Goal: Information Seeking & Learning: Check status

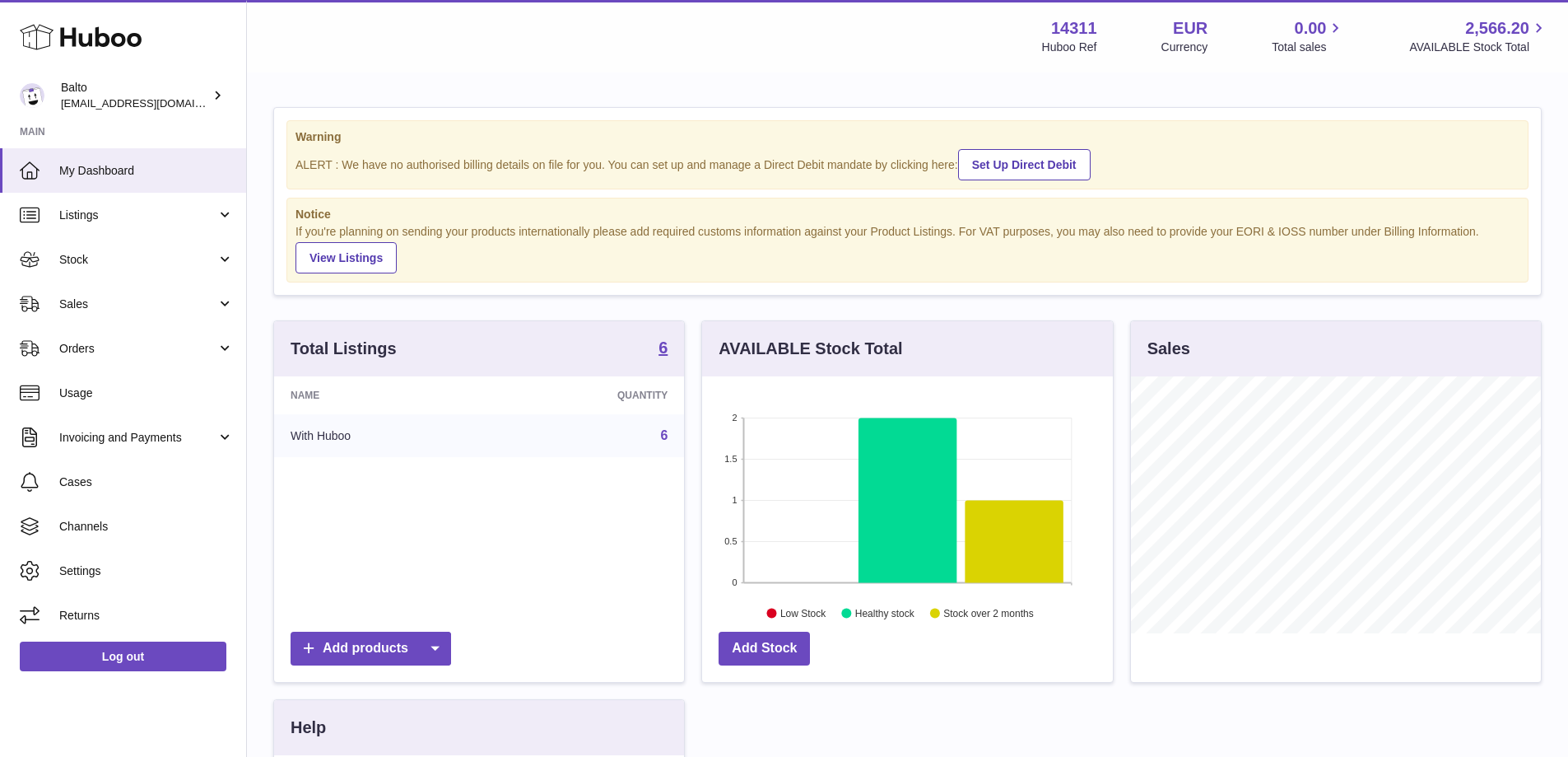
scroll to position [257, 411]
click at [123, 329] on link "Orders" at bounding box center [122, 348] width 246 height 45
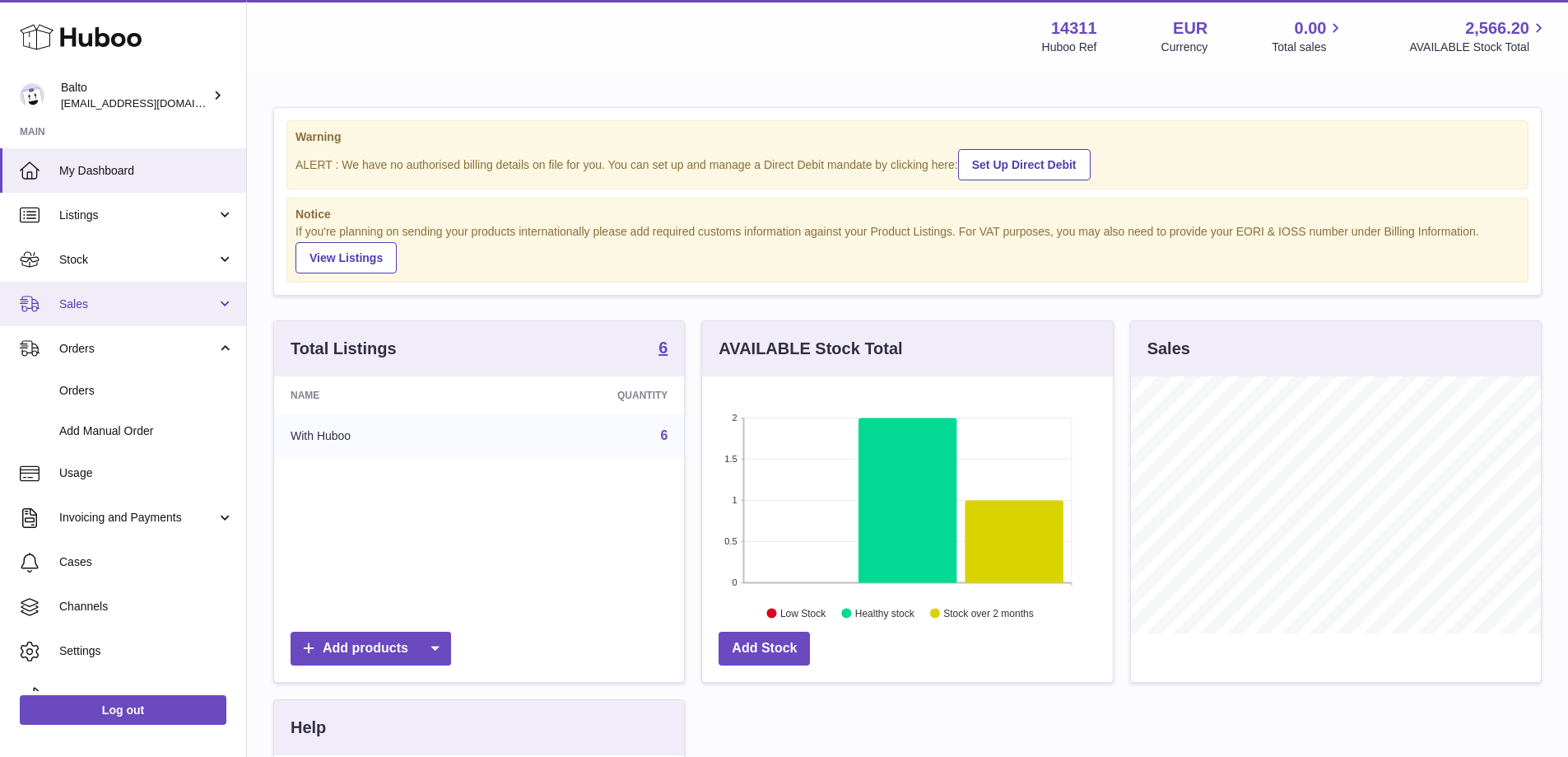
click at [135, 314] on link "Sales" at bounding box center [122, 304] width 246 height 45
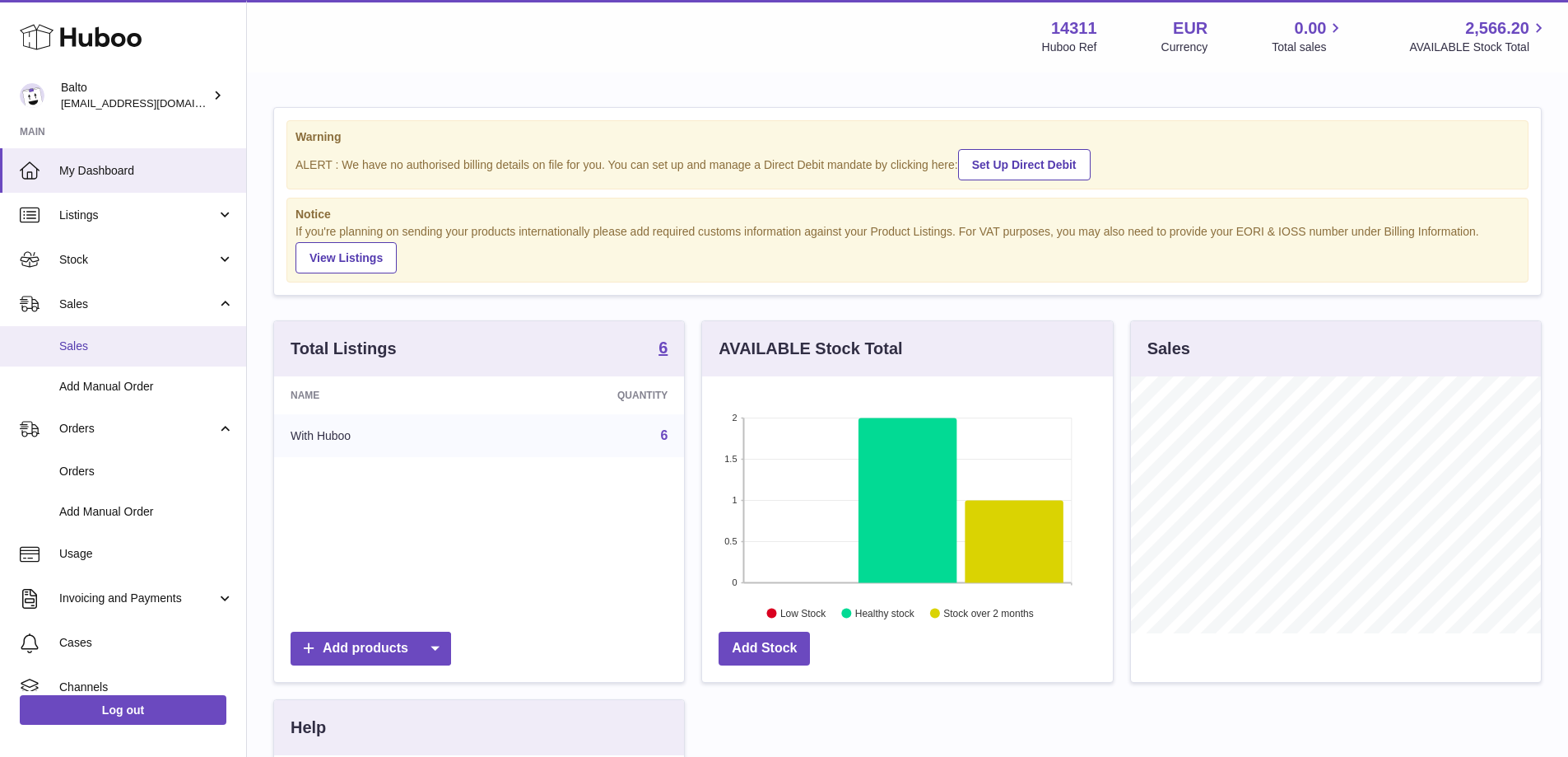
click at [140, 342] on span "Sales" at bounding box center [146, 347] width 174 height 16
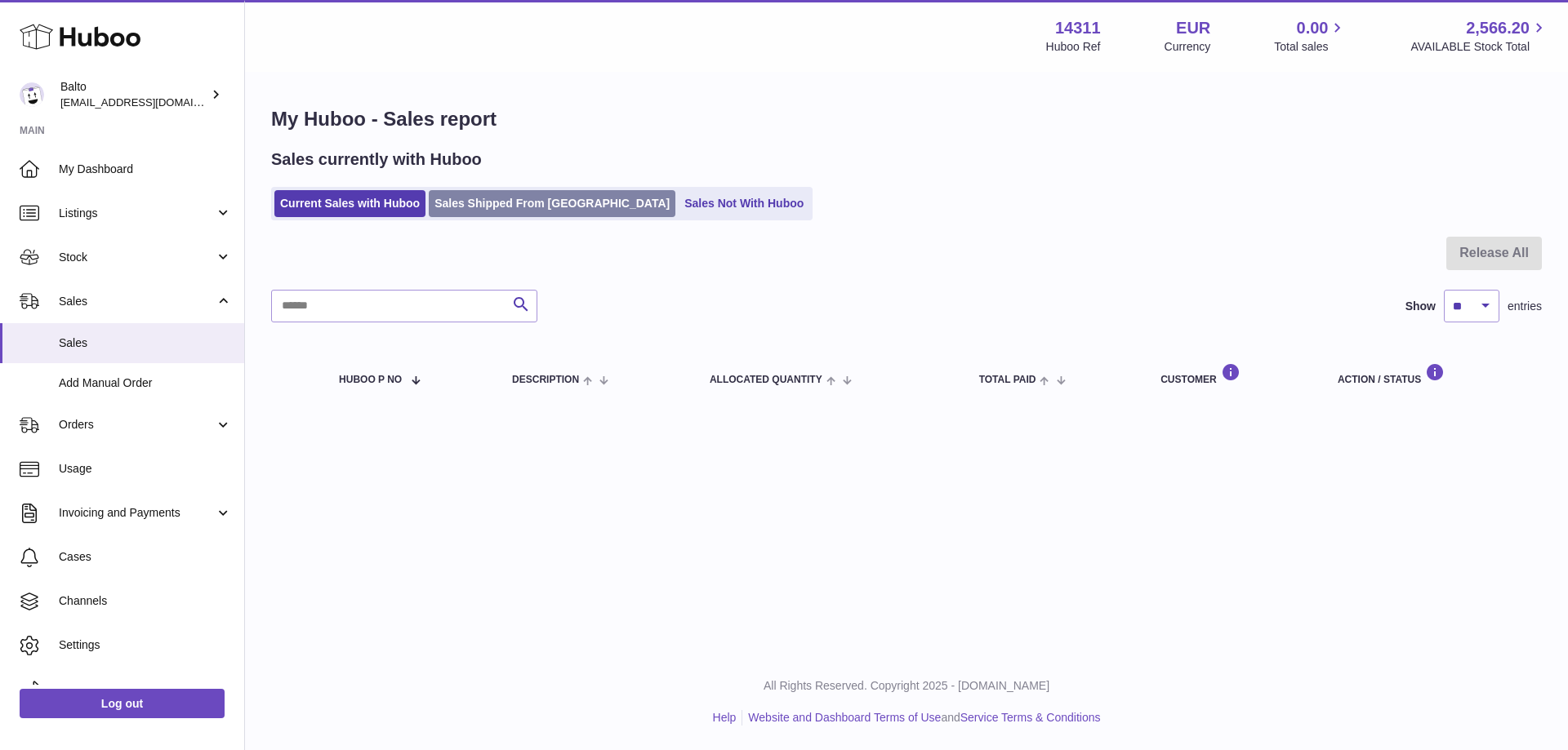
click at [517, 214] on link "Sales Shipped From Huboo" at bounding box center [552, 203] width 247 height 27
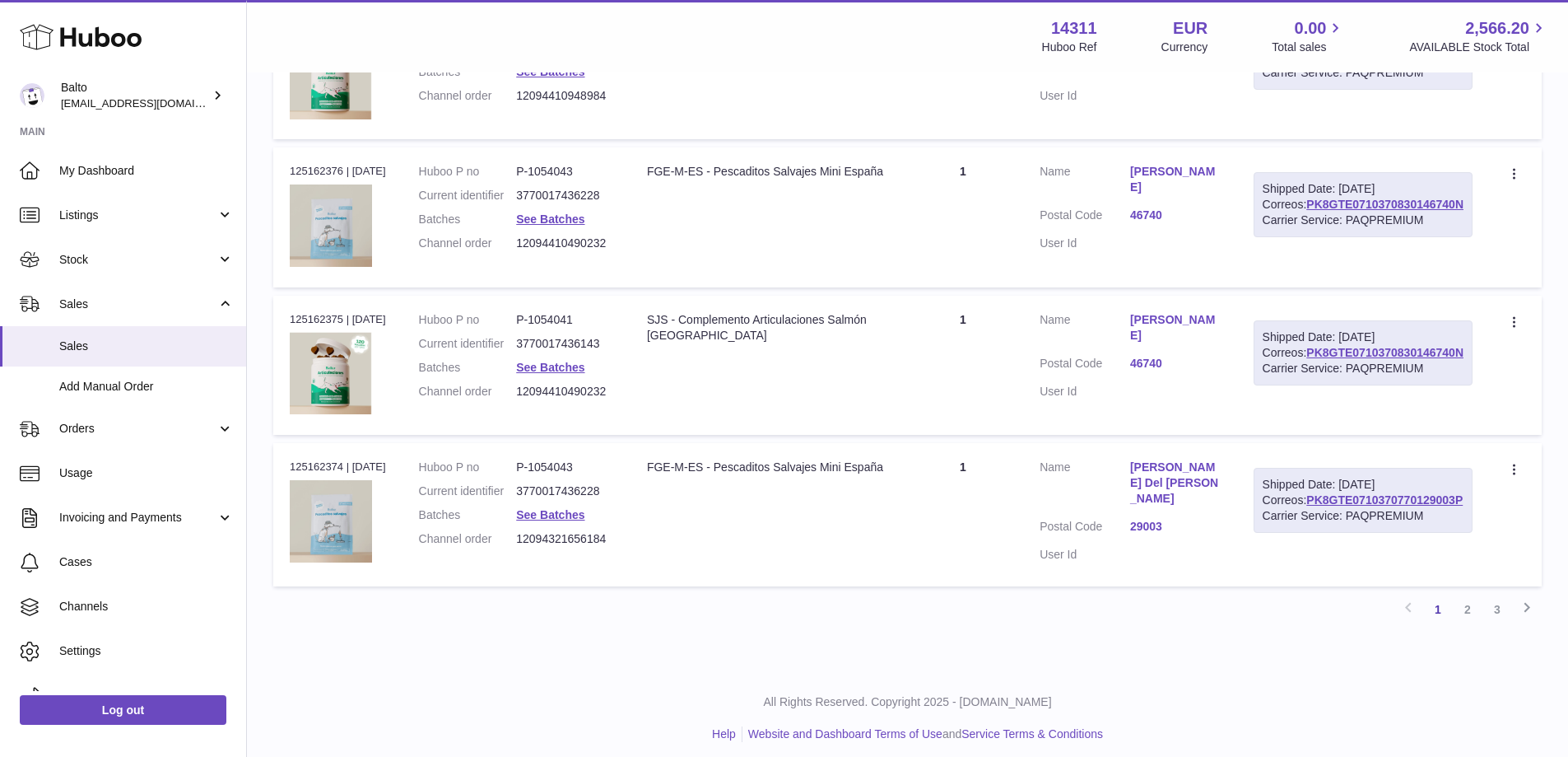
scroll to position [1341, 0]
click at [332, 458] on div "Order no 125162374 | 22nd Sep" at bounding box center [337, 465] width 97 height 15
click at [560, 507] on link "See Batches" at bounding box center [550, 513] width 69 height 13
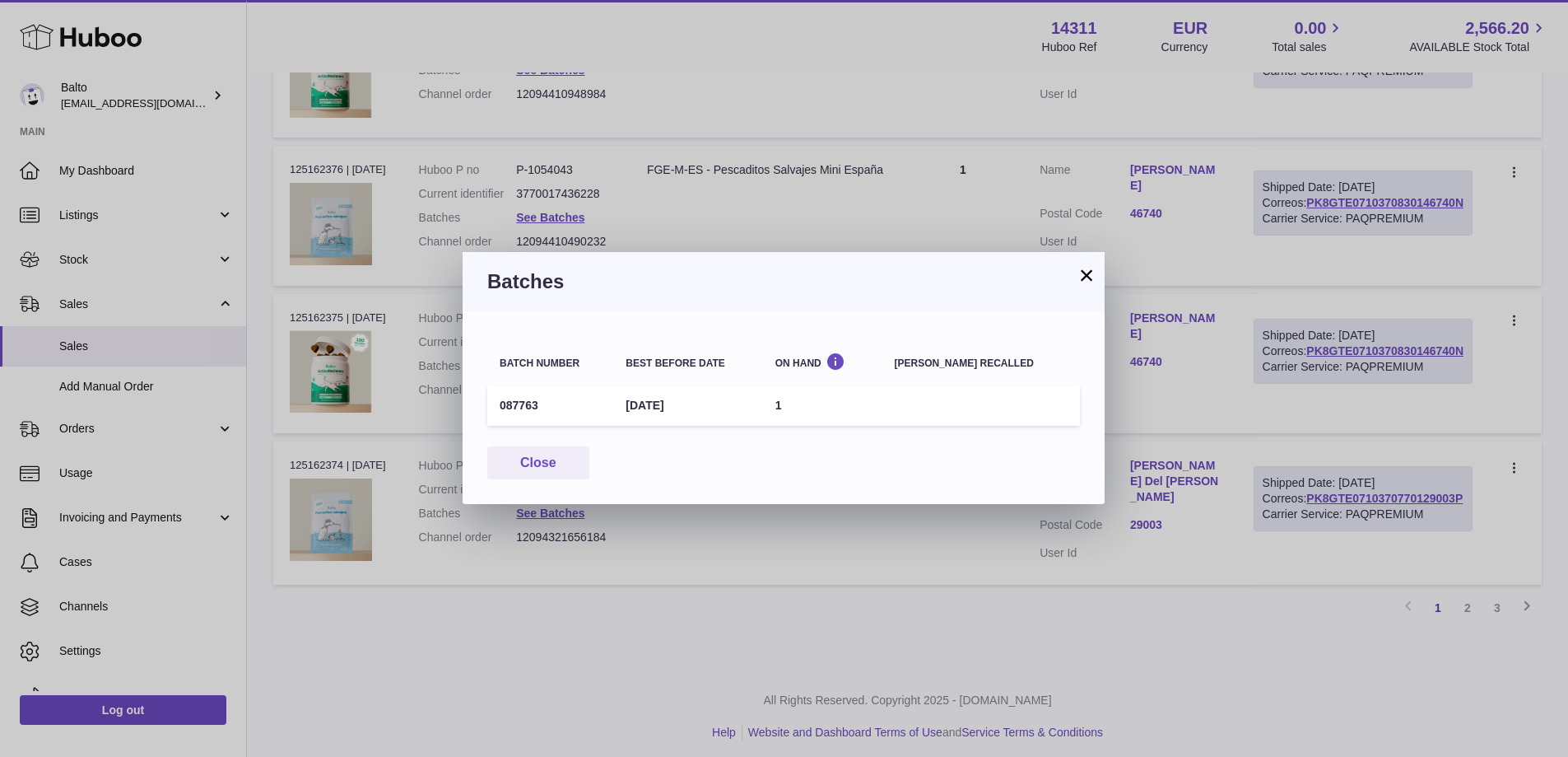
click at [656, 549] on div "× Batches Batch number Best before date On Hand Batch recalled 087763 30th Jun …" at bounding box center [784, 378] width 1568 height 757
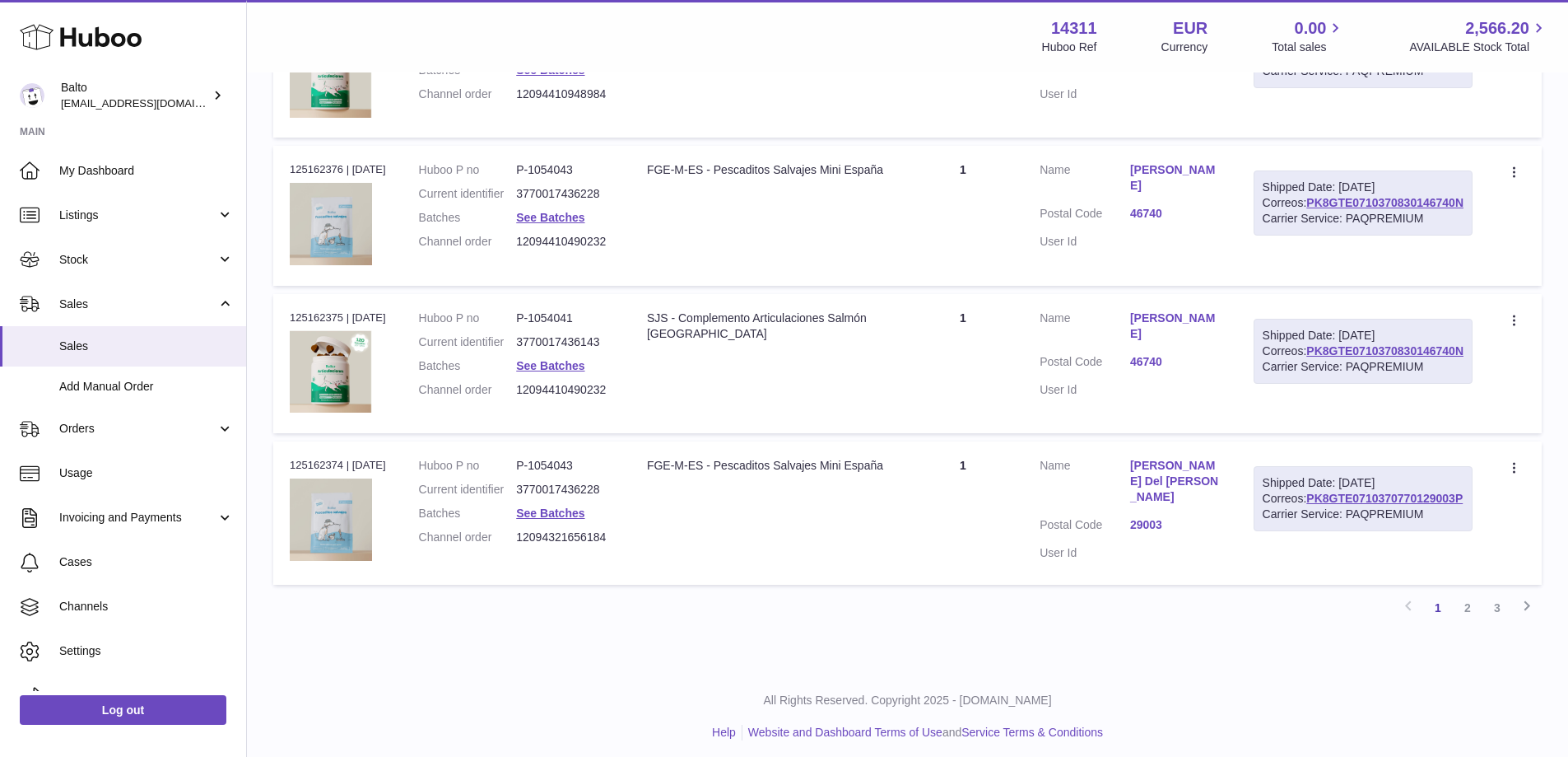
click at [587, 511] on dd "See Batches" at bounding box center [564, 514] width 98 height 16
click at [584, 507] on link "See Batches" at bounding box center [550, 513] width 69 height 13
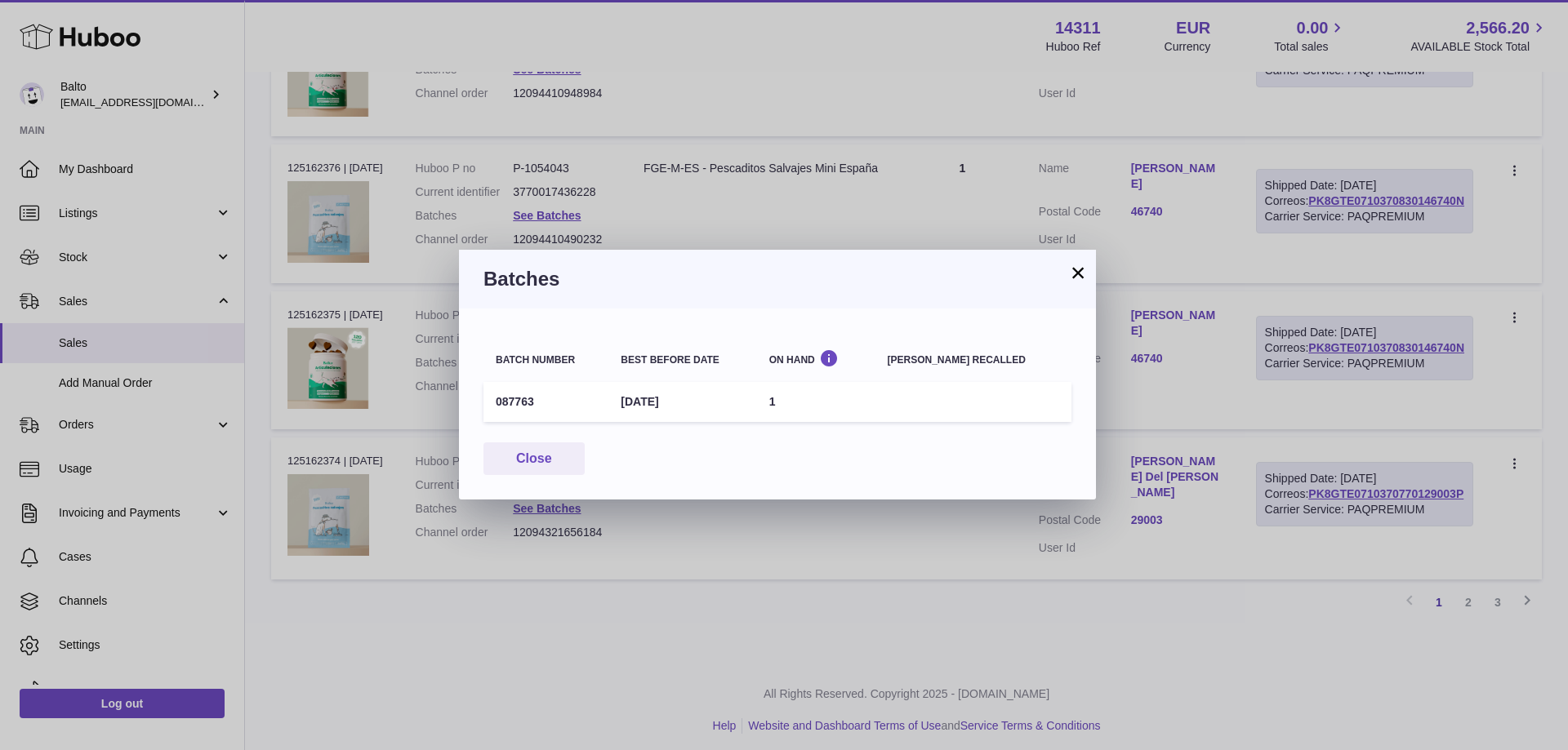
click at [575, 508] on div "× Batches Batch number Best before date On Hand Batch recalled 087763 30th Jun …" at bounding box center [784, 375] width 1568 height 750
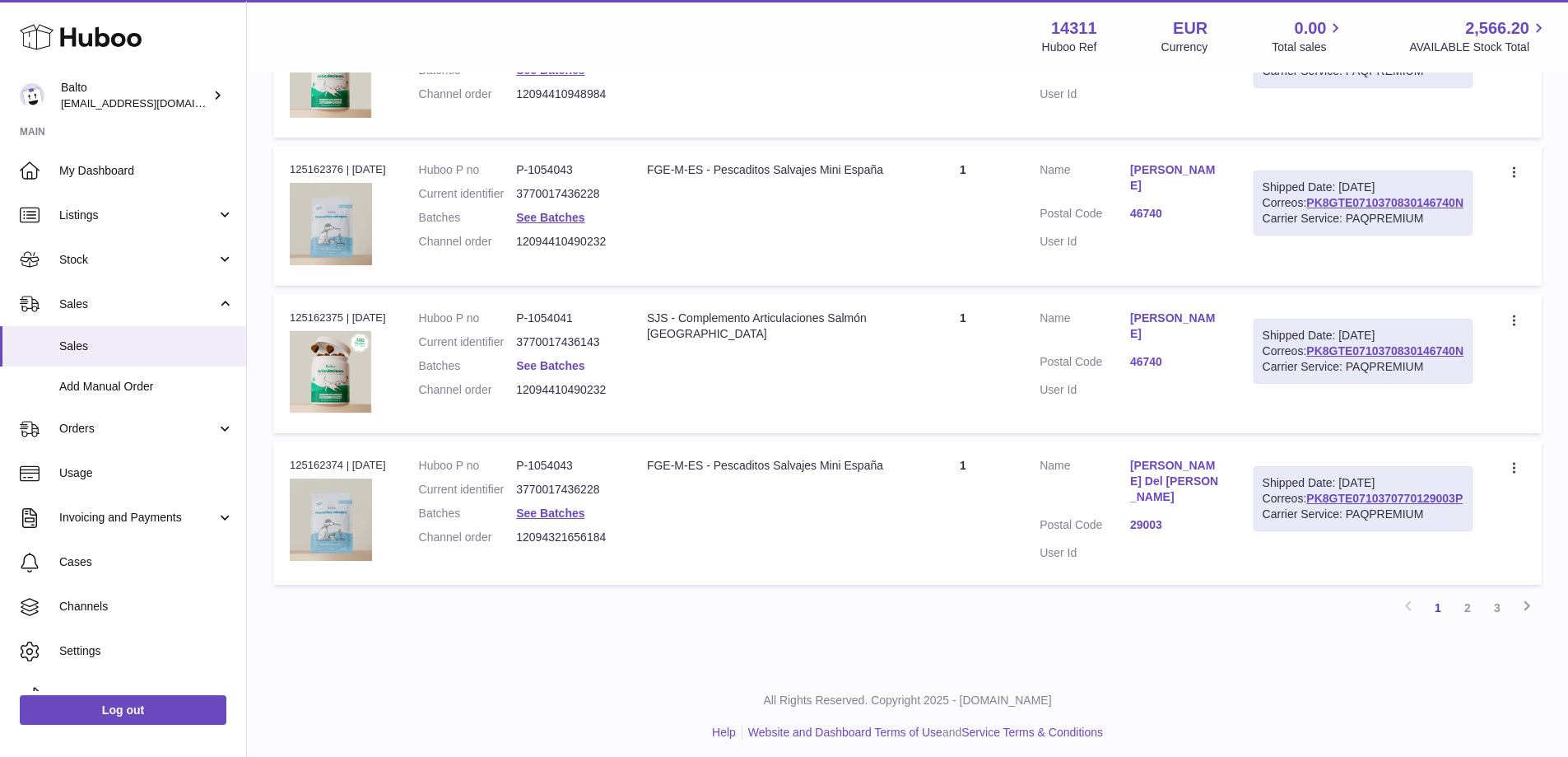
click at [560, 360] on link "See Batches" at bounding box center [550, 366] width 69 height 13
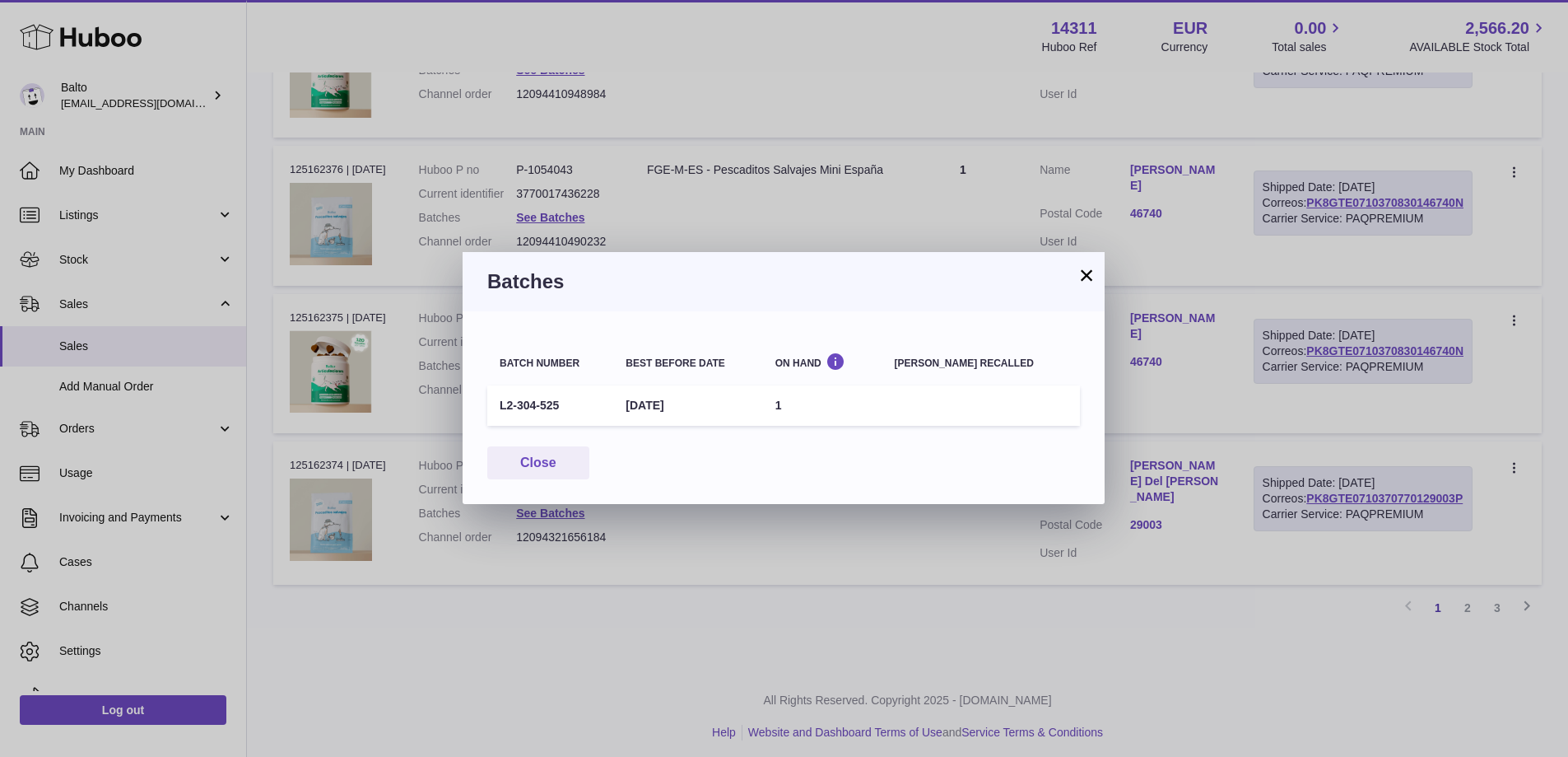
click at [621, 526] on div "× Batches Batch number Best before date On Hand Batch recalled L2-304-525 1st J…" at bounding box center [784, 378] width 1568 height 757
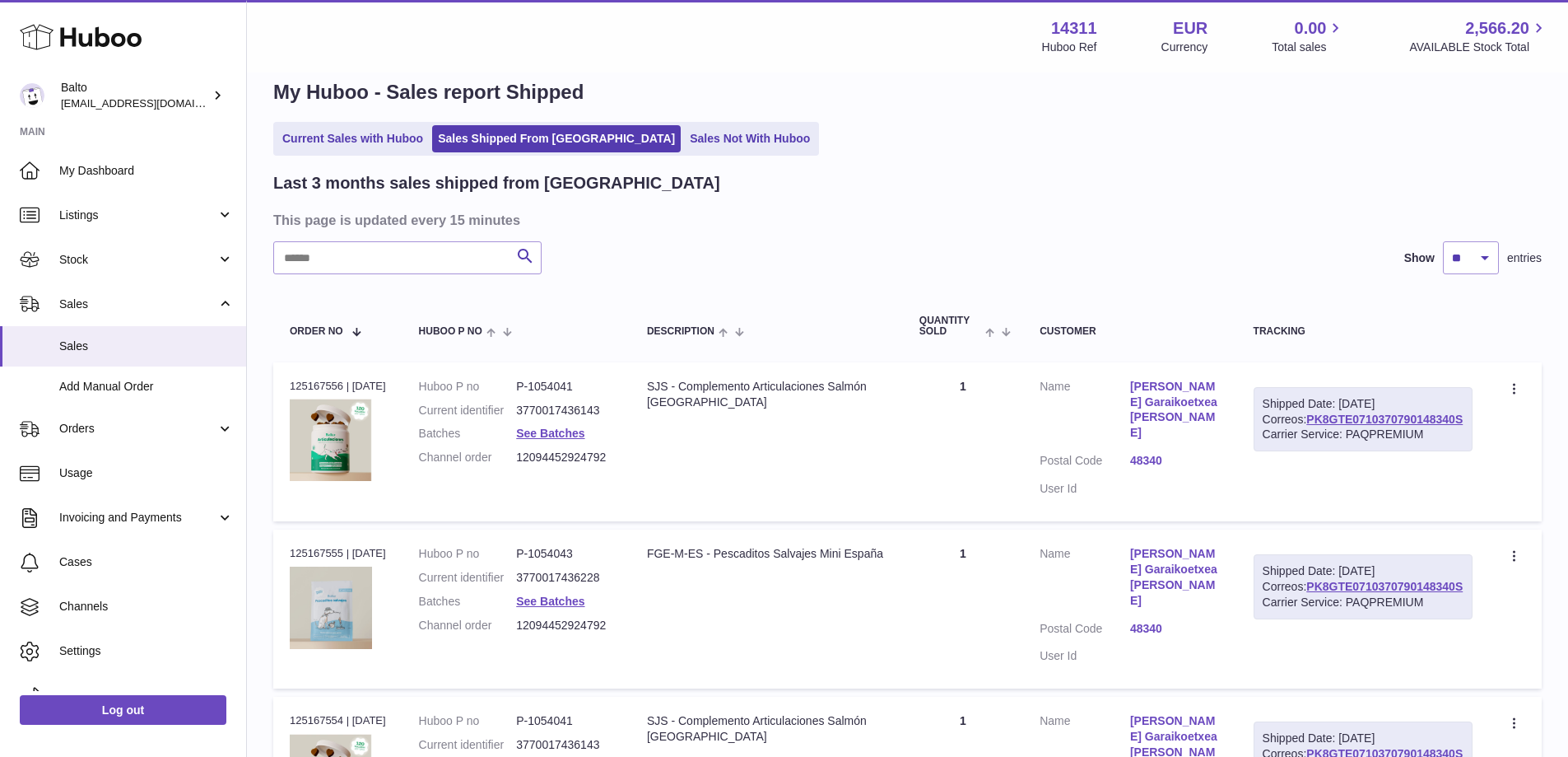
scroll to position [23, 0]
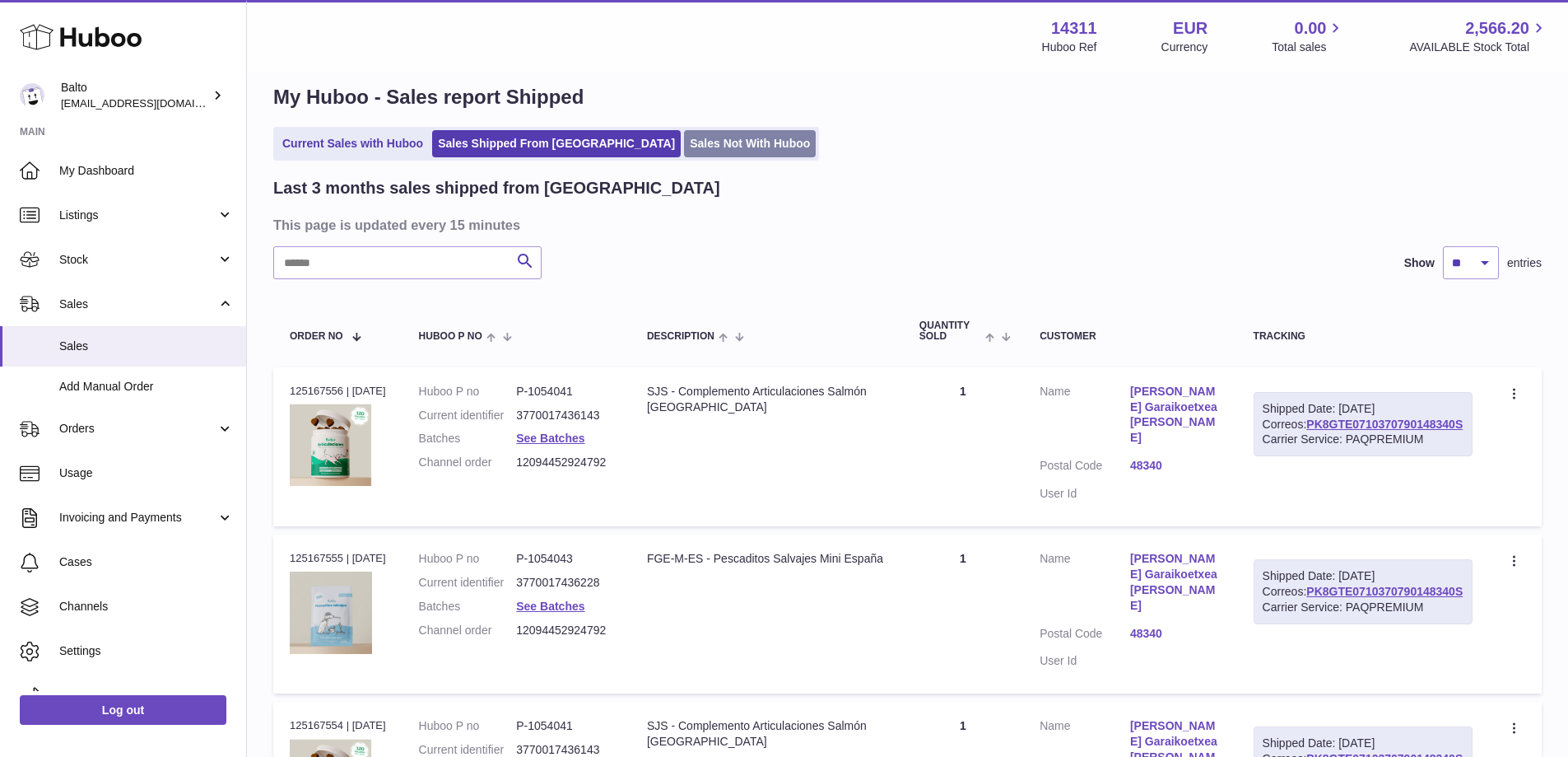
click at [684, 152] on link "Sales Not With Huboo" at bounding box center [750, 143] width 131 height 27
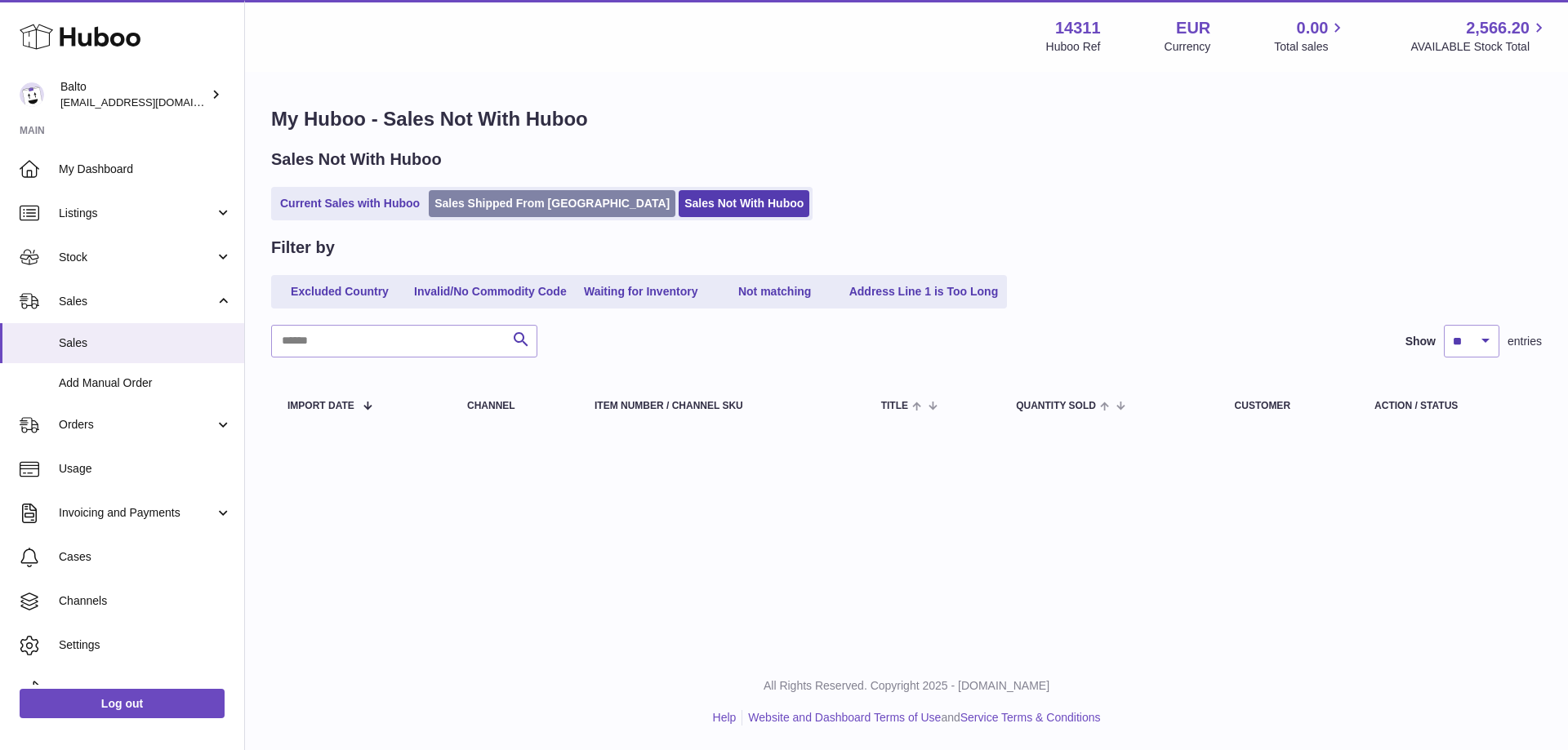
click at [540, 208] on link "Sales Shipped From Huboo" at bounding box center [552, 203] width 247 height 27
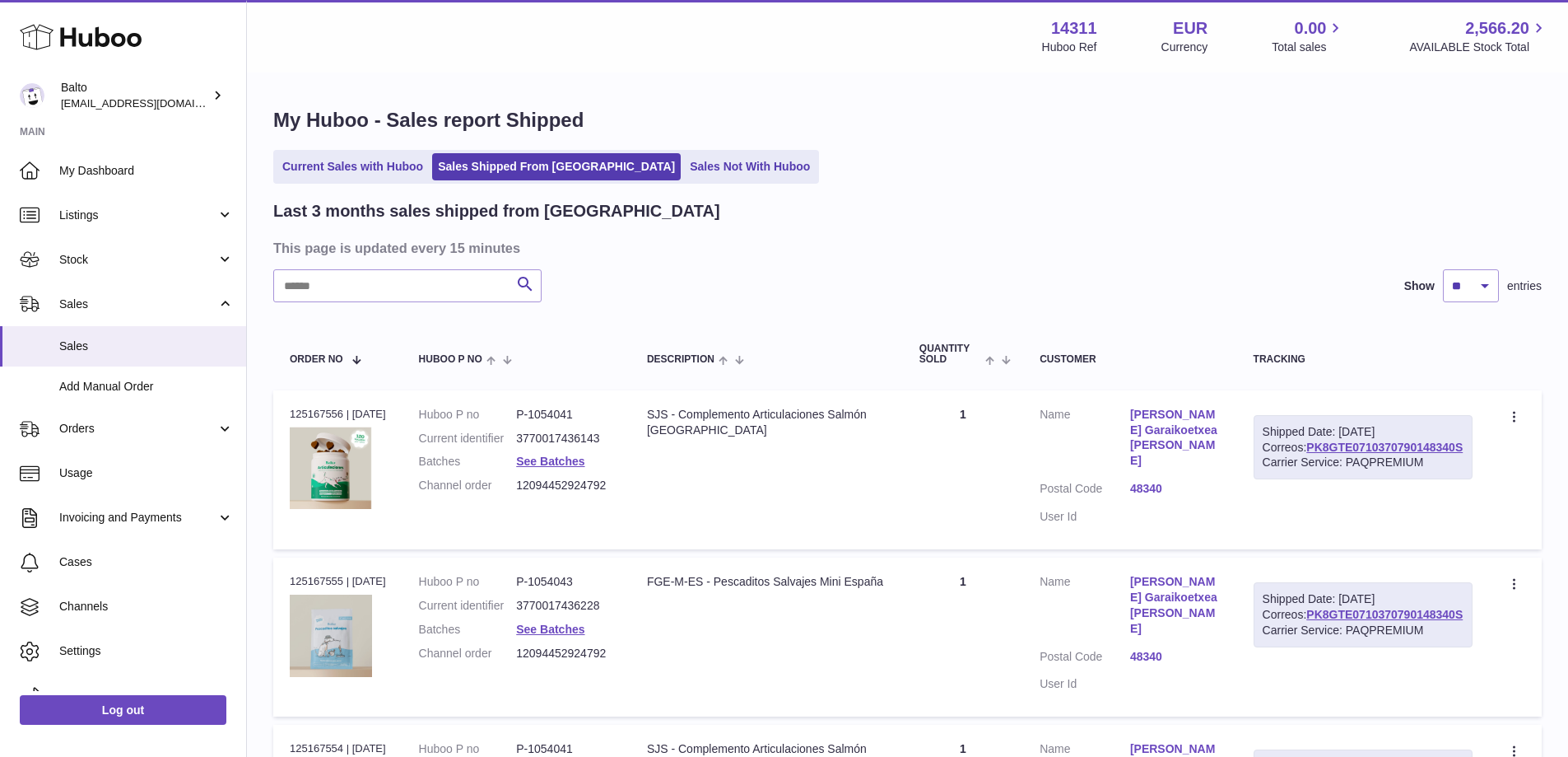
drag, startPoint x: 1175, startPoint y: 409, endPoint x: 1184, endPoint y: 429, distance: 21.9
click at [1184, 429] on dl "Customer Name Mikele Garaikoetxea Navarro Postal Code 48340 User Id" at bounding box center [1129, 470] width 180 height 126
copy dl "Mikele Garaikoetxea"
click at [856, 221] on div "Last 3 months sales shipped from Huboo" at bounding box center [908, 211] width 1268 height 22
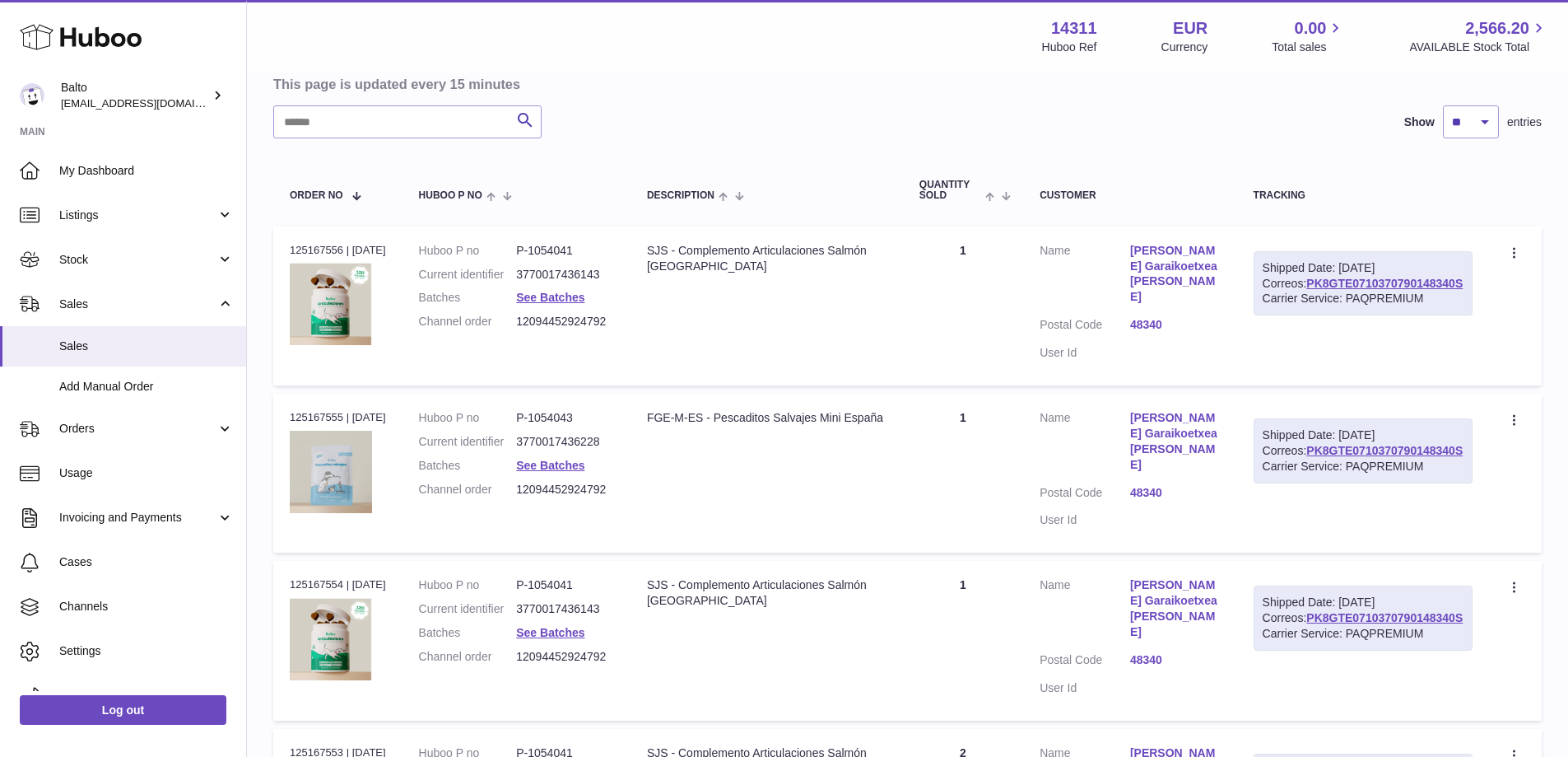
scroll to position [164, 0]
click at [1512, 257] on icon at bounding box center [1515, 253] width 19 height 17
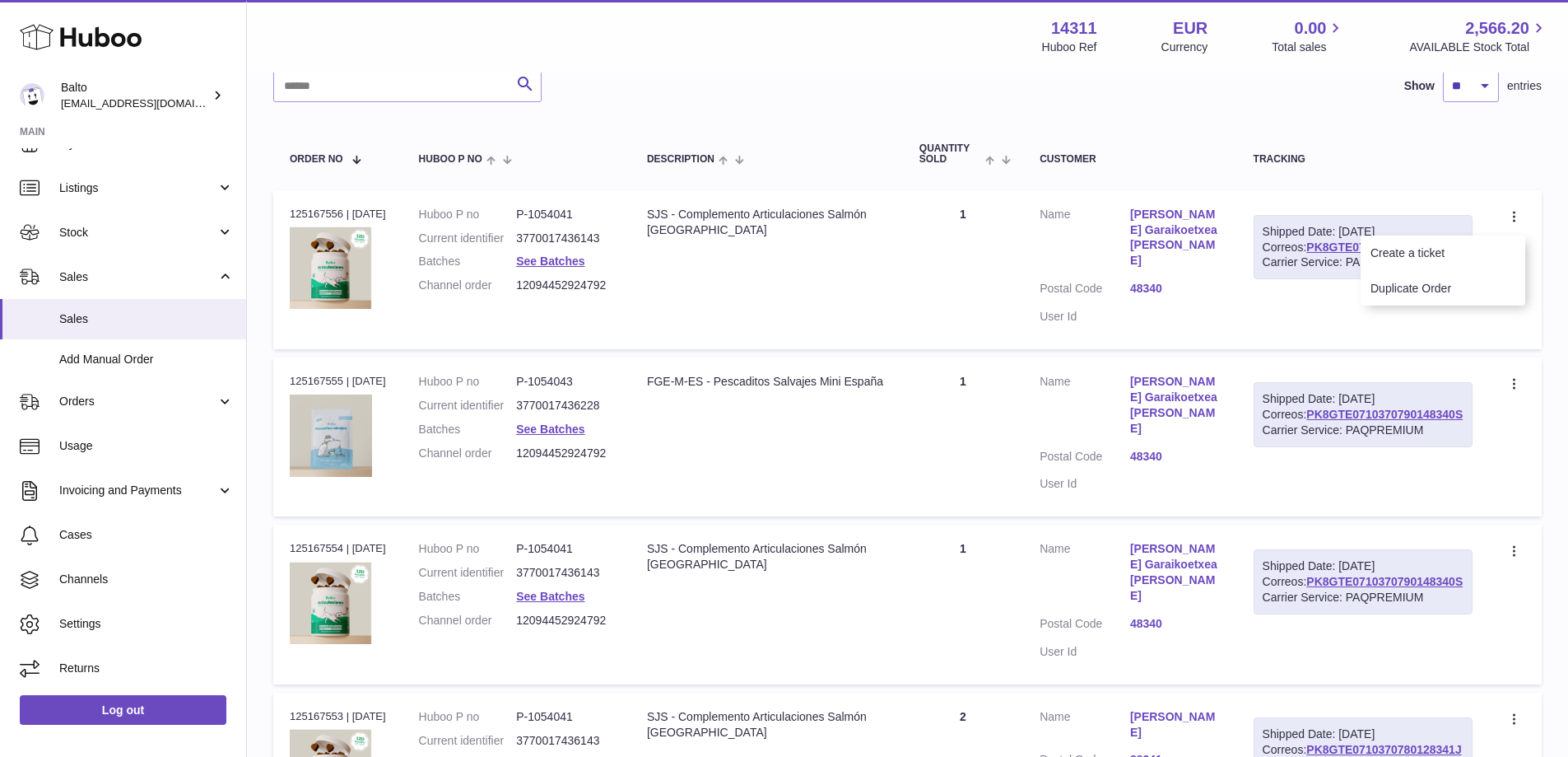
scroll to position [188, 0]
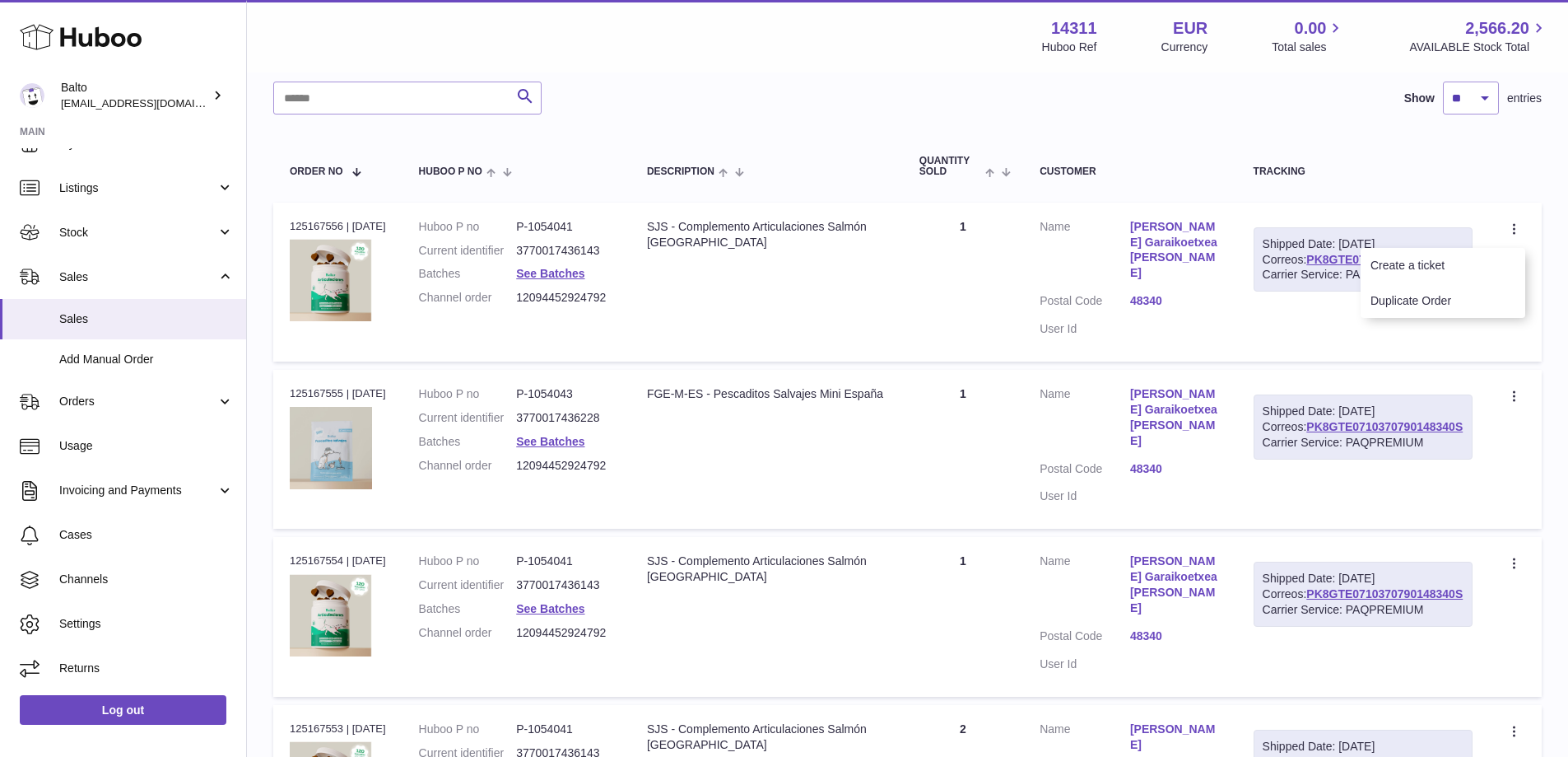
click at [1402, 173] on div "Tracking" at bounding box center [1363, 171] width 219 height 11
click at [1510, 231] on icon at bounding box center [1515, 230] width 19 height 17
click at [1441, 184] on th "Tracking" at bounding box center [1363, 166] width 252 height 55
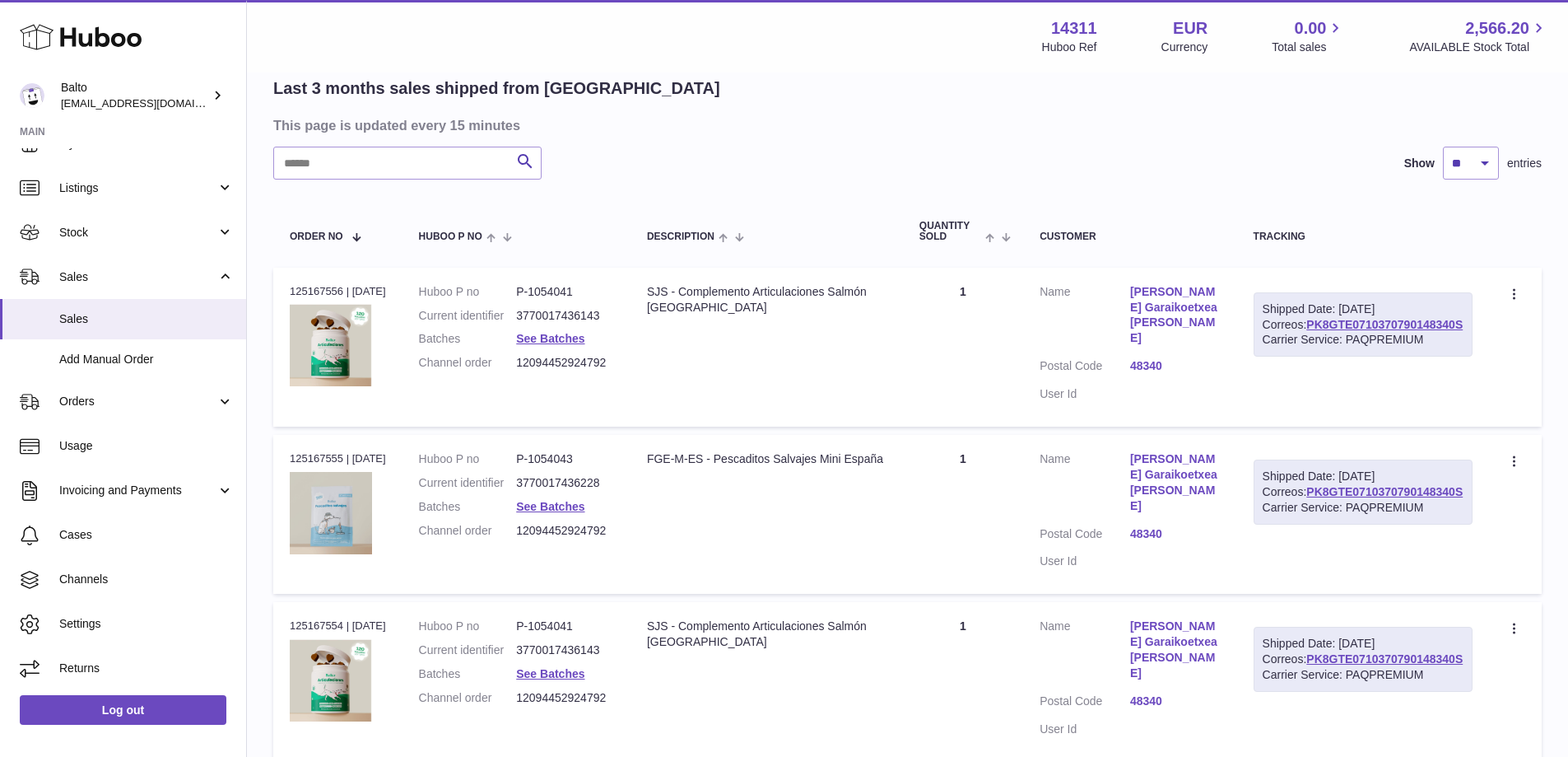
scroll to position [0, 0]
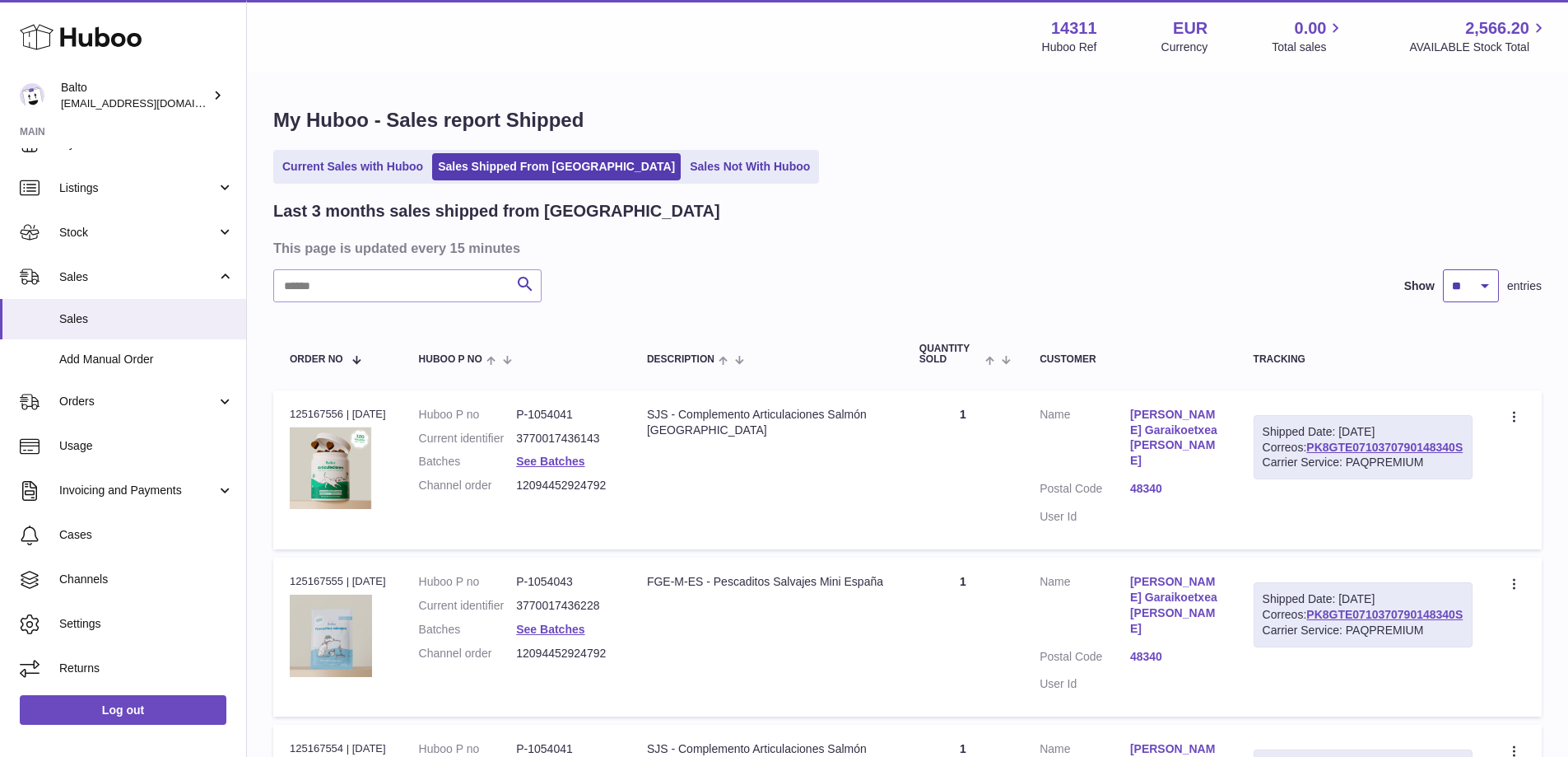
click at [1456, 276] on select "** ** **" at bounding box center [1471, 285] width 56 height 33
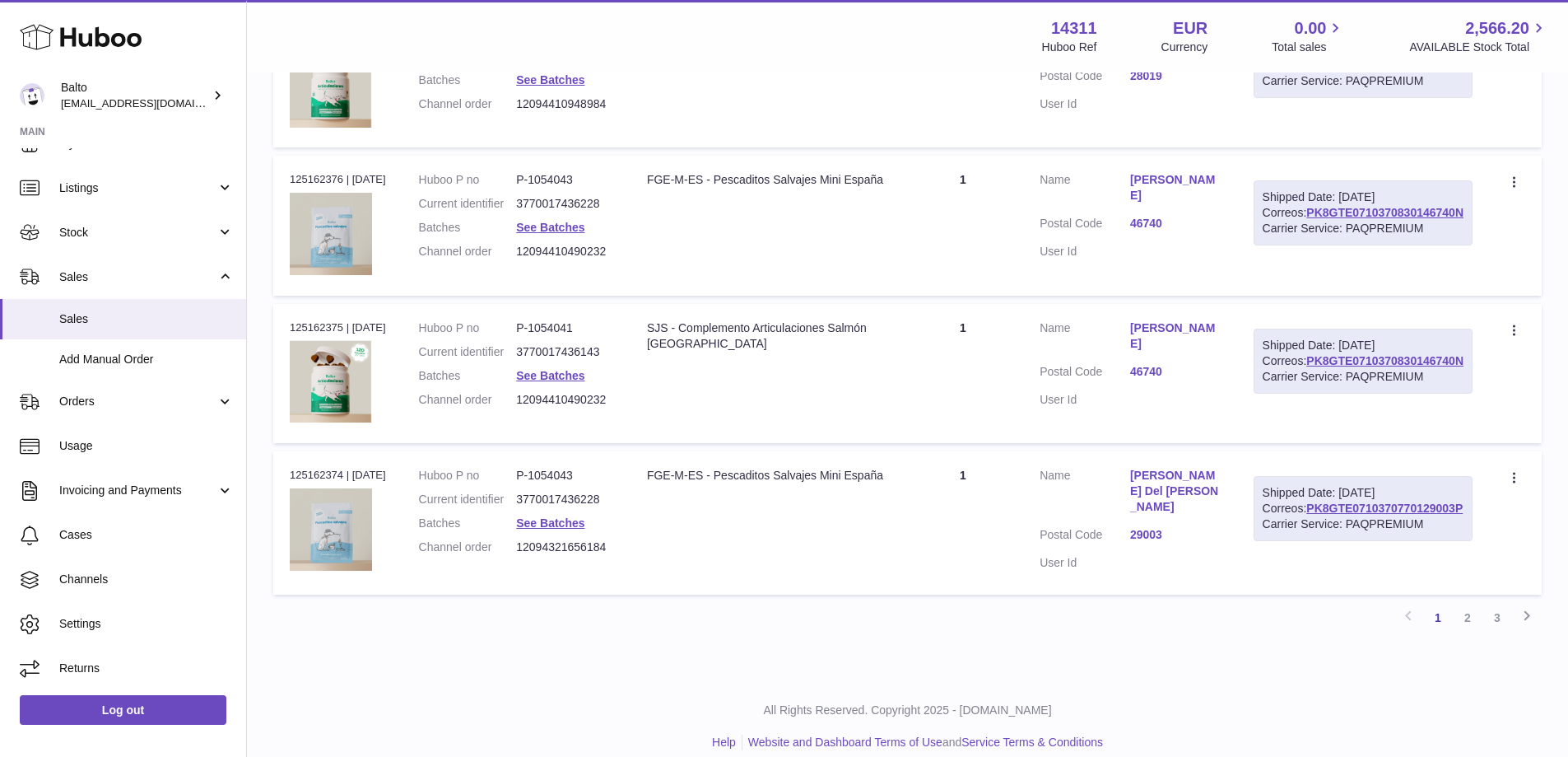
scroll to position [1341, 0]
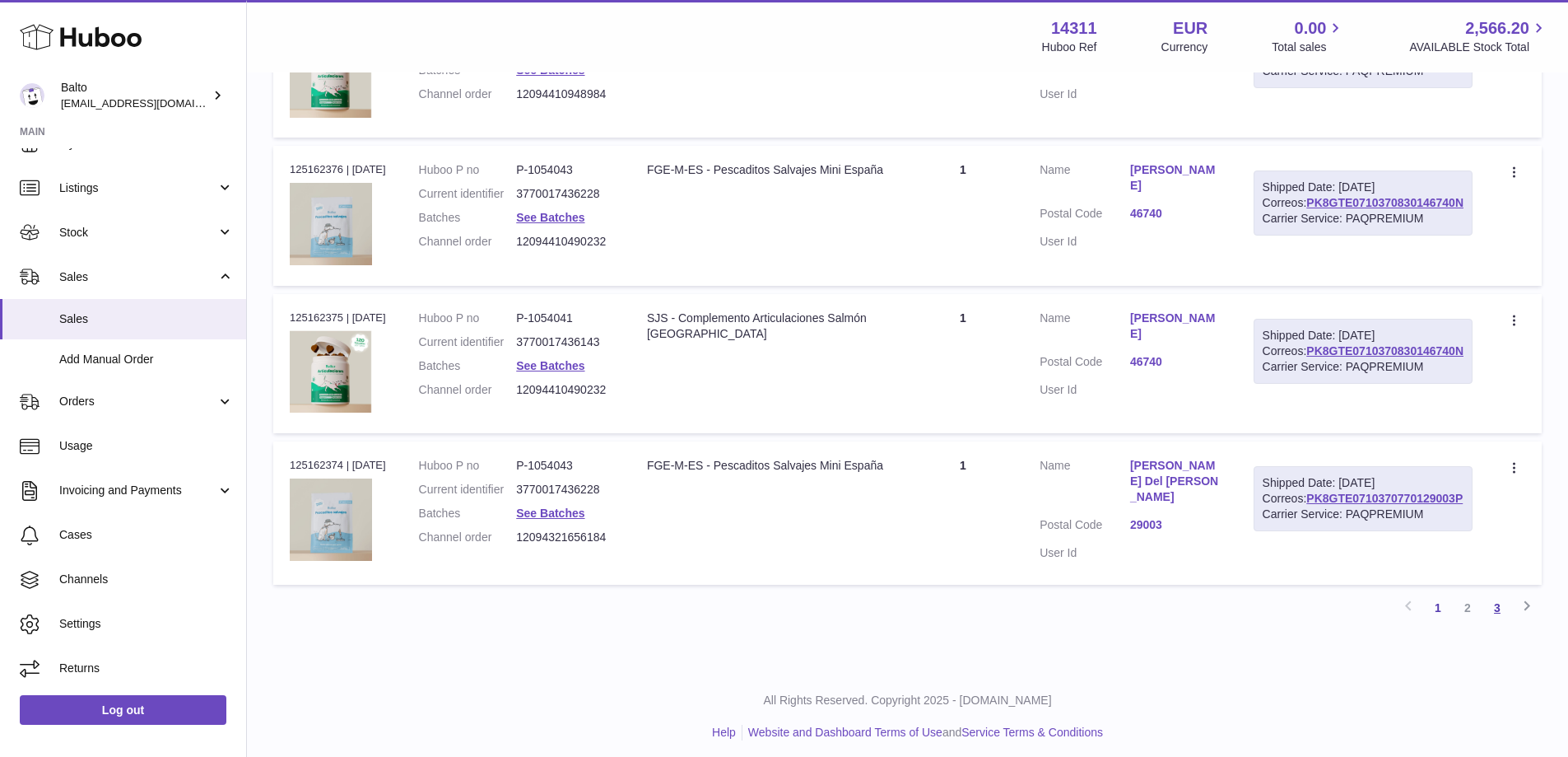
click at [1500, 598] on link "3" at bounding box center [1497, 608] width 30 height 30
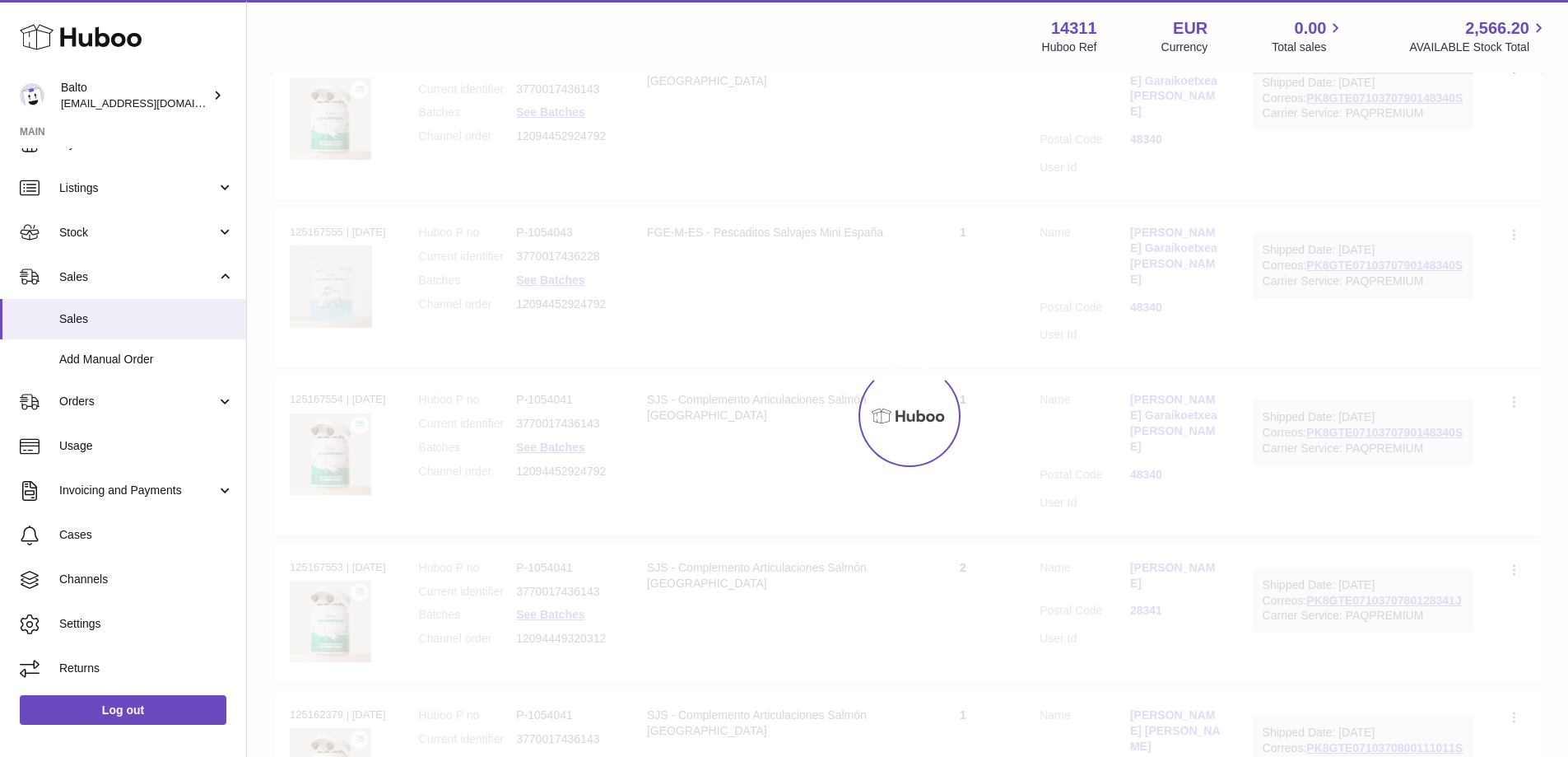
scroll to position [74, 0]
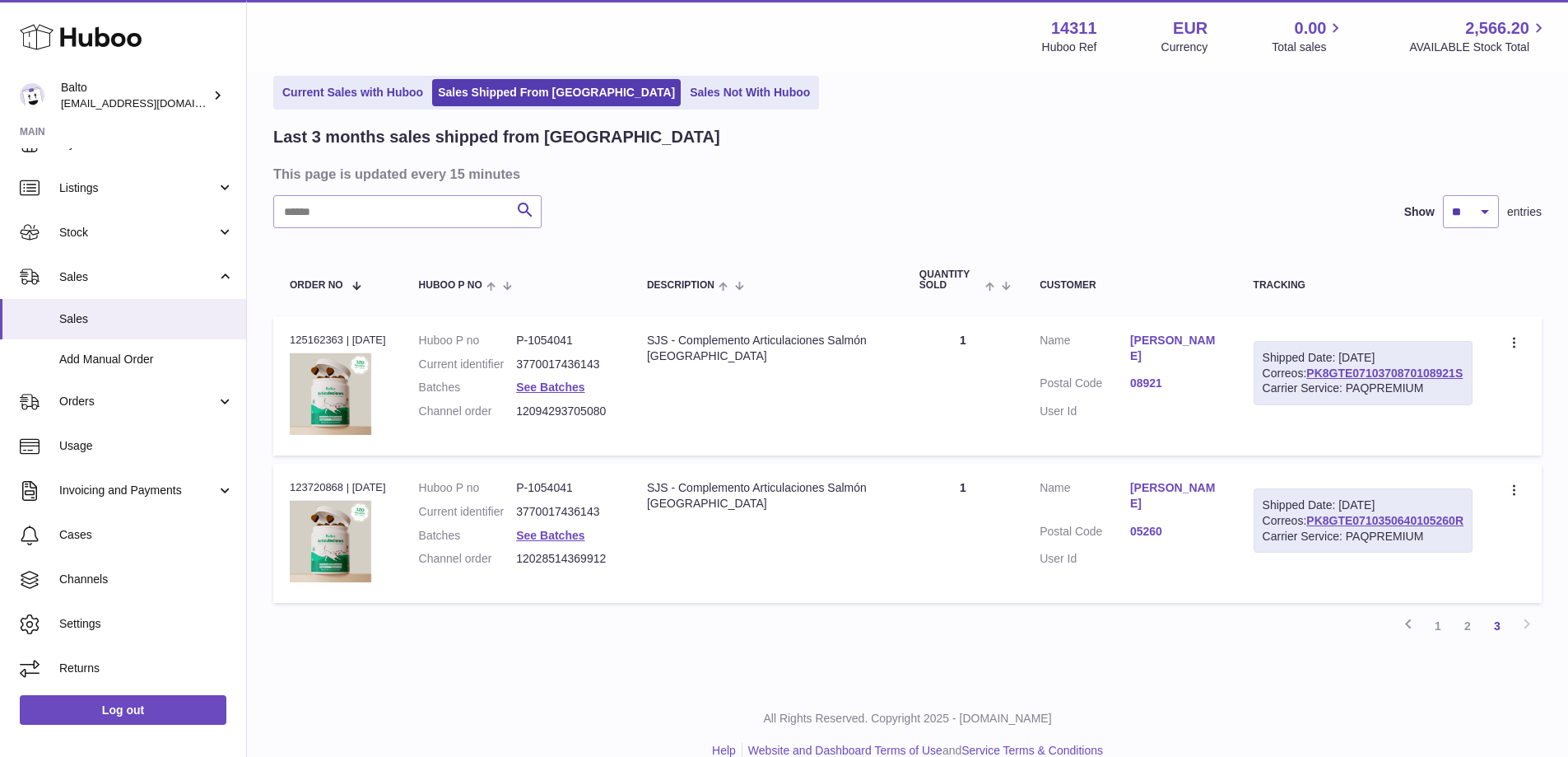
click at [587, 564] on dd "12028514369912" at bounding box center [564, 559] width 98 height 16
copy dd "12028514369912"
click at [1438, 640] on link "1" at bounding box center [1439, 627] width 30 height 30
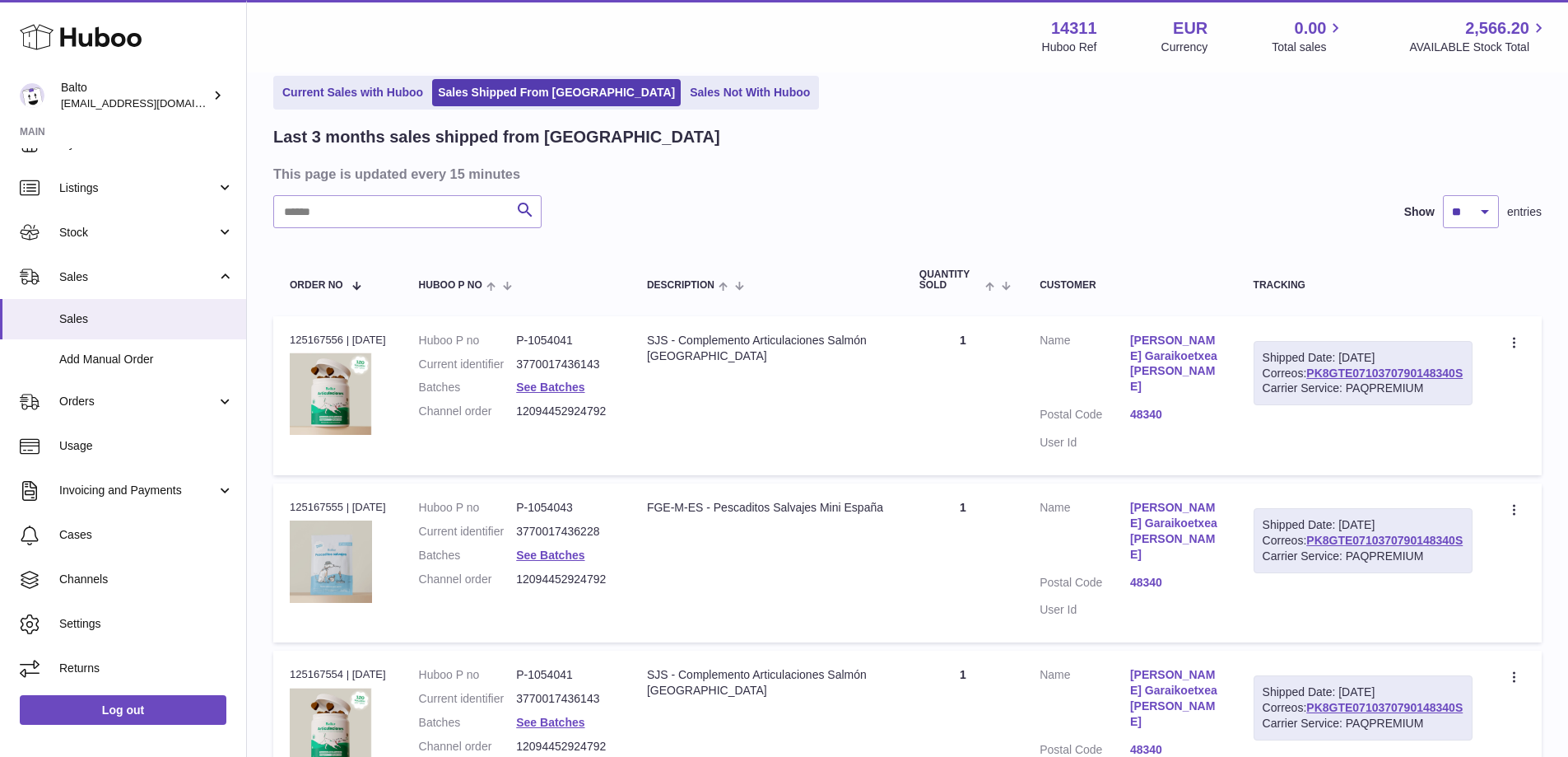
click at [561, 407] on dd "12094452924792" at bounding box center [564, 411] width 98 height 16
copy dd "12094452924792"
drag, startPoint x: 408, startPoint y: 407, endPoint x: 489, endPoint y: 410, distance: 81.1
click at [489, 410] on tr "Order no 125167556 | 22nd Sep Huboo P no P-1054041 Current identifier 377001743…" at bounding box center [908, 396] width 1268 height 159
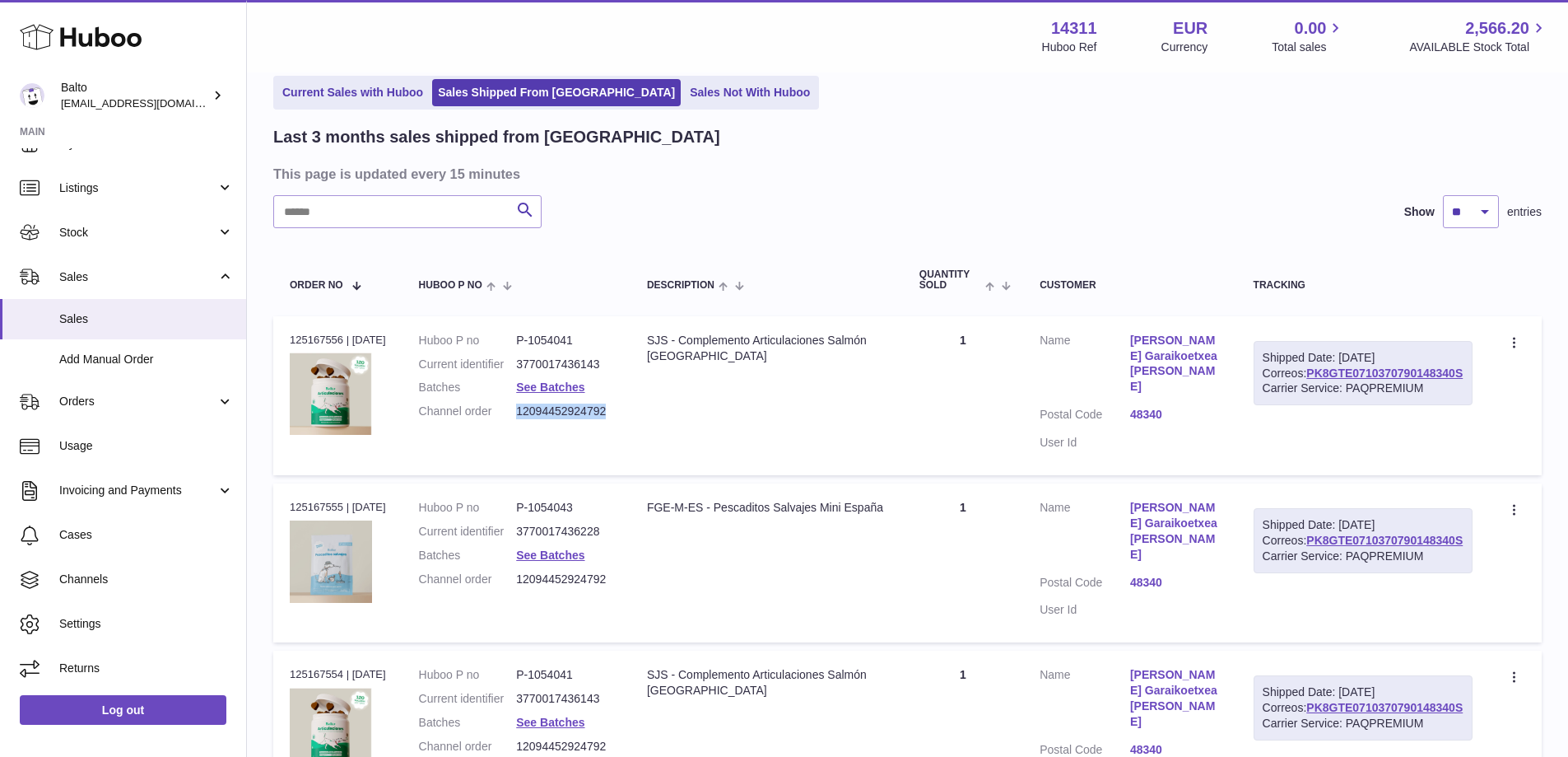
click at [489, 411] on dt "Channel order" at bounding box center [468, 411] width 98 height 16
drag, startPoint x: 507, startPoint y: 412, endPoint x: 426, endPoint y: 415, distance: 81.1
click at [426, 415] on td "Huboo P no P-1054041 Current identifier 3770017436143 Batches See Batches Chann…" at bounding box center [516, 396] width 228 height 159
copy dt "Channel order"
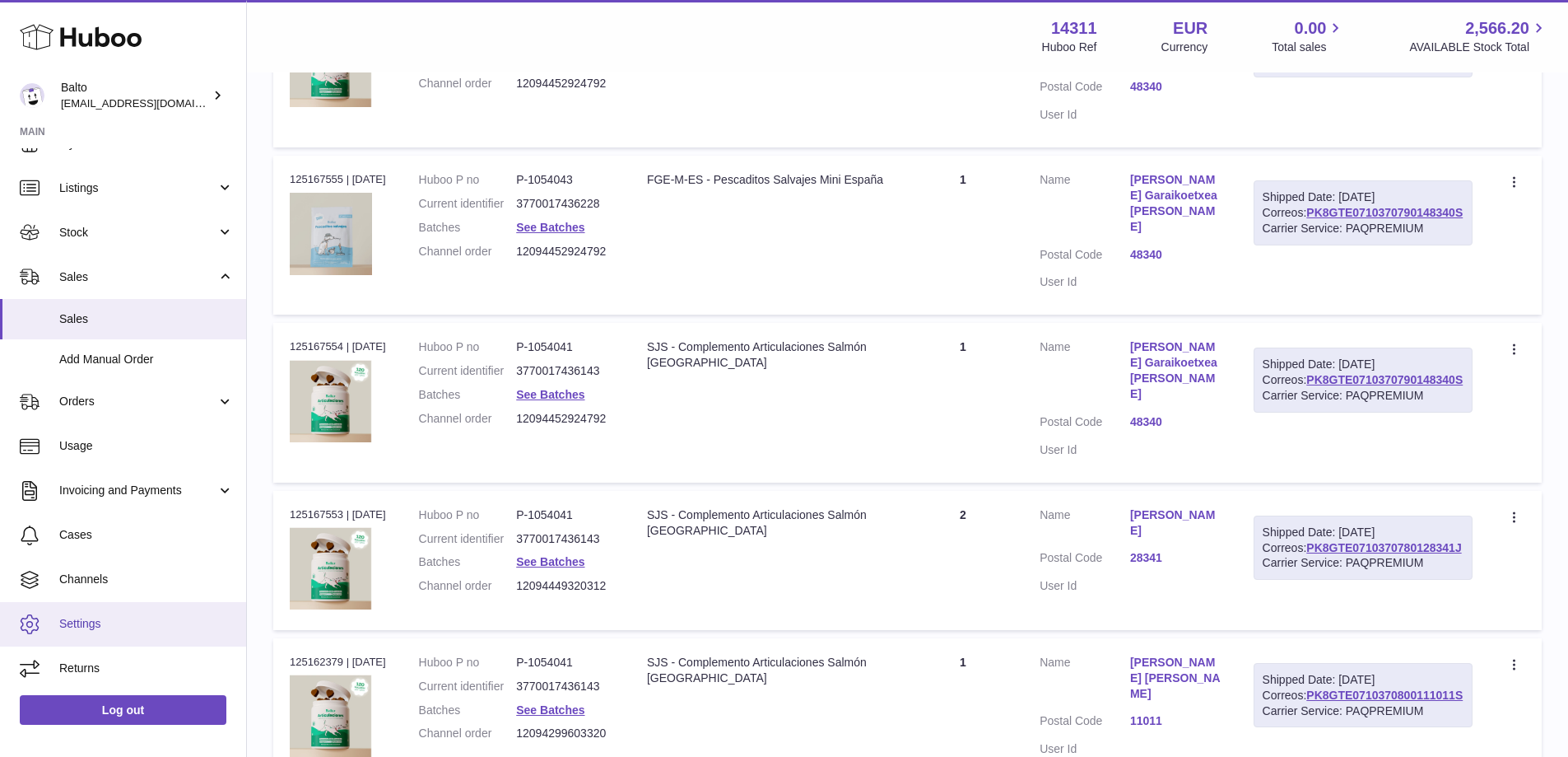
scroll to position [403, 0]
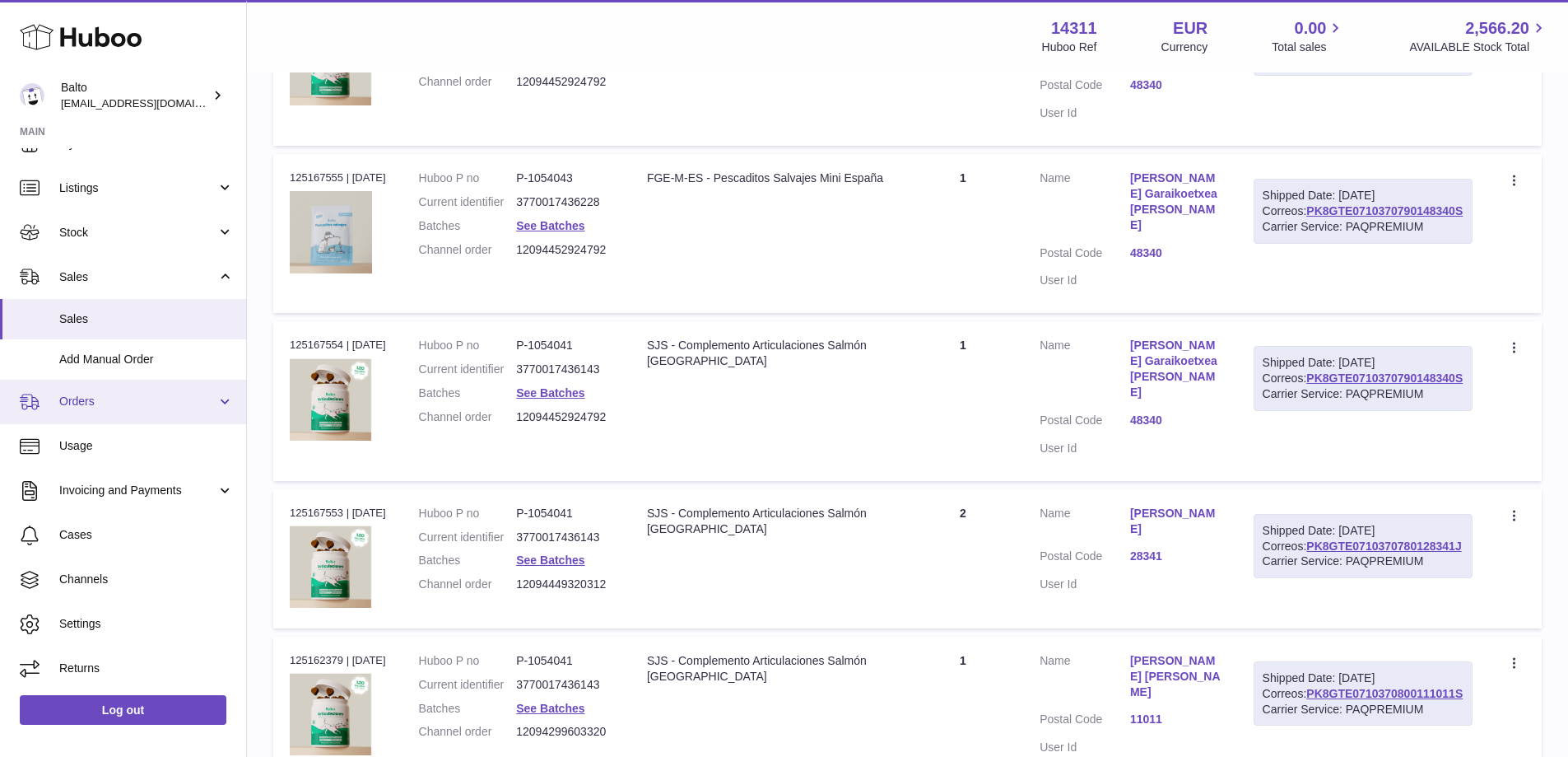
click at [121, 392] on link "Orders" at bounding box center [122, 401] width 246 height 45
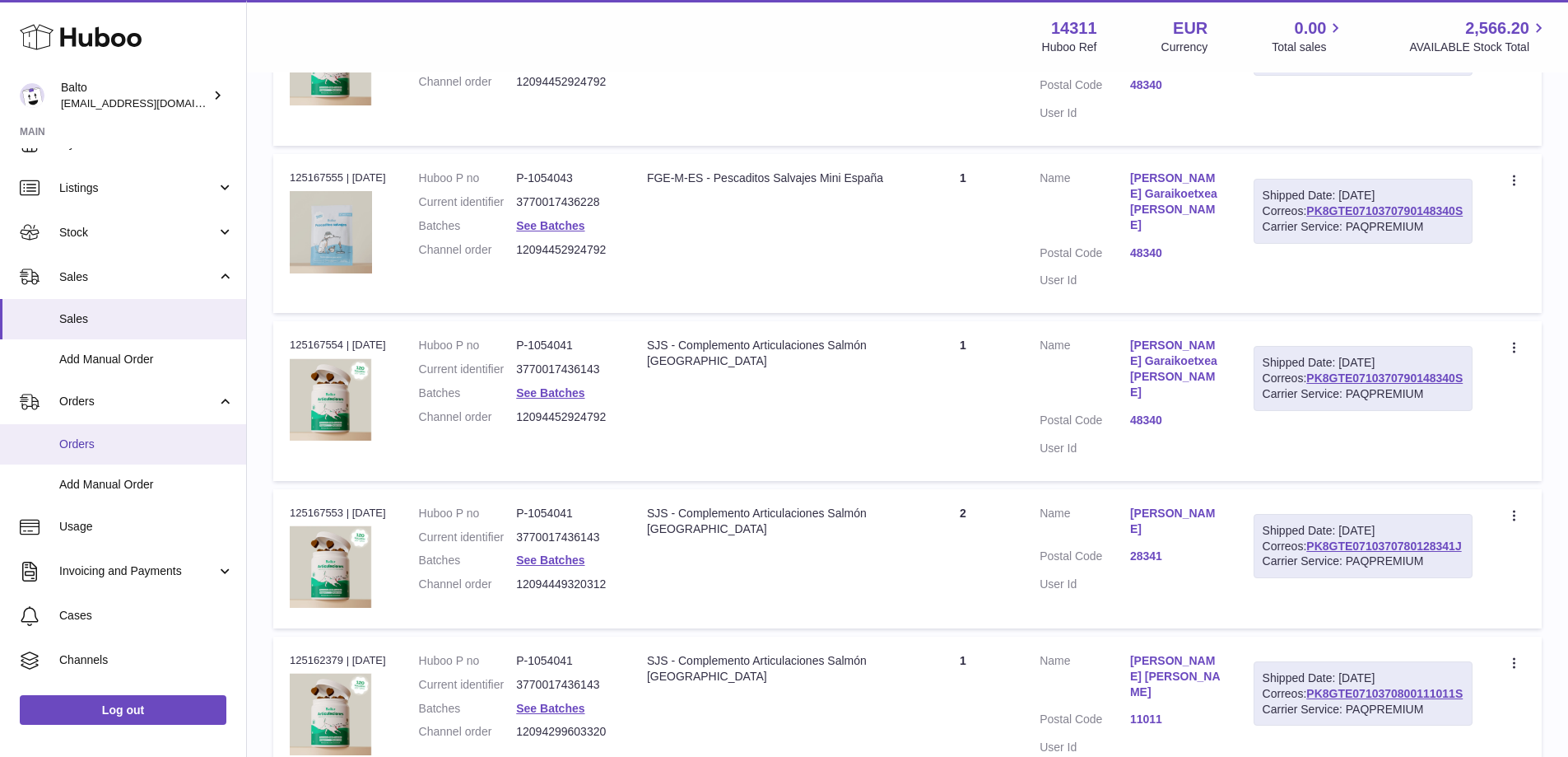
click at [138, 442] on span "Orders" at bounding box center [146, 444] width 174 height 16
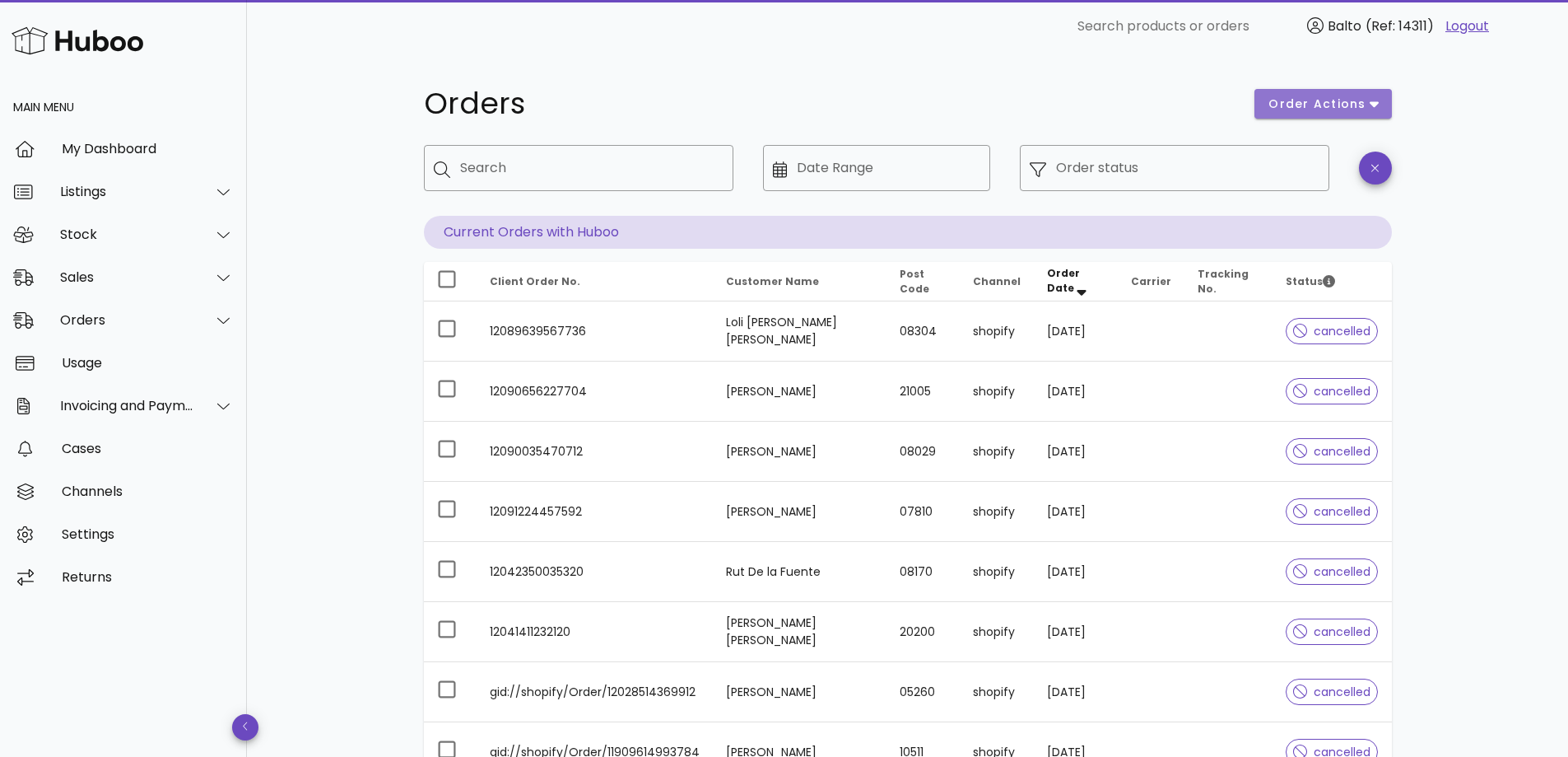
click at [1310, 98] on span "order actions" at bounding box center [1316, 104] width 99 height 17
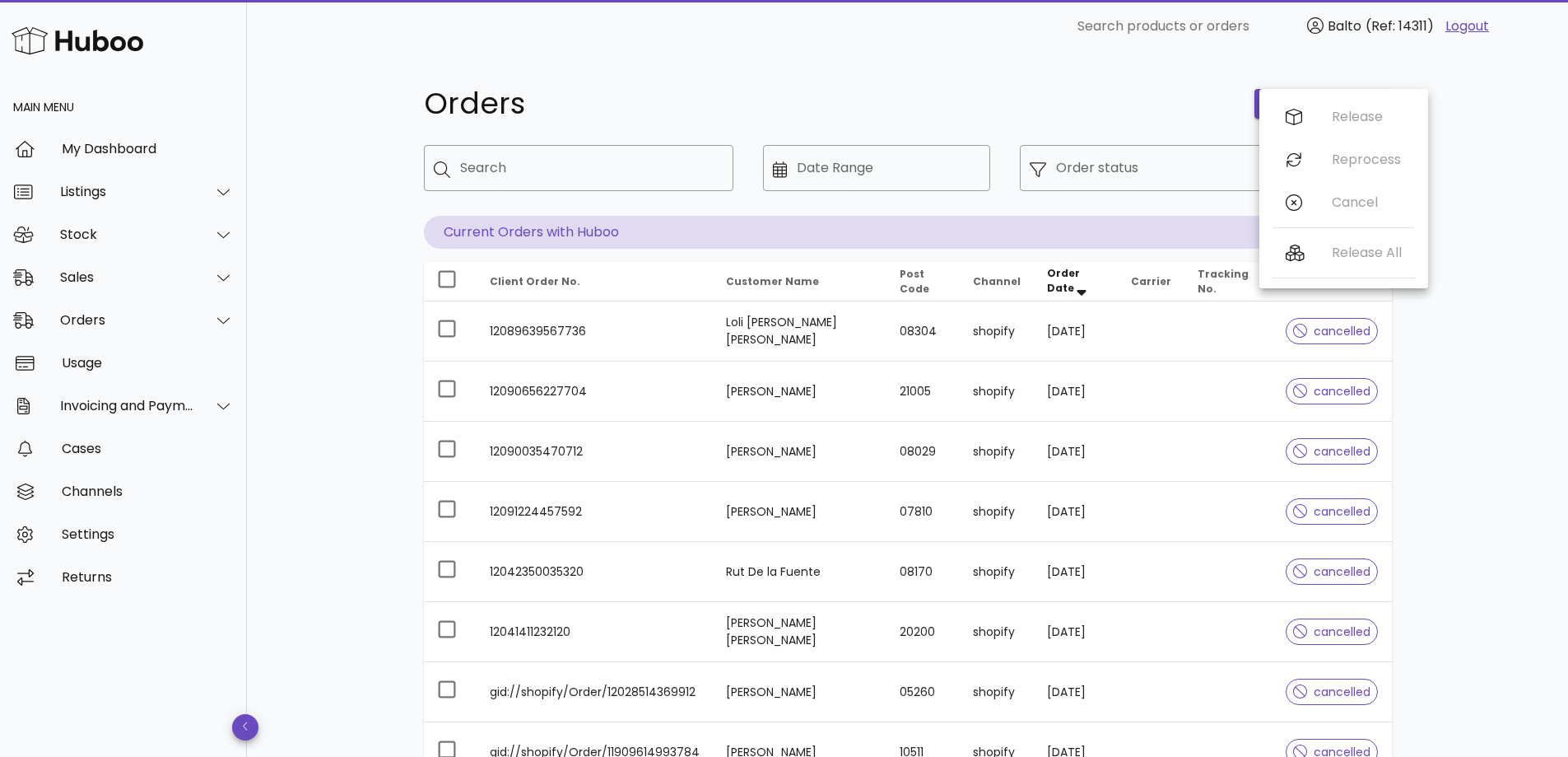
click at [1100, 101] on h1 "Orders" at bounding box center [829, 104] width 811 height 30
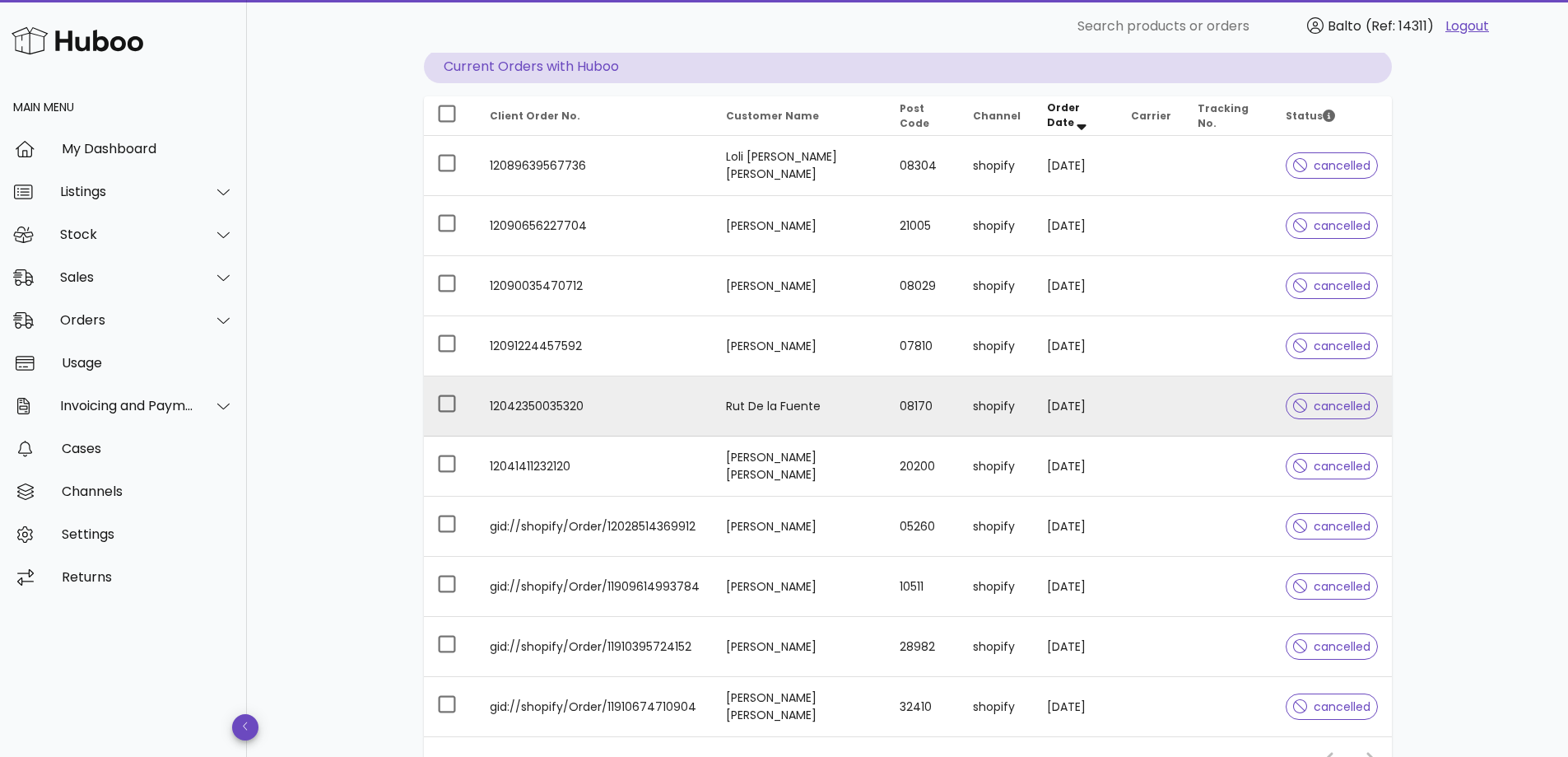
scroll to position [162, 0]
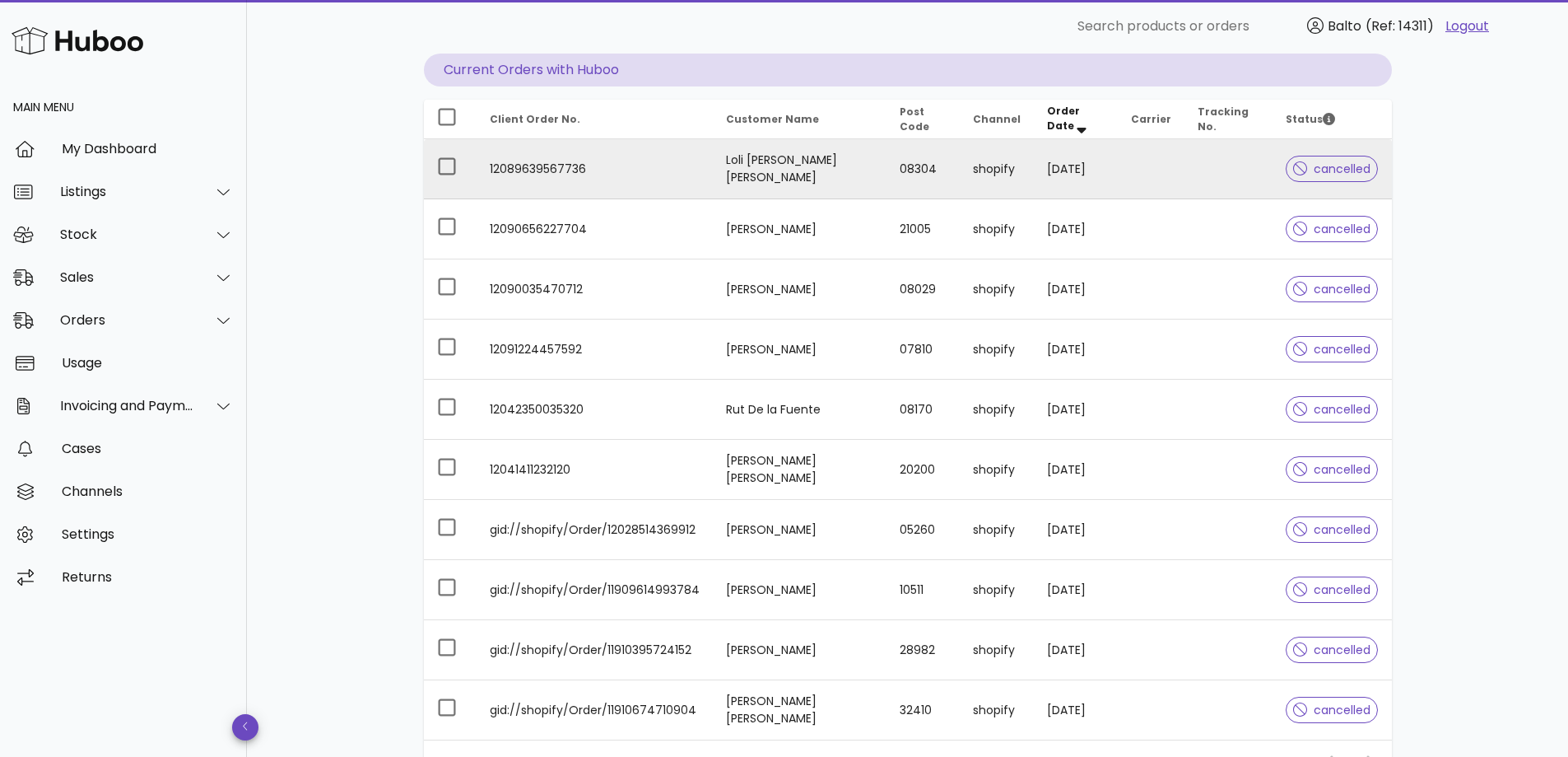
click at [693, 177] on td "12089639567736" at bounding box center [594, 169] width 236 height 60
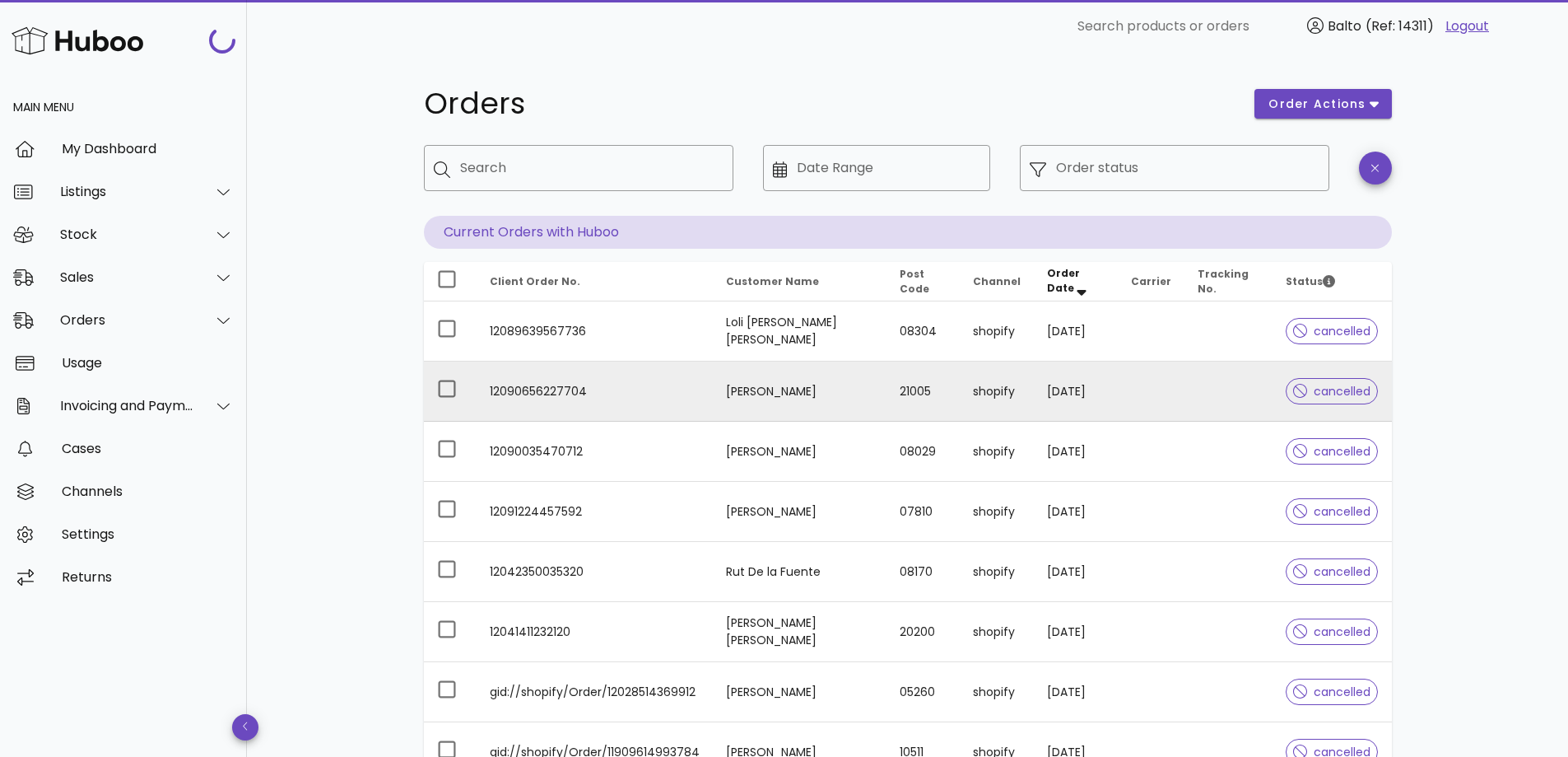
scroll to position [162, 0]
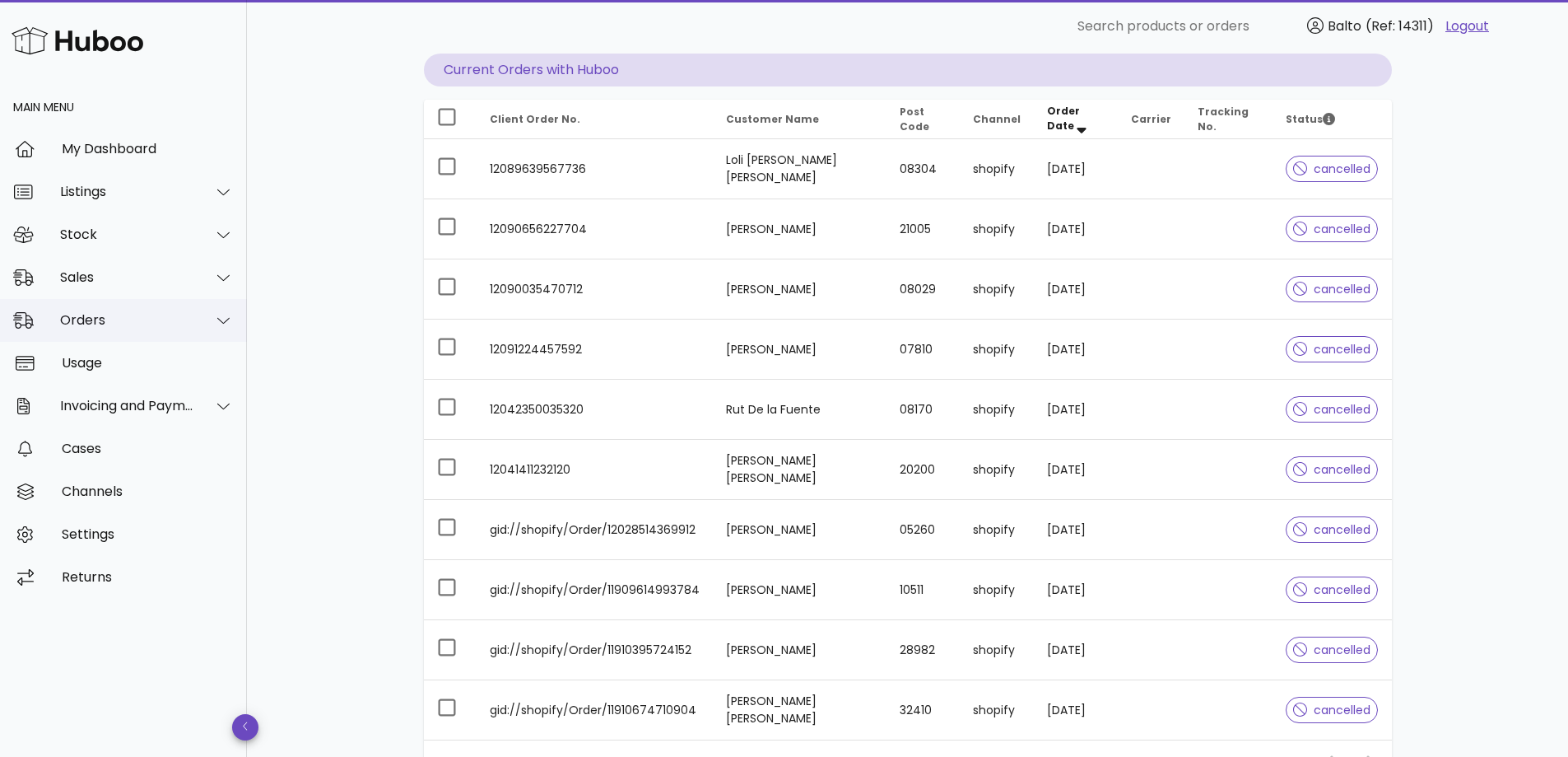
click at [203, 321] on div at bounding box center [214, 320] width 40 height 41
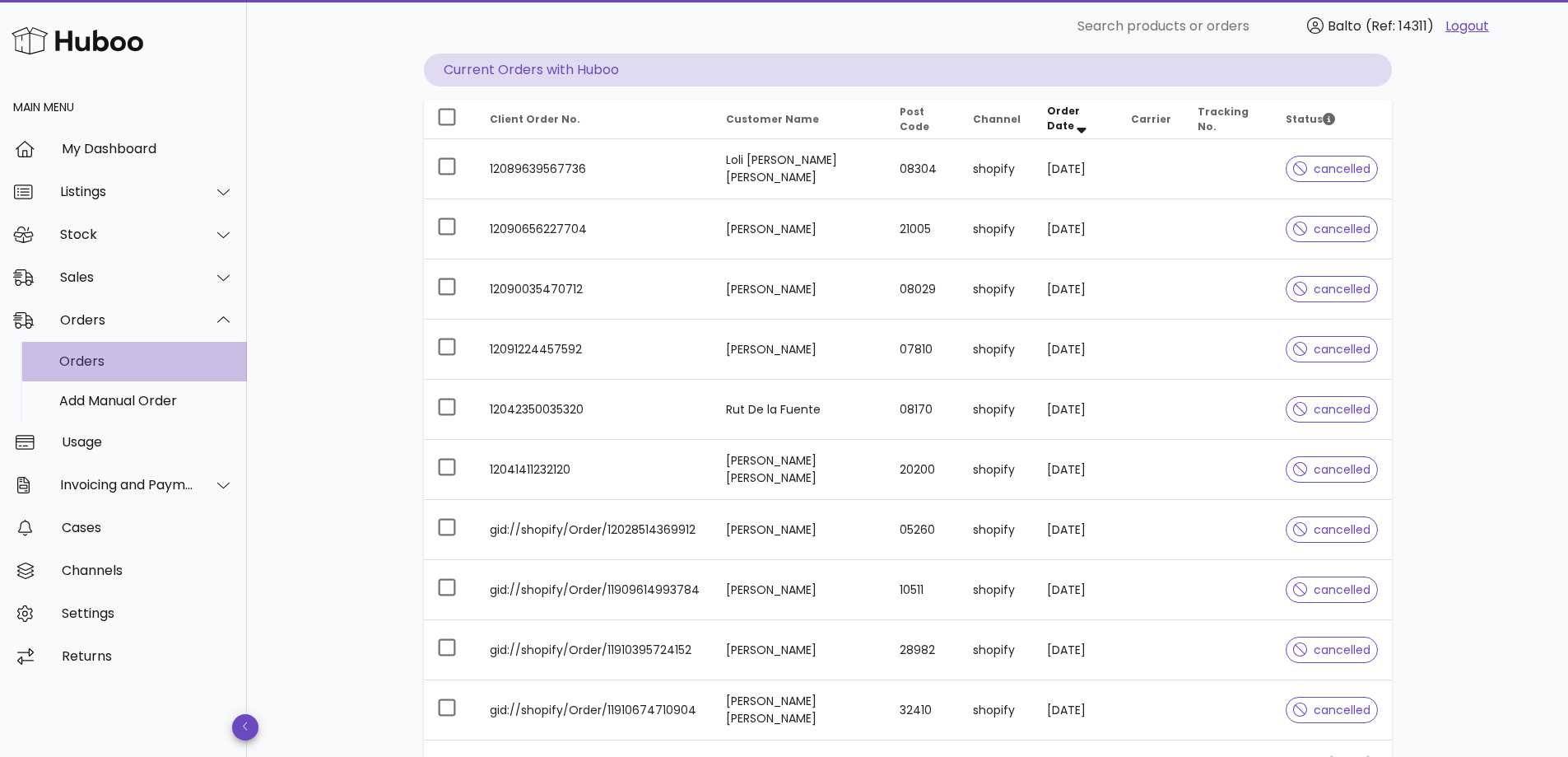
click at [199, 367] on div "Orders" at bounding box center [146, 362] width 174 height 16
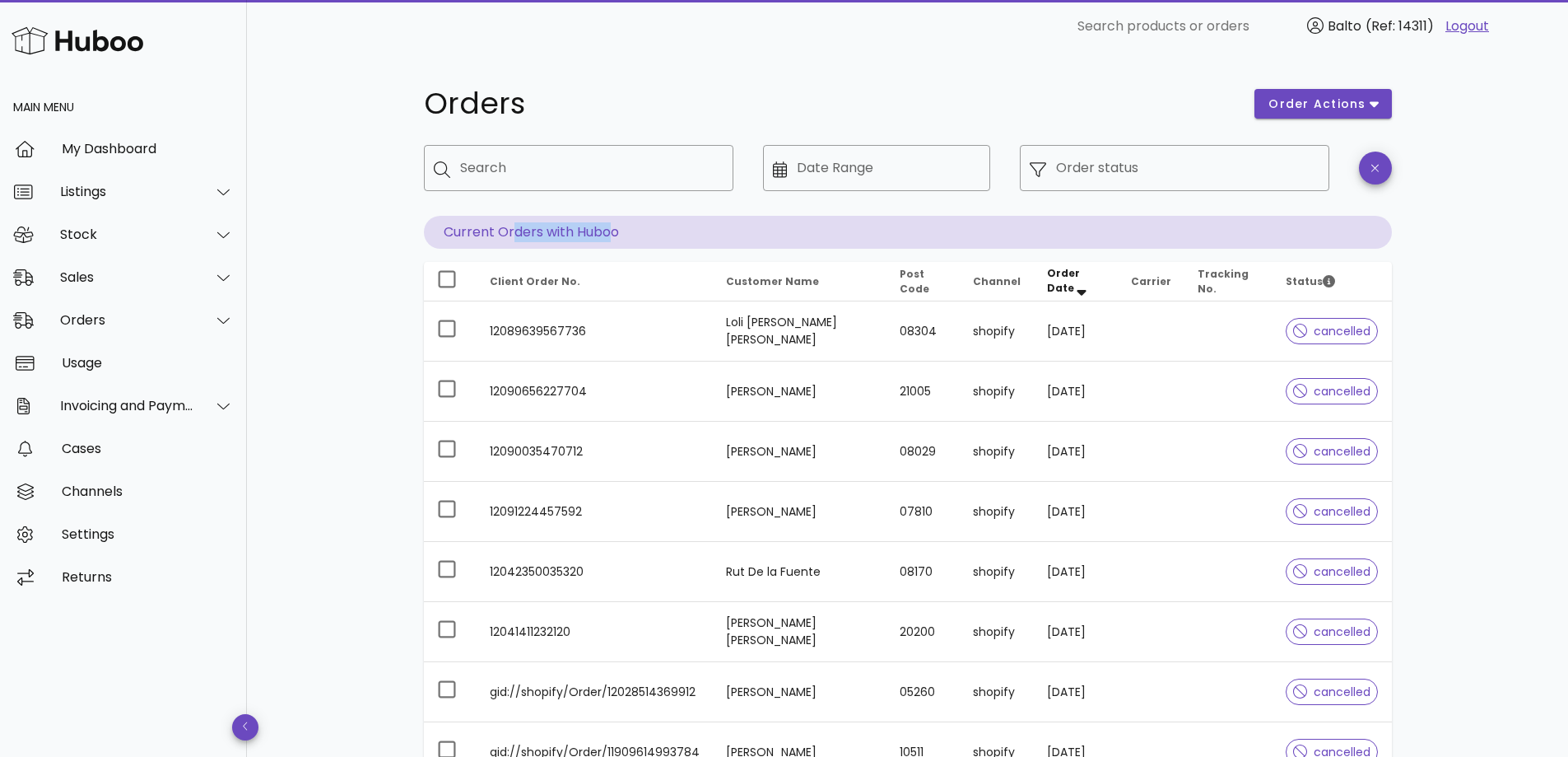
drag, startPoint x: 516, startPoint y: 230, endPoint x: 607, endPoint y: 237, distance: 91.3
click at [607, 236] on p "Current Orders with Huboo" at bounding box center [908, 232] width 968 height 33
click at [609, 238] on p "Current Orders with Huboo" at bounding box center [908, 232] width 968 height 33
click at [1315, 108] on span "order actions" at bounding box center [1316, 104] width 99 height 17
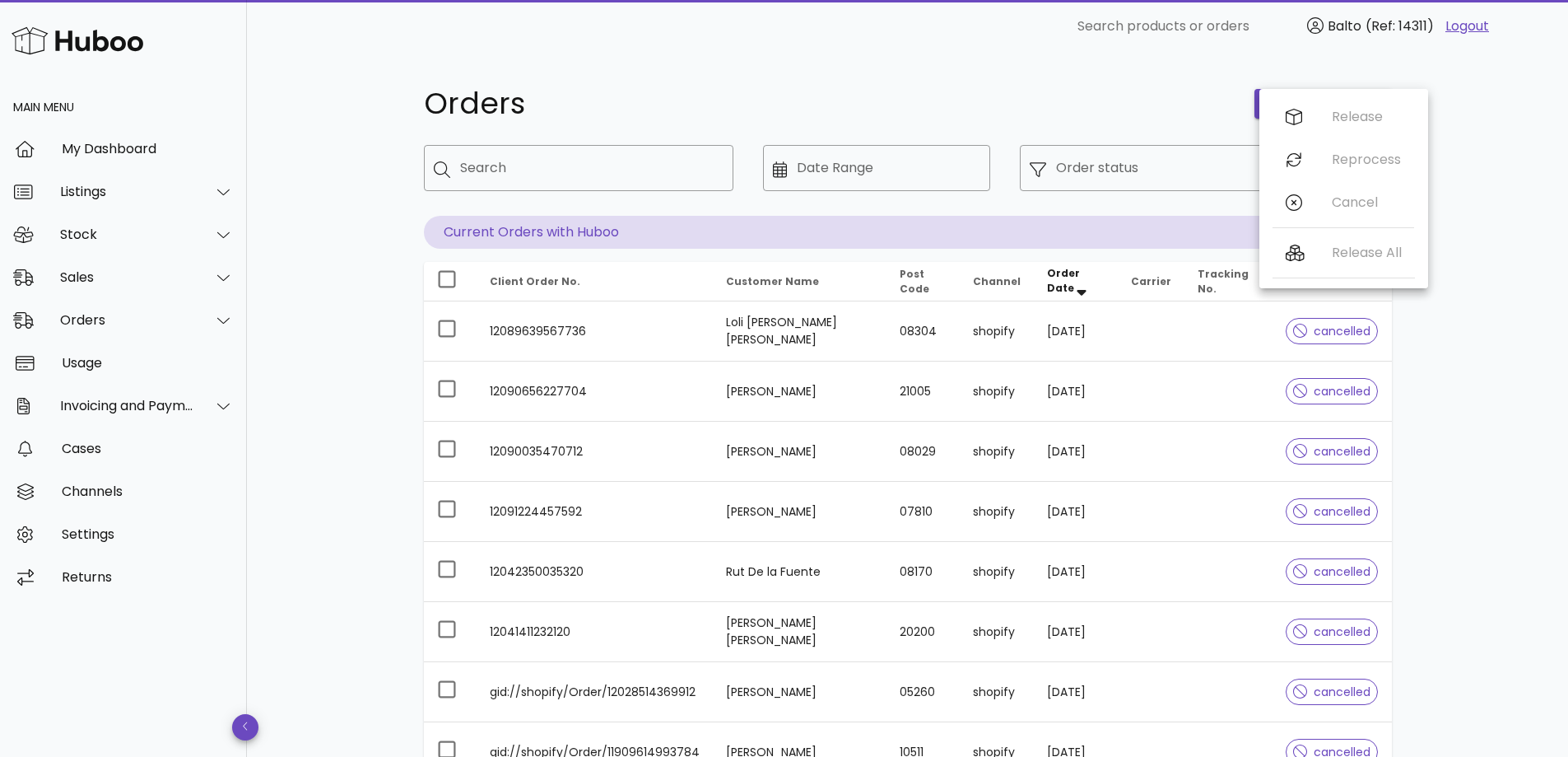
click at [1167, 108] on h1 "Orders" at bounding box center [829, 104] width 811 height 30
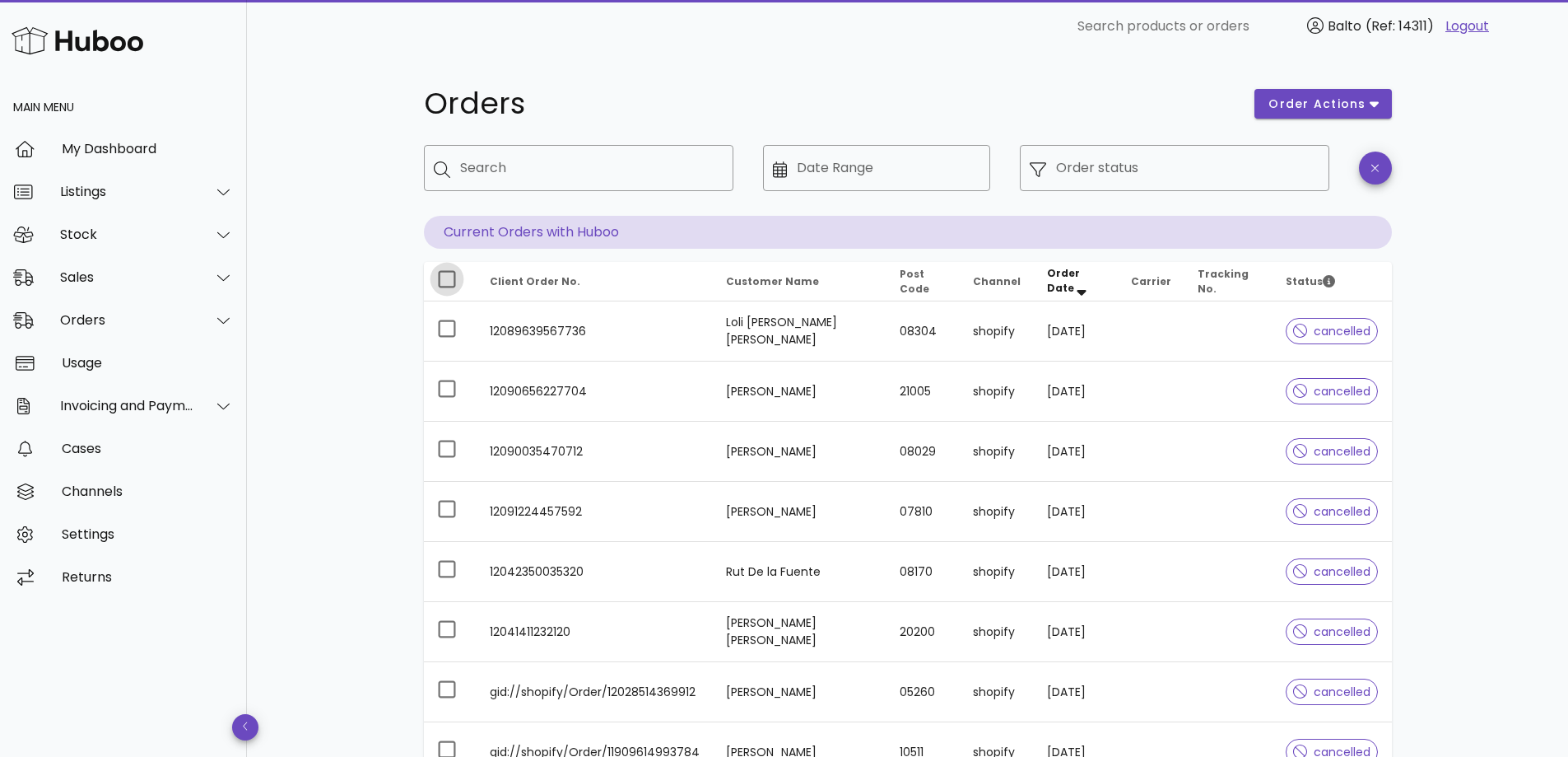
click at [457, 281] on div at bounding box center [447, 279] width 28 height 28
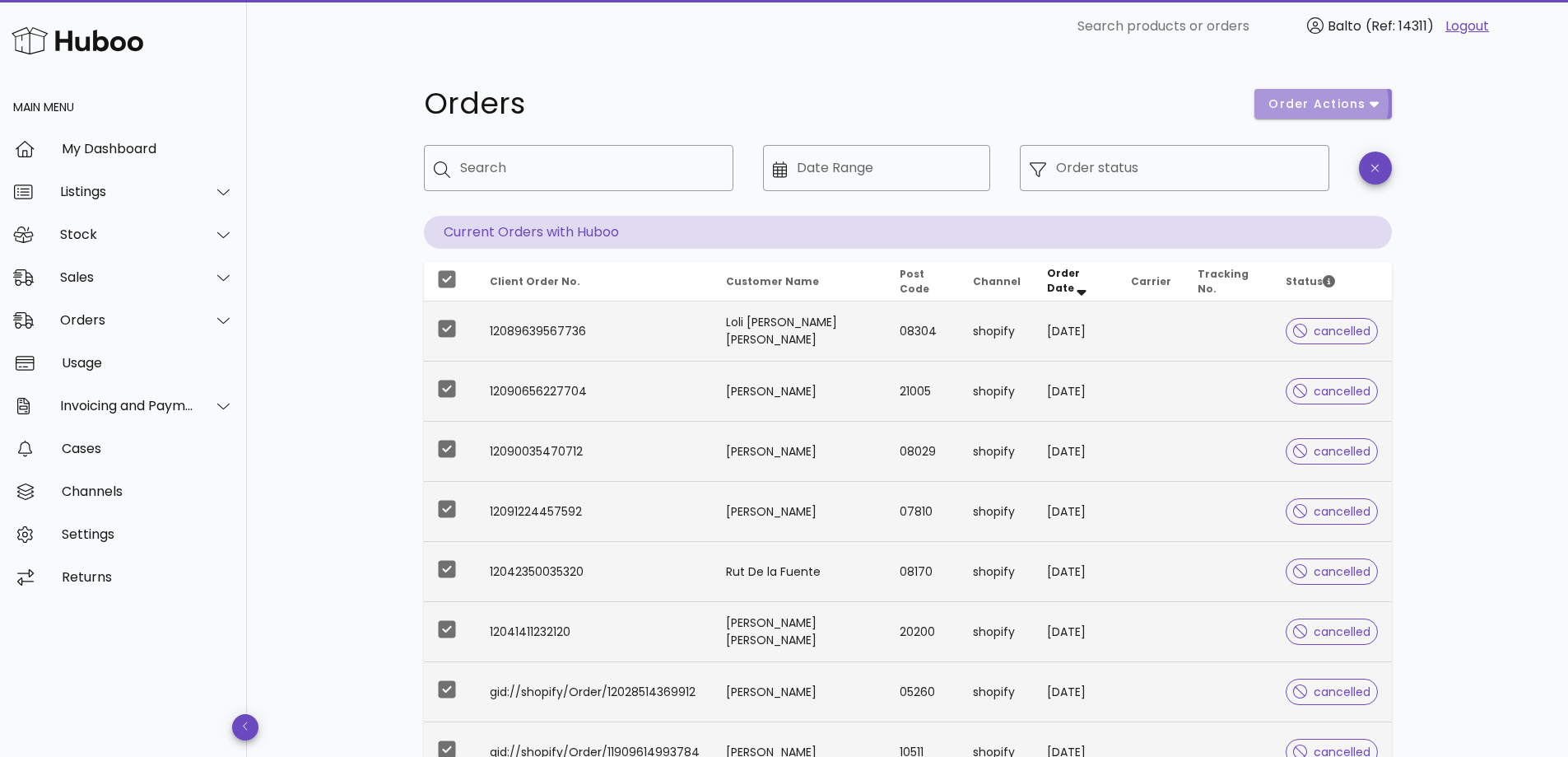
click at [1325, 110] on span "order actions" at bounding box center [1316, 104] width 99 height 17
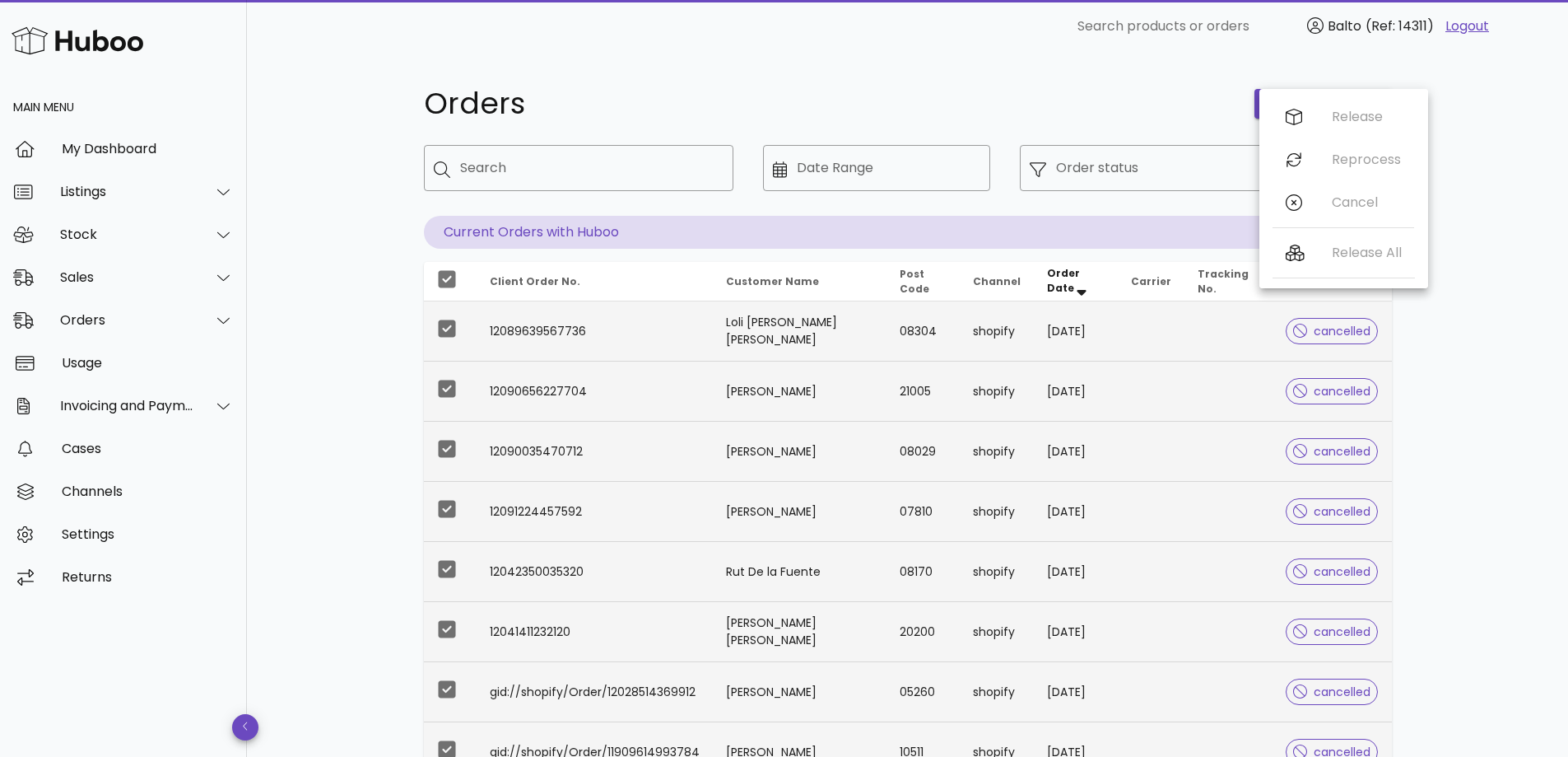
click at [1156, 111] on h1 "Orders" at bounding box center [829, 104] width 811 height 30
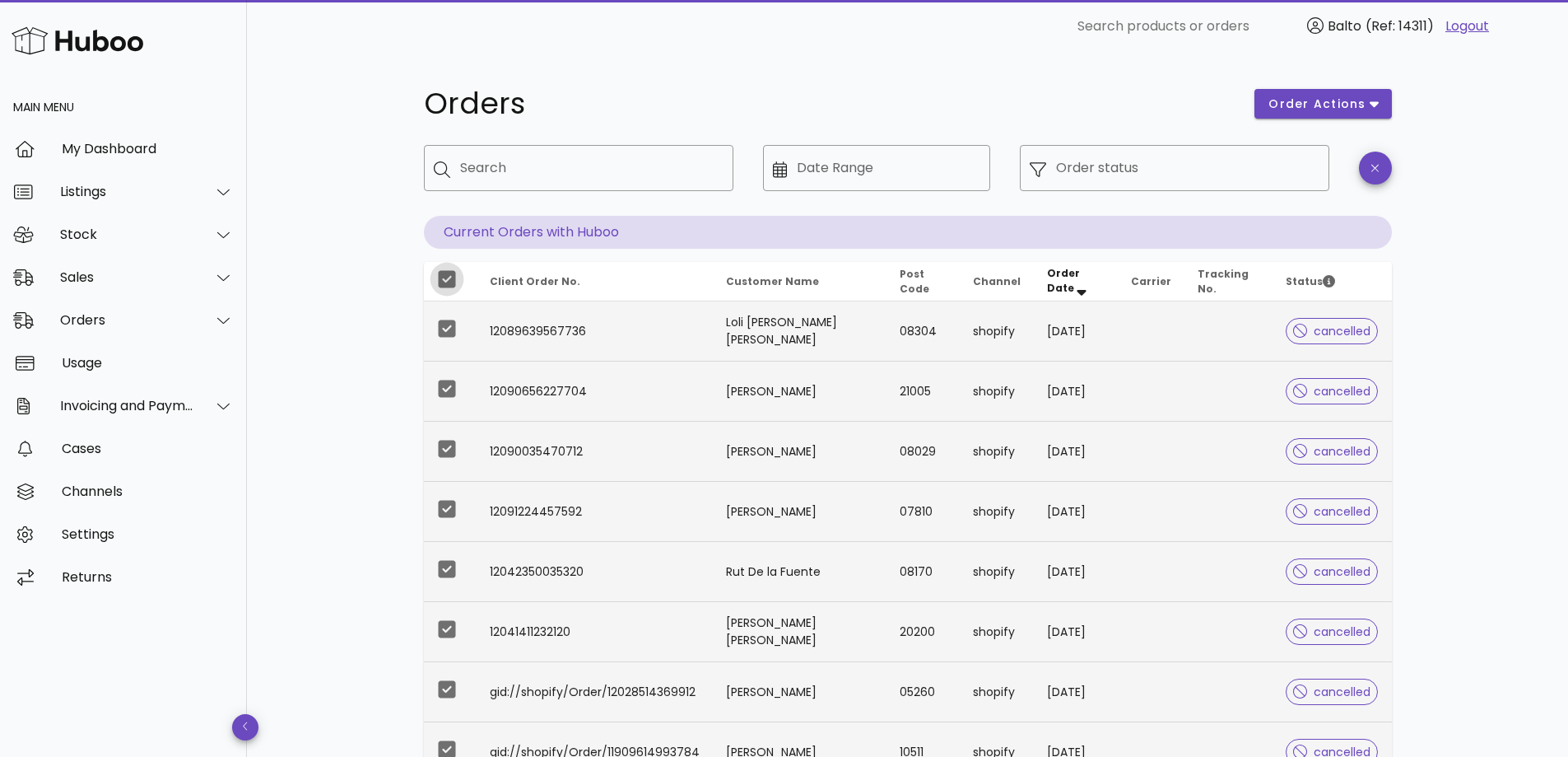
click at [455, 281] on div at bounding box center [447, 279] width 28 height 28
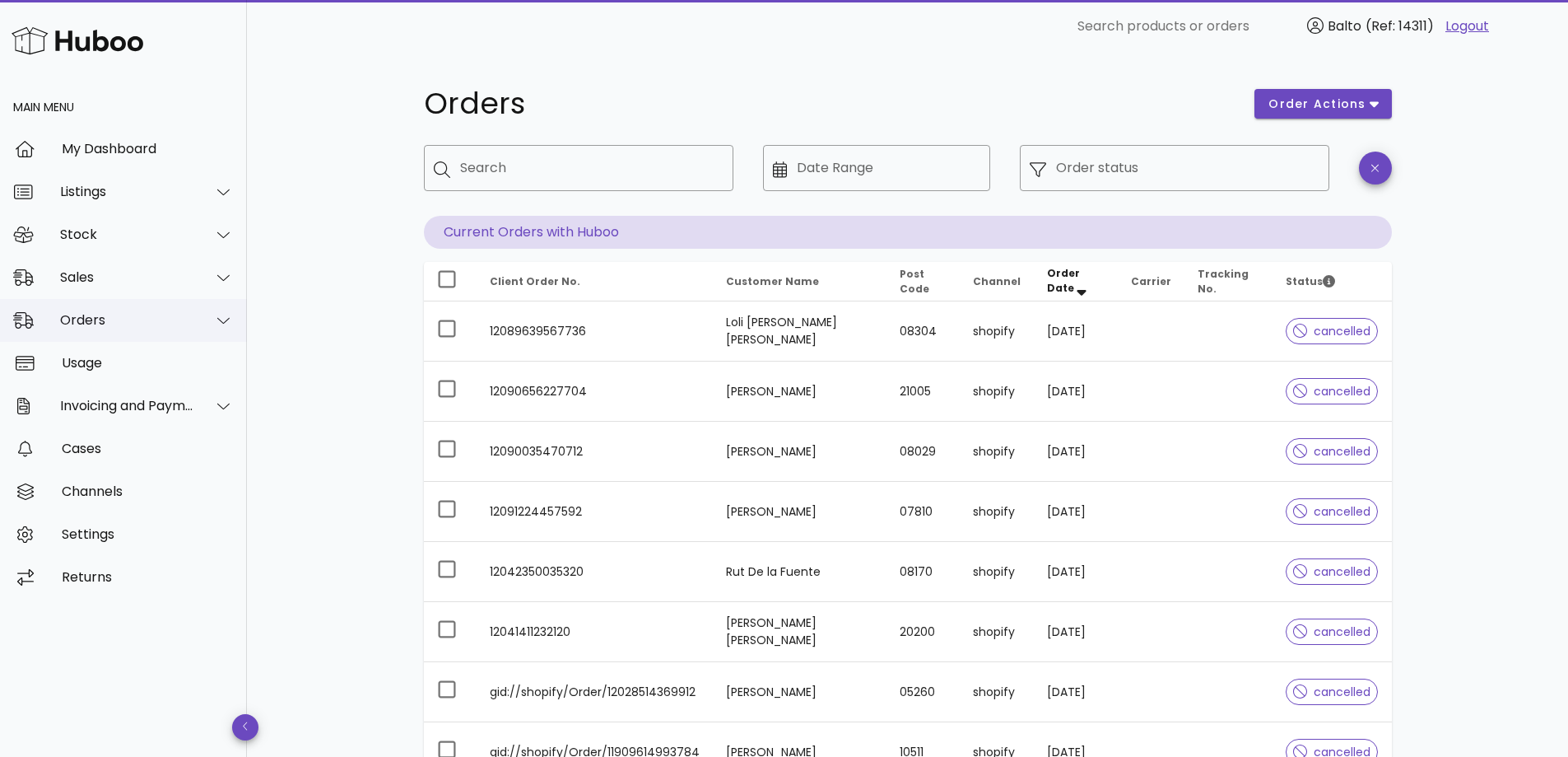
click at [151, 323] on div "Orders" at bounding box center [126, 320] width 134 height 16
click at [183, 288] on div "Sales" at bounding box center [123, 277] width 247 height 43
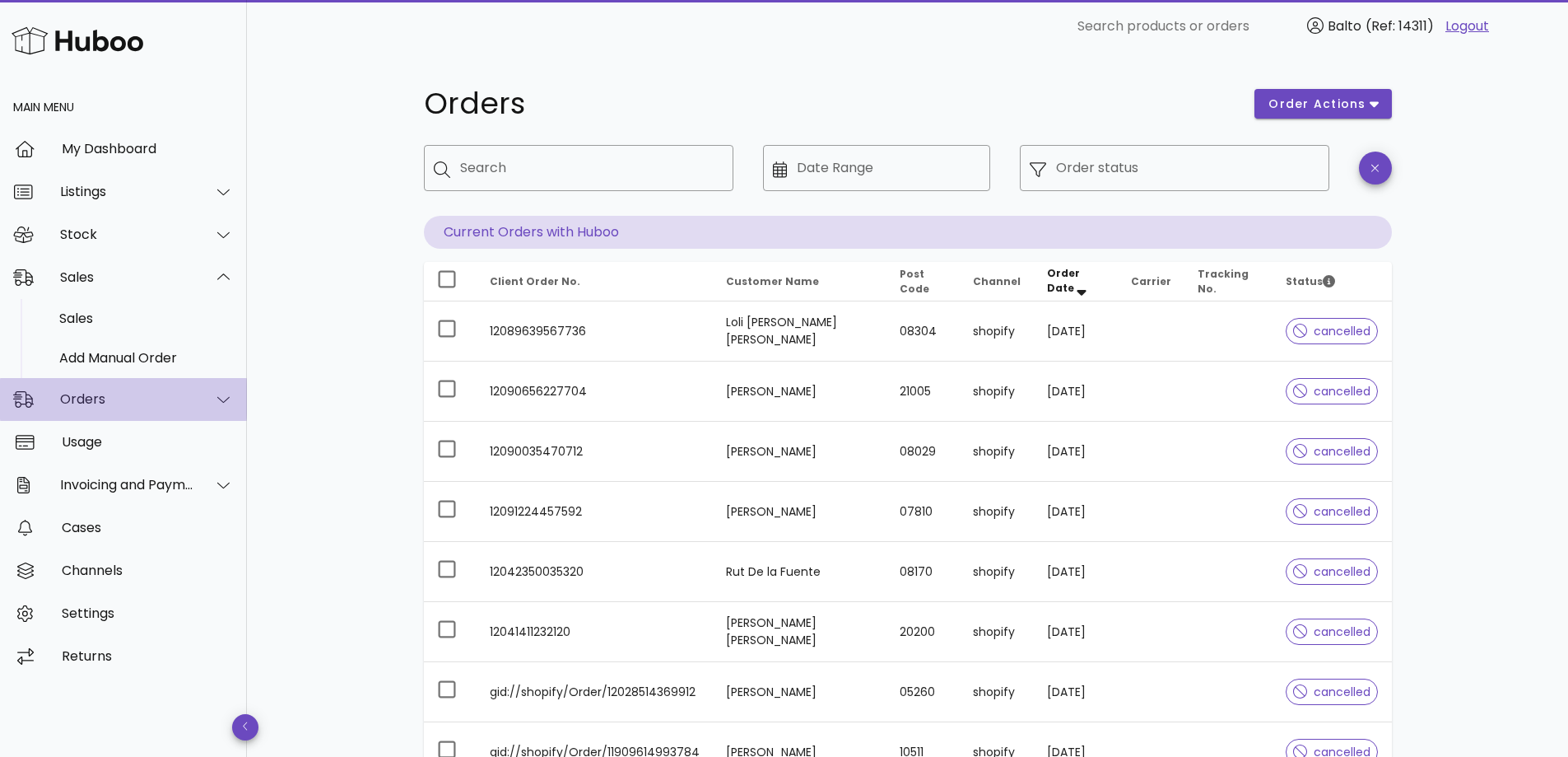
click at [193, 389] on div "Orders" at bounding box center [123, 399] width 247 height 43
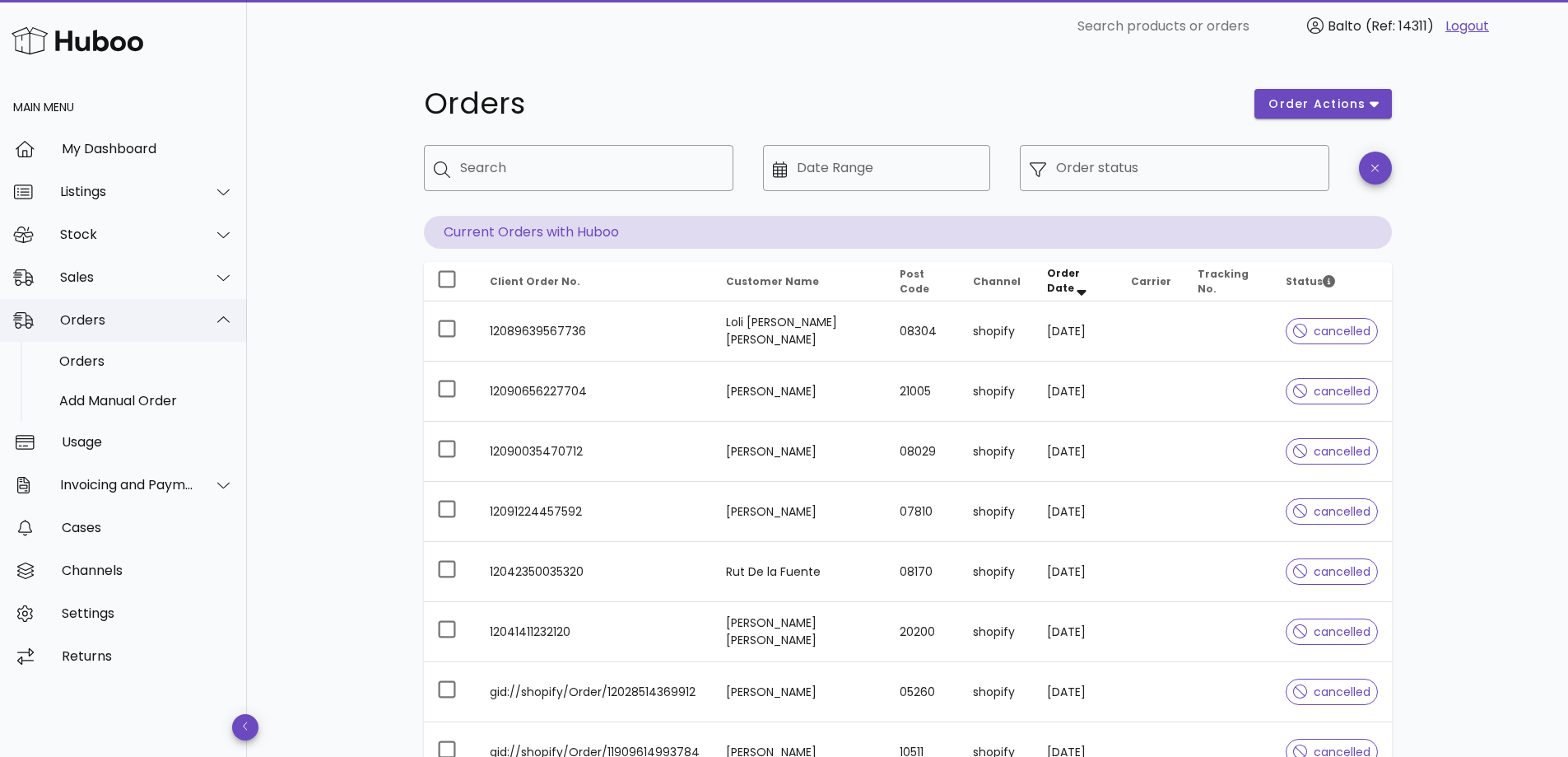
click at [241, 318] on div "Orders" at bounding box center [123, 320] width 247 height 43
click at [164, 275] on div "Sales" at bounding box center [126, 277] width 134 height 16
click at [160, 233] on div "Stock" at bounding box center [126, 234] width 134 height 16
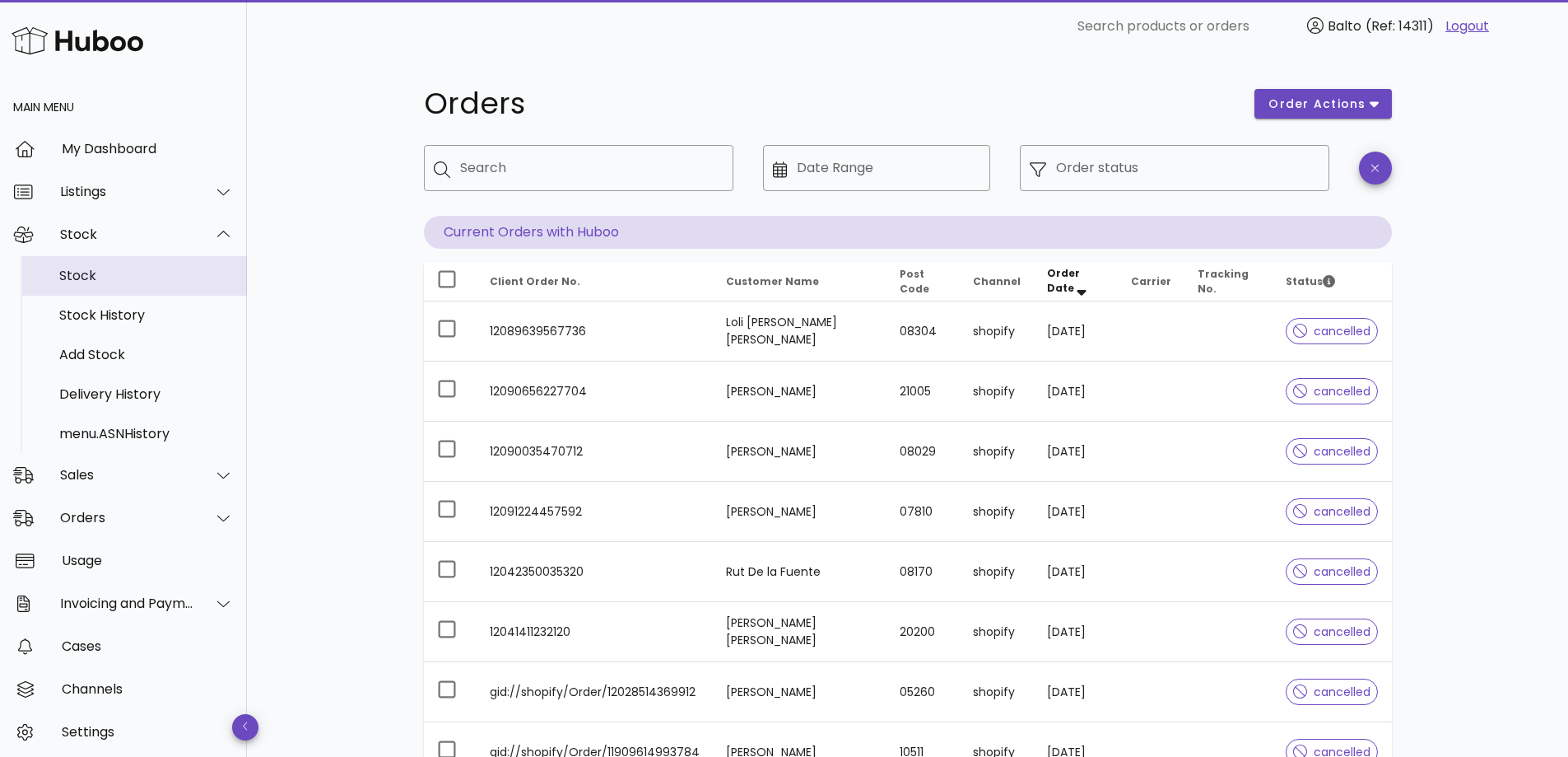
click at [169, 274] on div "Stock" at bounding box center [146, 276] width 174 height 16
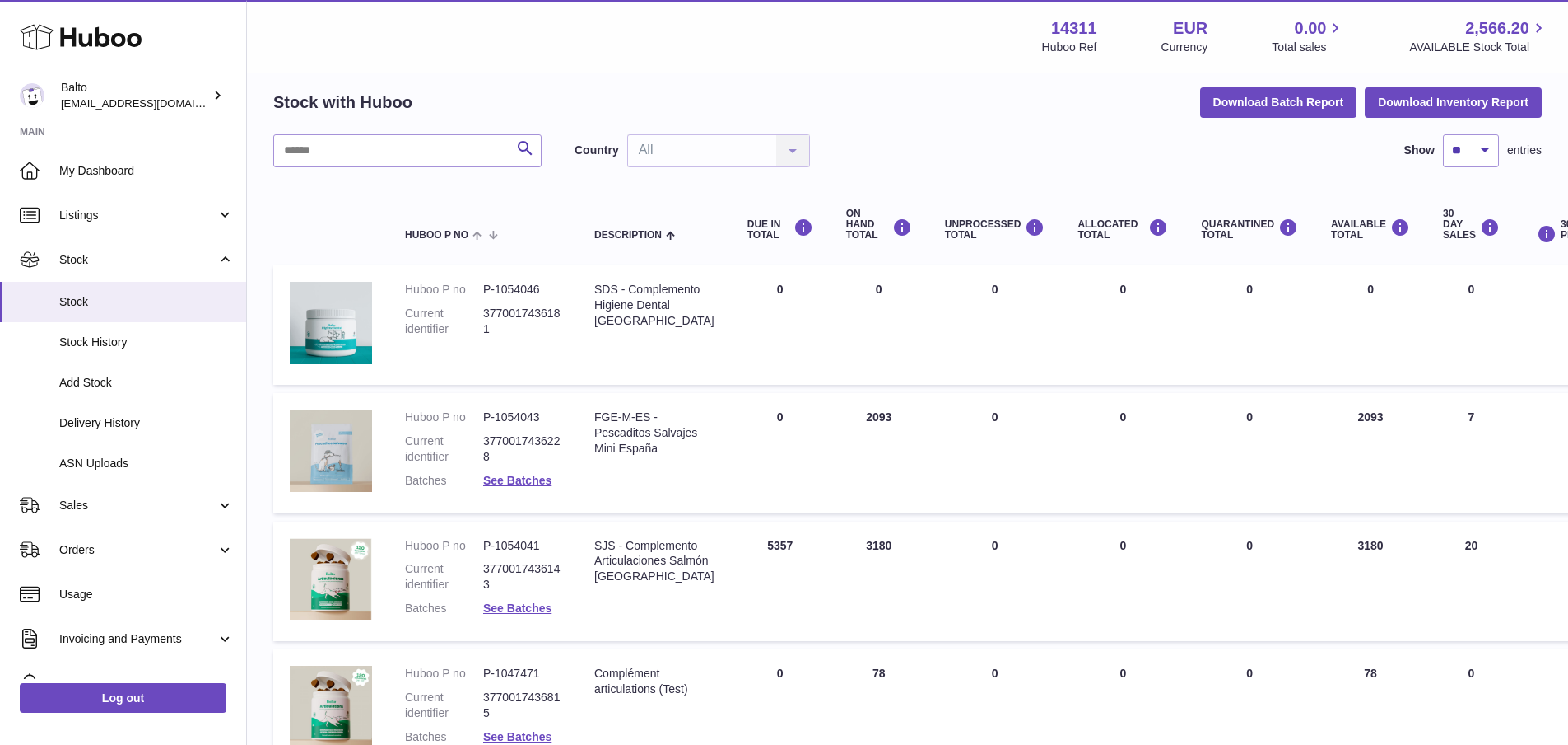
scroll to position [164, 0]
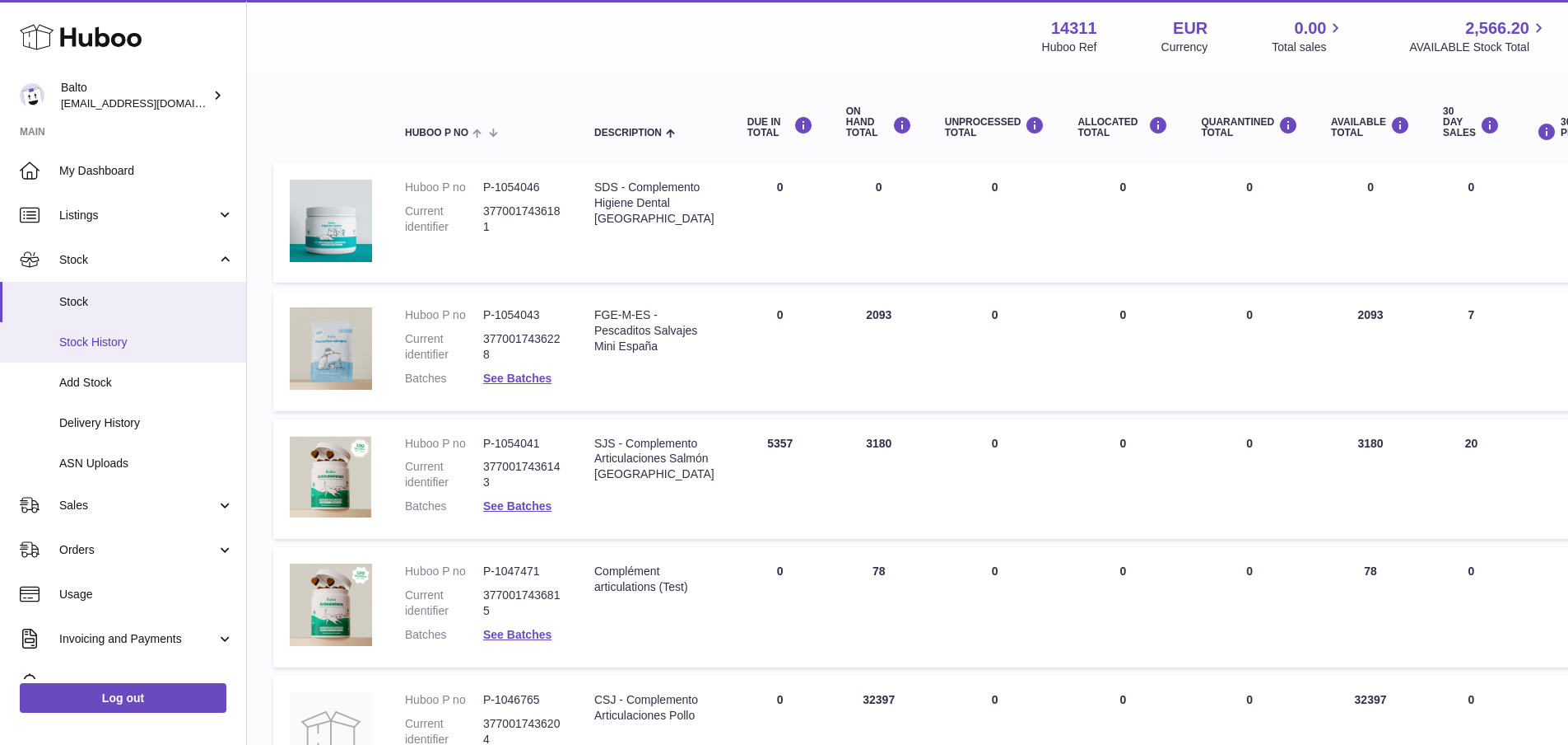
click at [132, 335] on span "Stock History" at bounding box center [146, 343] width 174 height 16
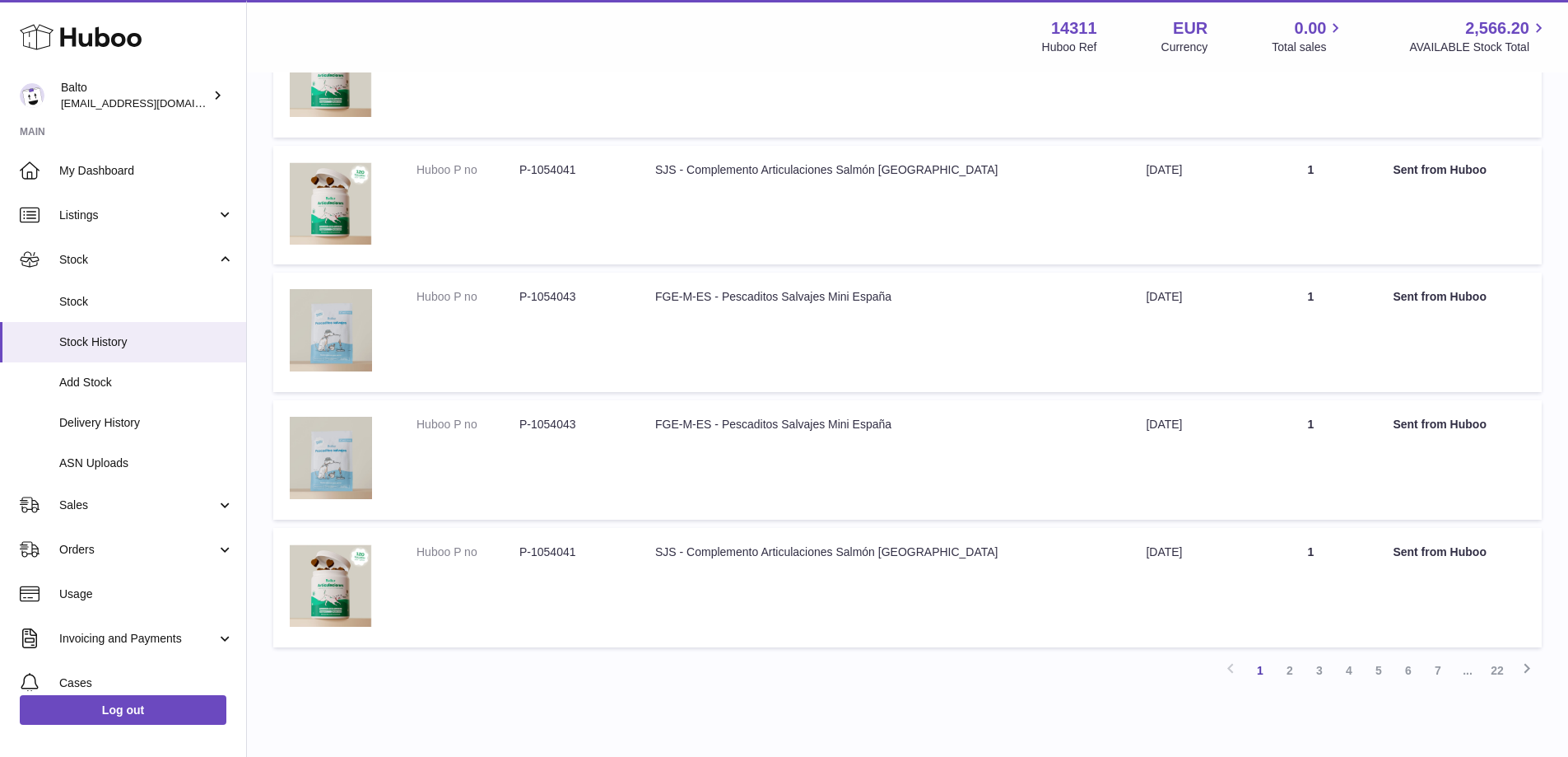
scroll to position [990, 0]
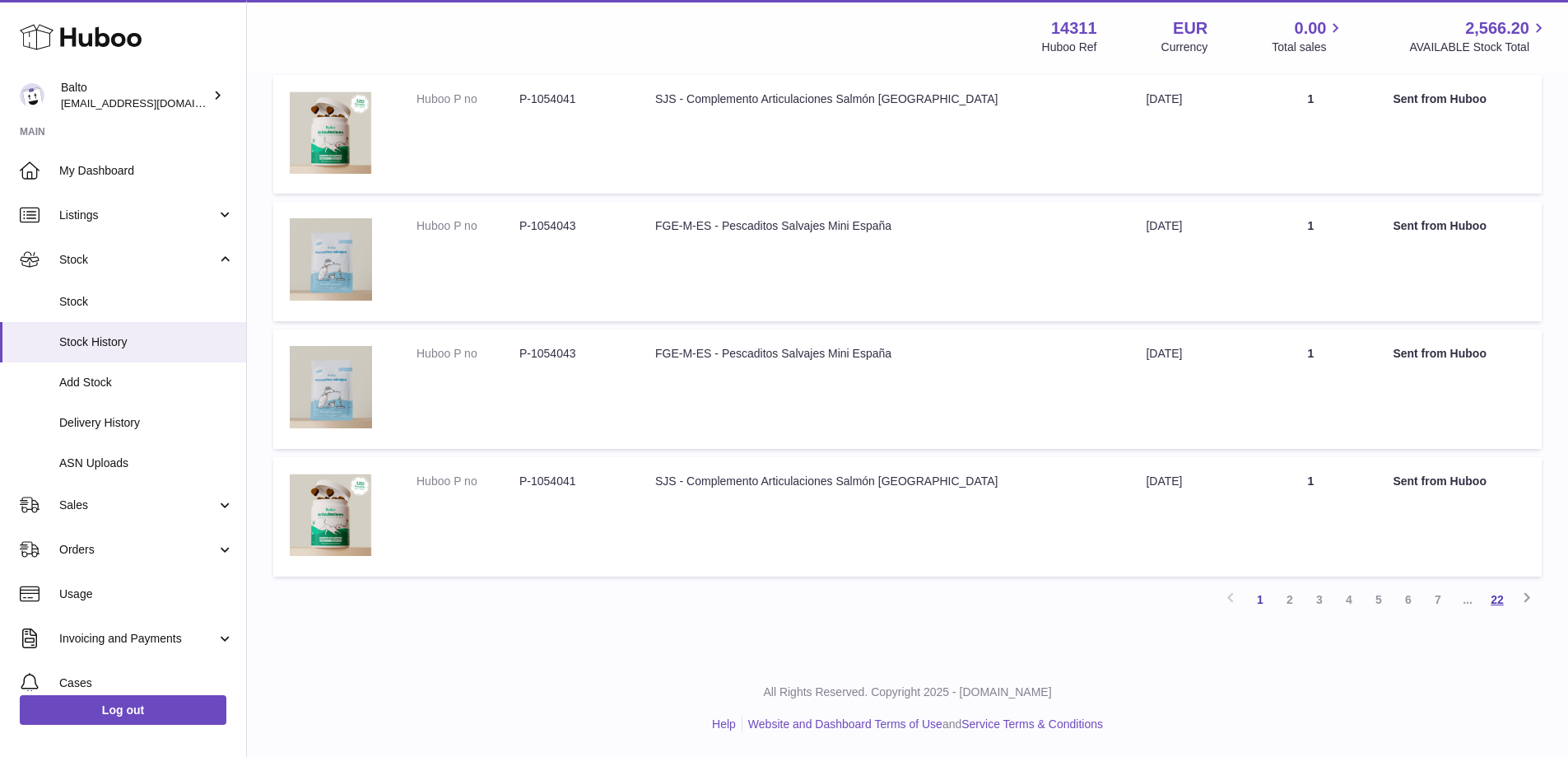
click at [1492, 595] on link "22" at bounding box center [1497, 600] width 30 height 30
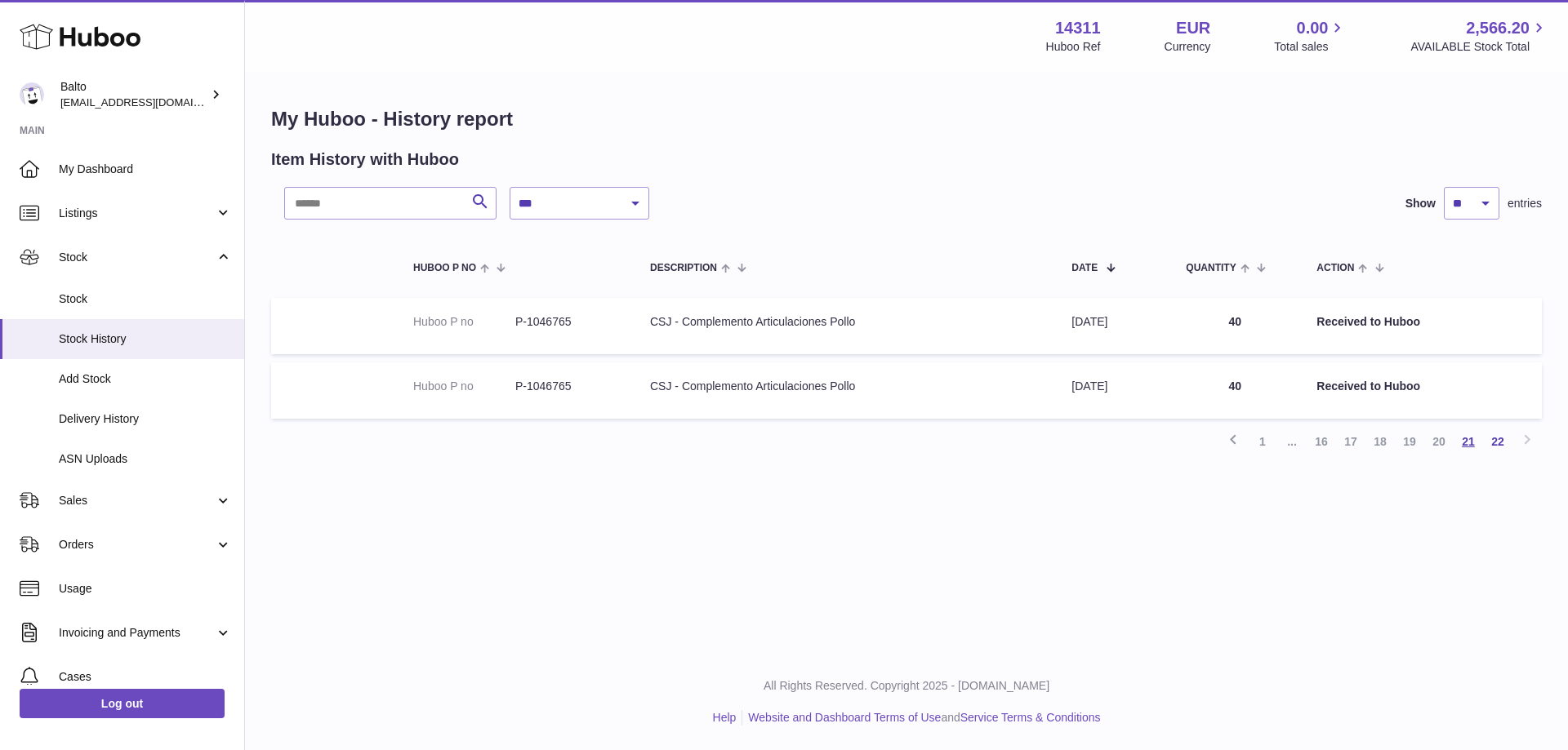
click at [1478, 438] on link "21" at bounding box center [1468, 441] width 30 height 30
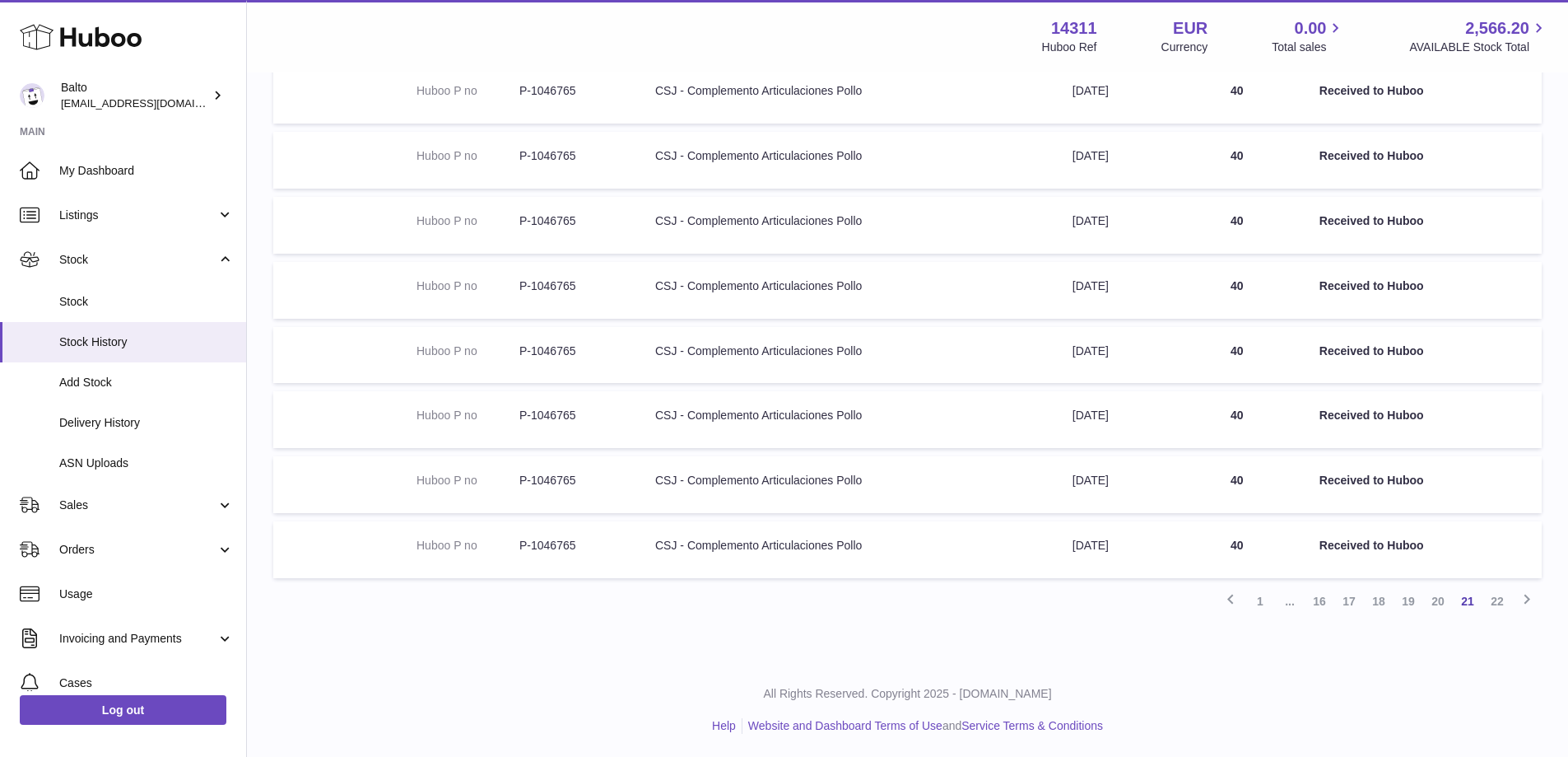
scroll to position [366, 0]
click at [1443, 604] on link "20" at bounding box center [1439, 600] width 30 height 30
click at [1261, 606] on link "1" at bounding box center [1260, 600] width 30 height 30
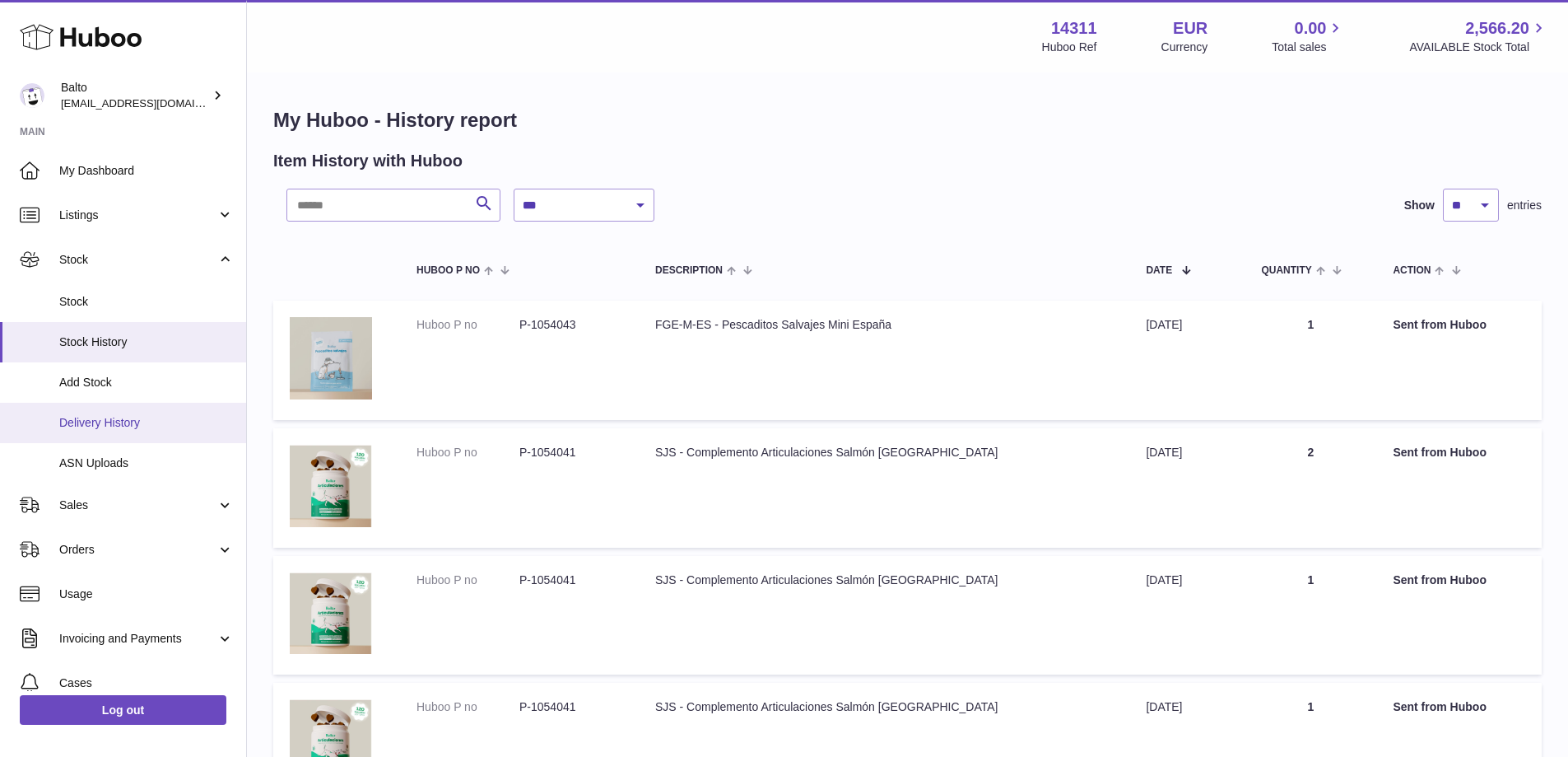
click at [162, 434] on link "Delivery History" at bounding box center [122, 422] width 246 height 41
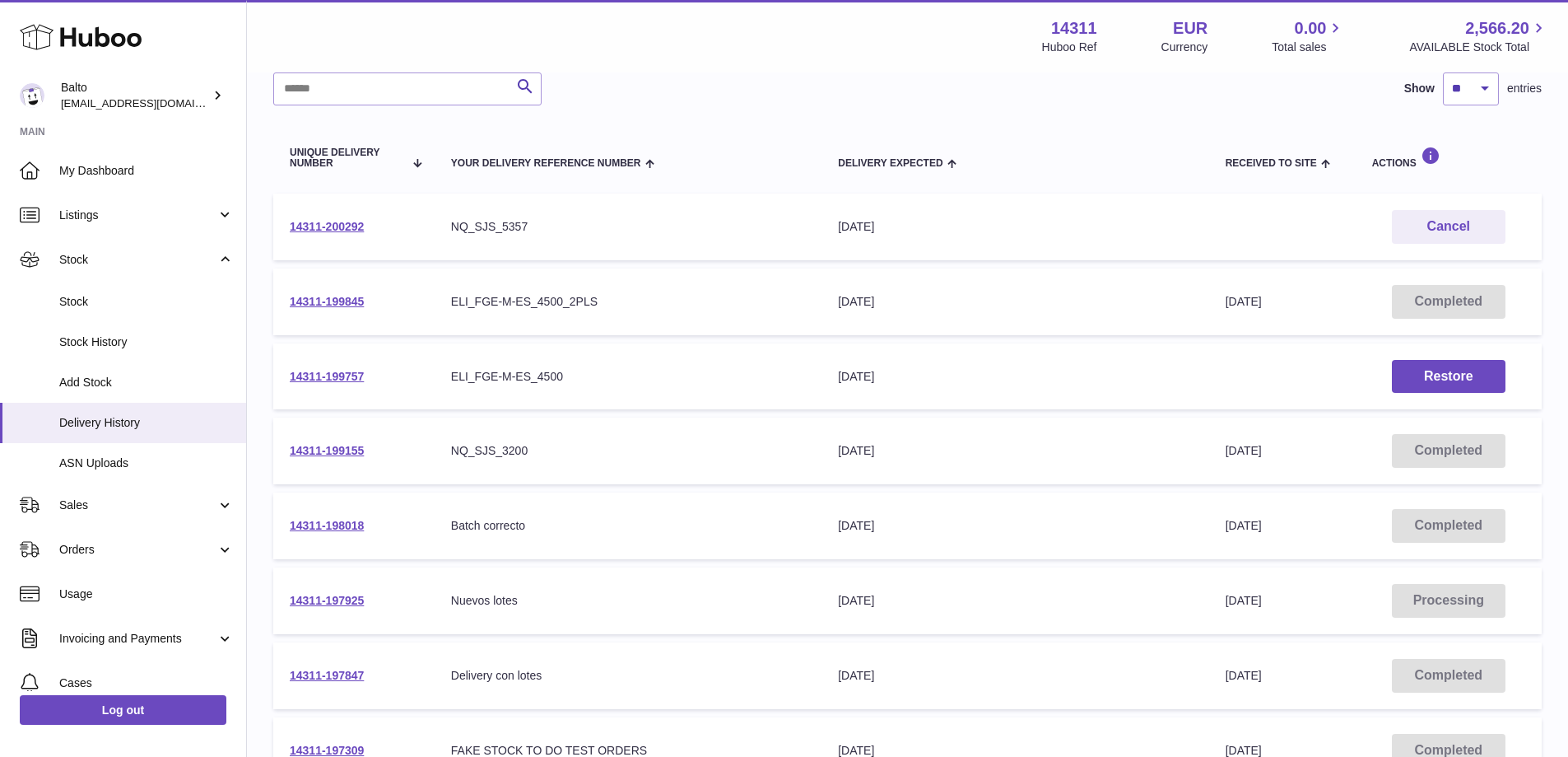
scroll to position [118, 0]
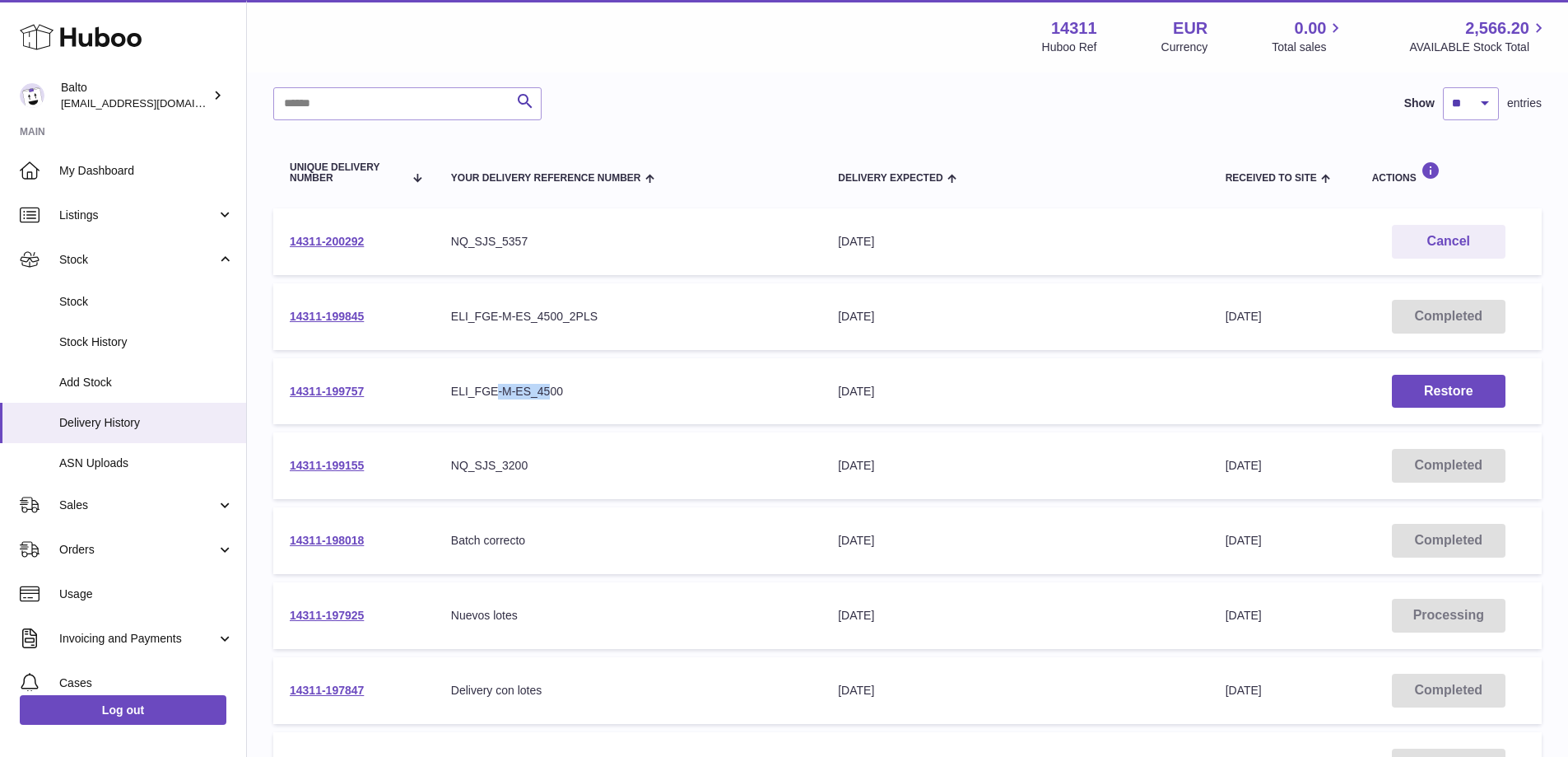
drag, startPoint x: 515, startPoint y: 389, endPoint x: 497, endPoint y: 388, distance: 18.0
click at [497, 388] on div "ELI_FGE-M-ES_4500" at bounding box center [628, 391] width 354 height 16
click at [351, 236] on link "14311-200292" at bounding box center [327, 241] width 74 height 13
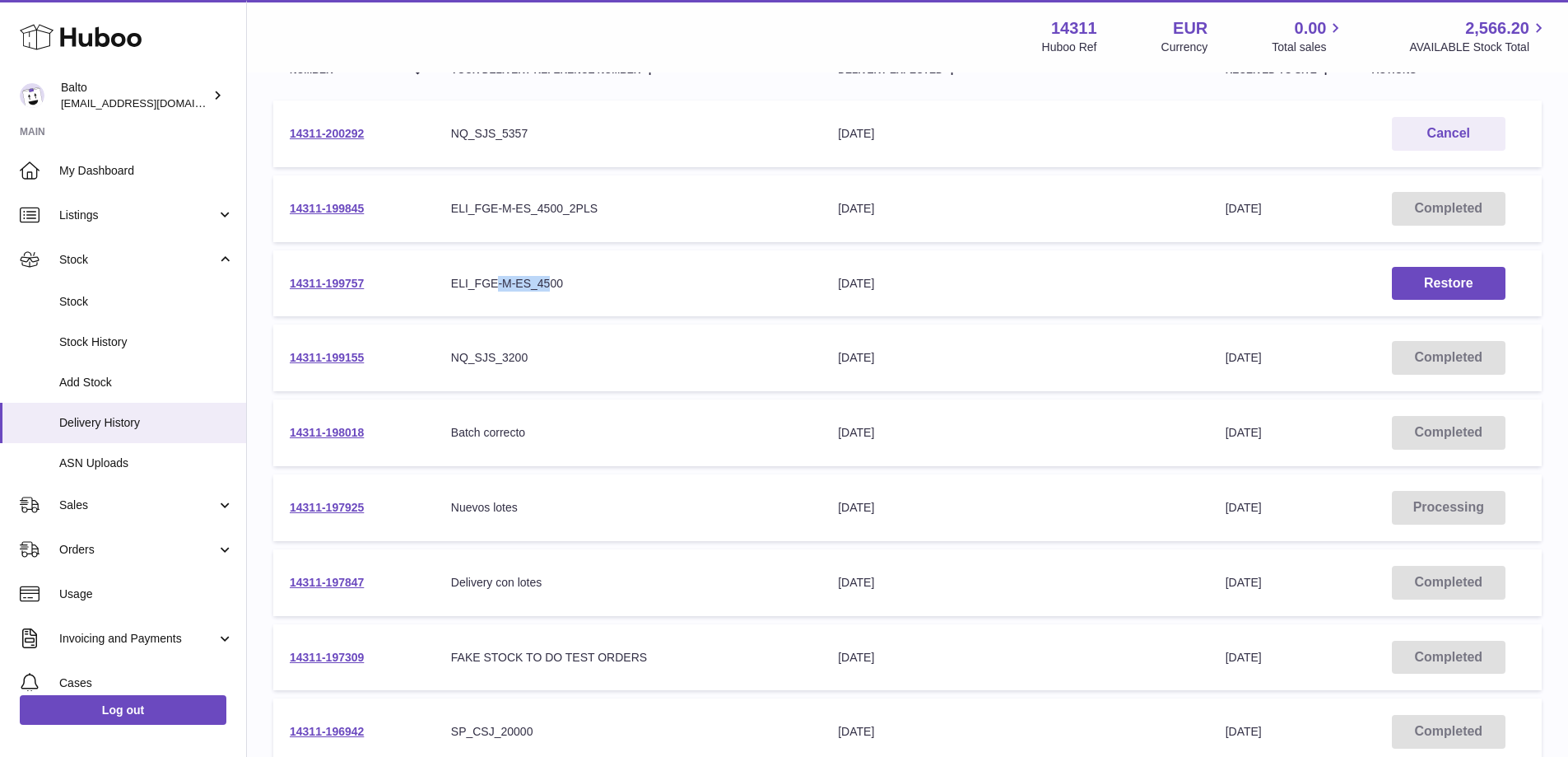
scroll to position [447, 0]
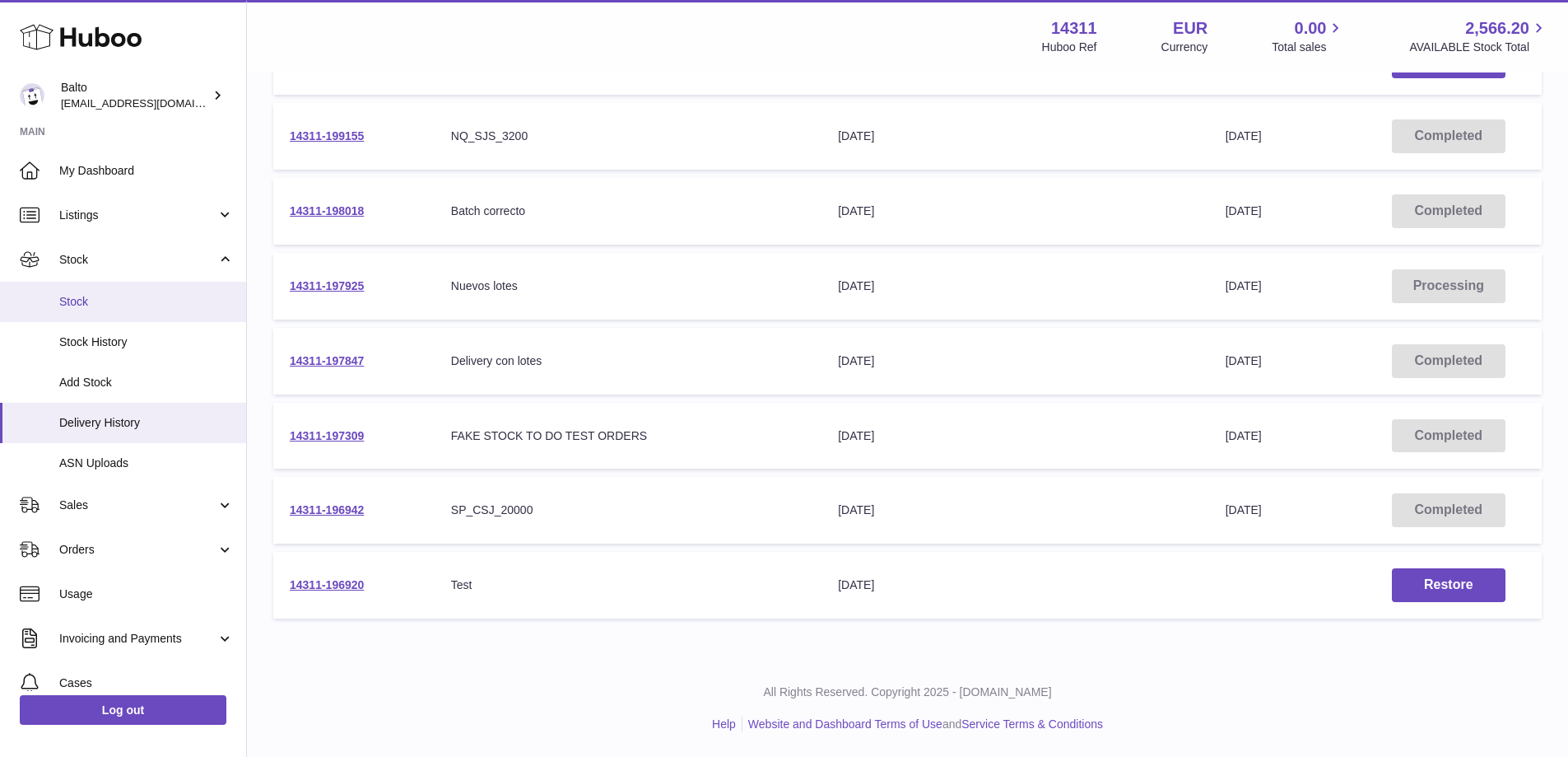
click at [130, 303] on span "Stock" at bounding box center [146, 302] width 174 height 16
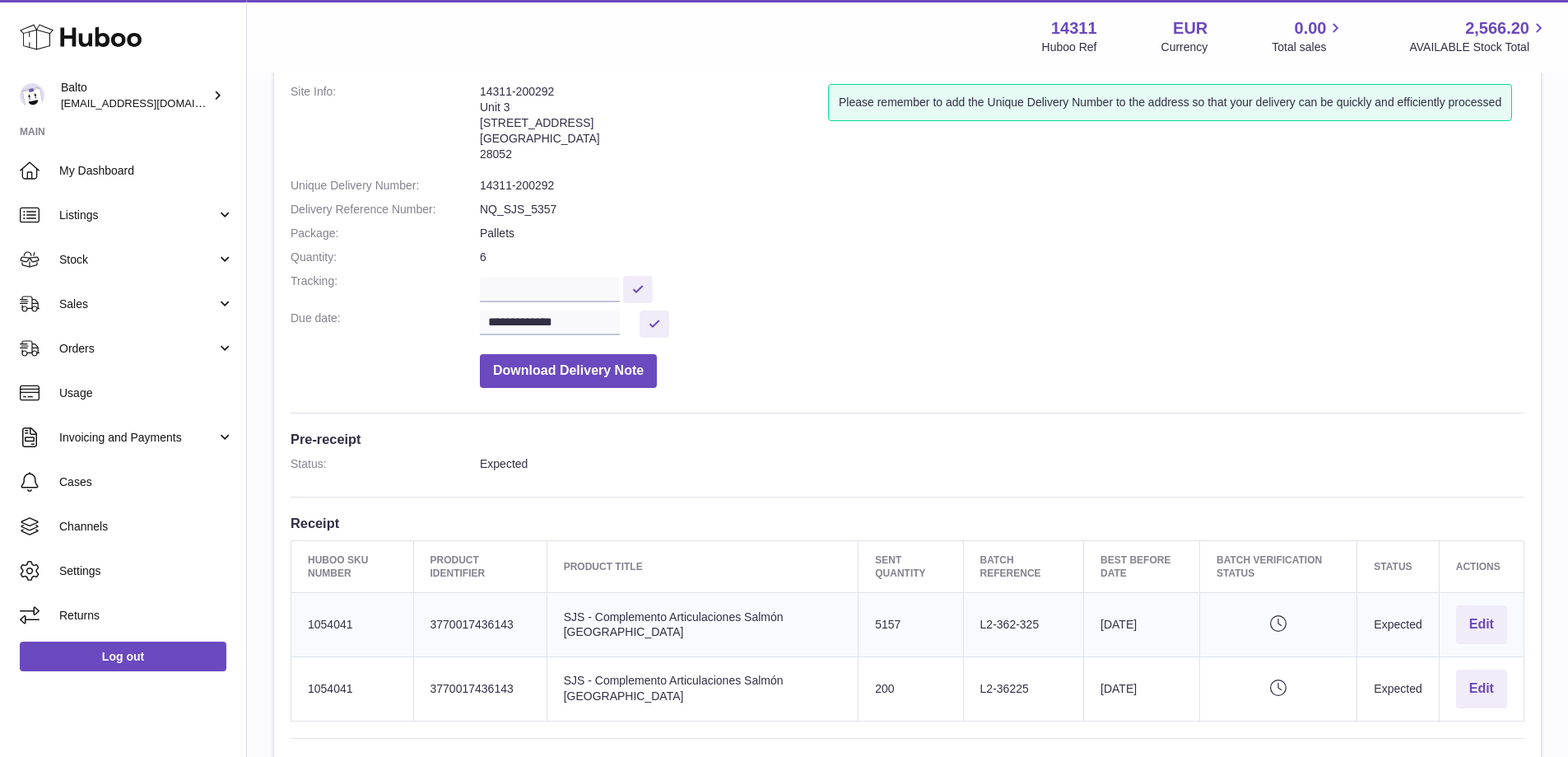
scroll to position [330, 0]
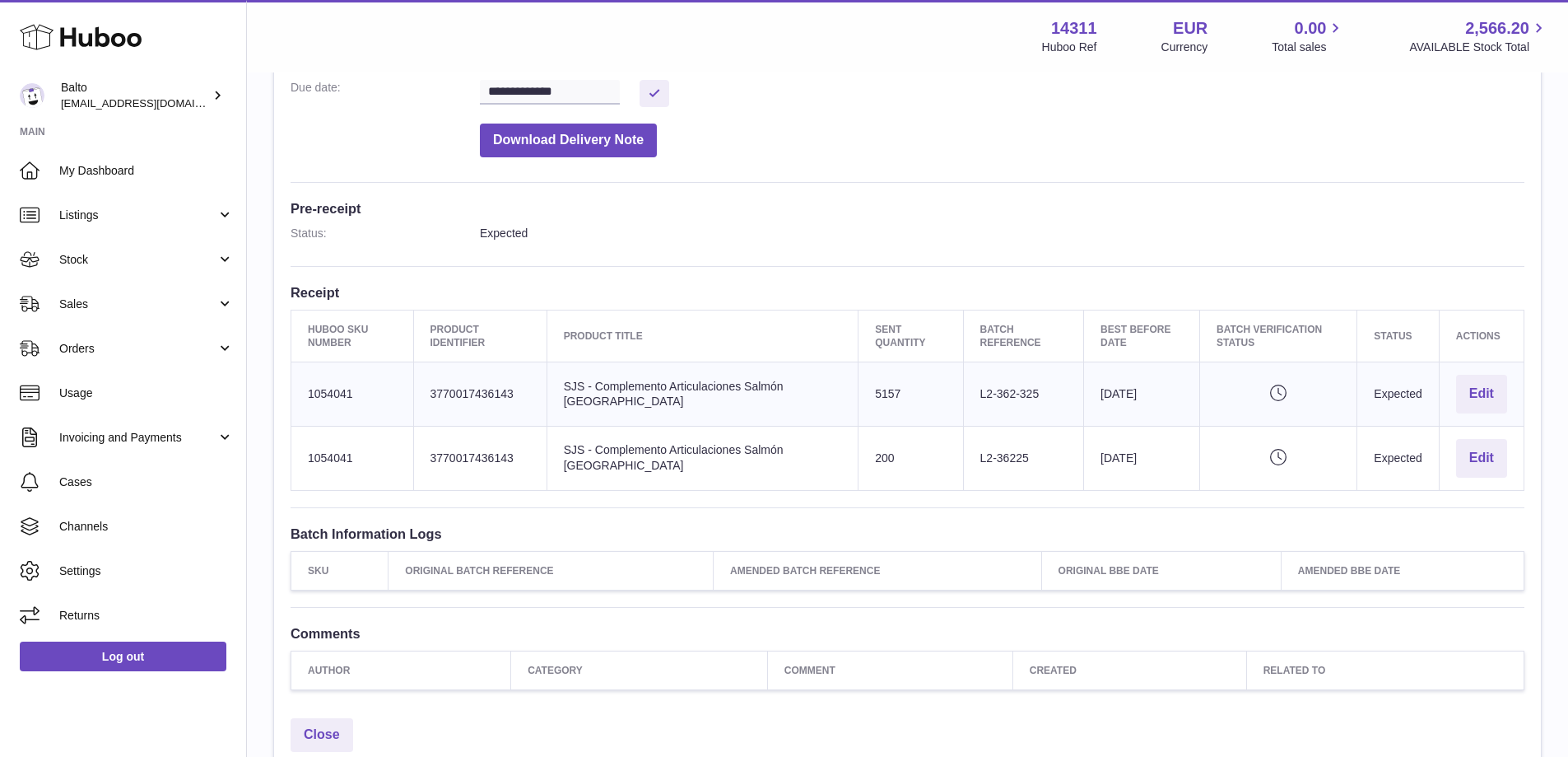
drag, startPoint x: 678, startPoint y: 320, endPoint x: 707, endPoint y: 315, distance: 29.4
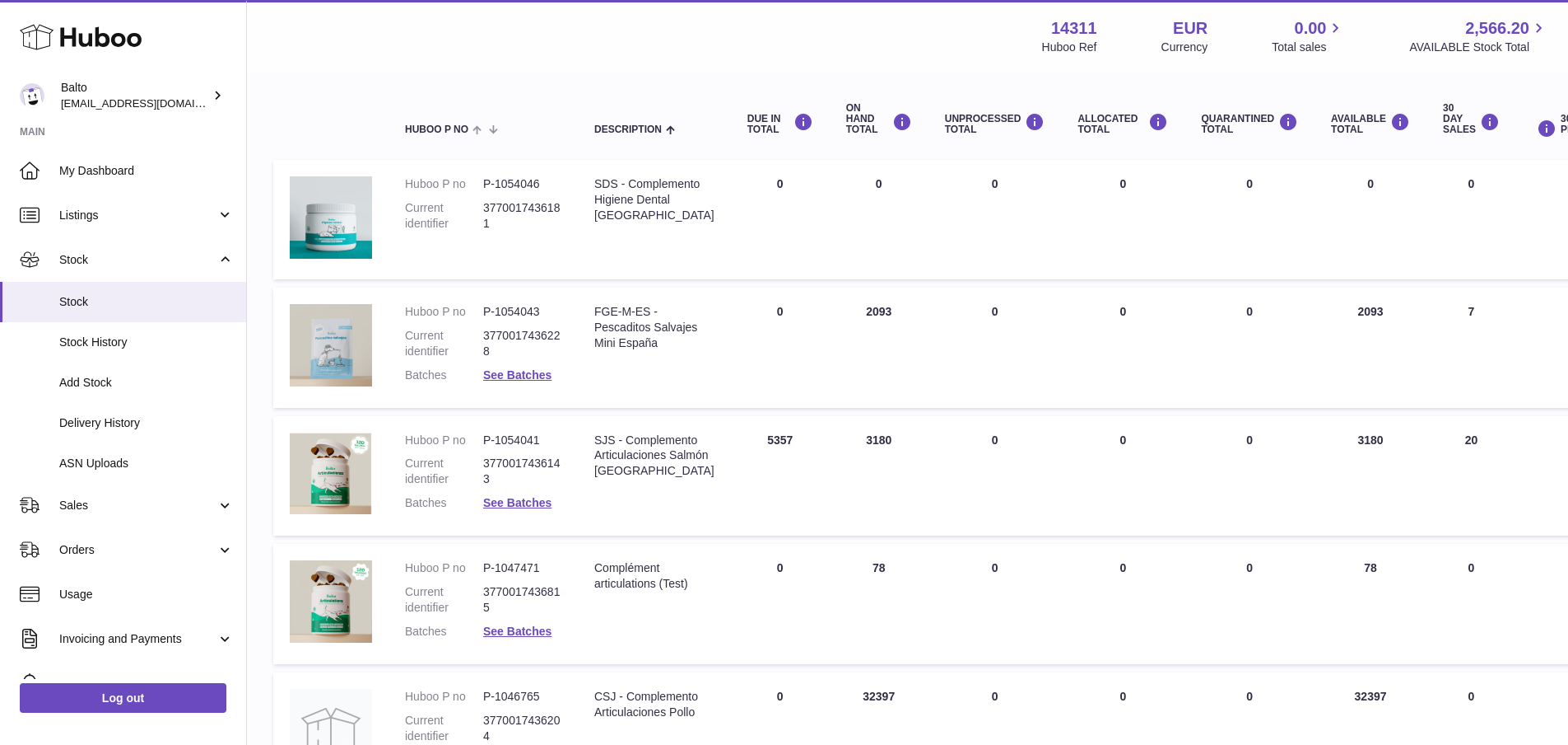
scroll to position [164, 0]
